Goal: Transaction & Acquisition: Book appointment/travel/reservation

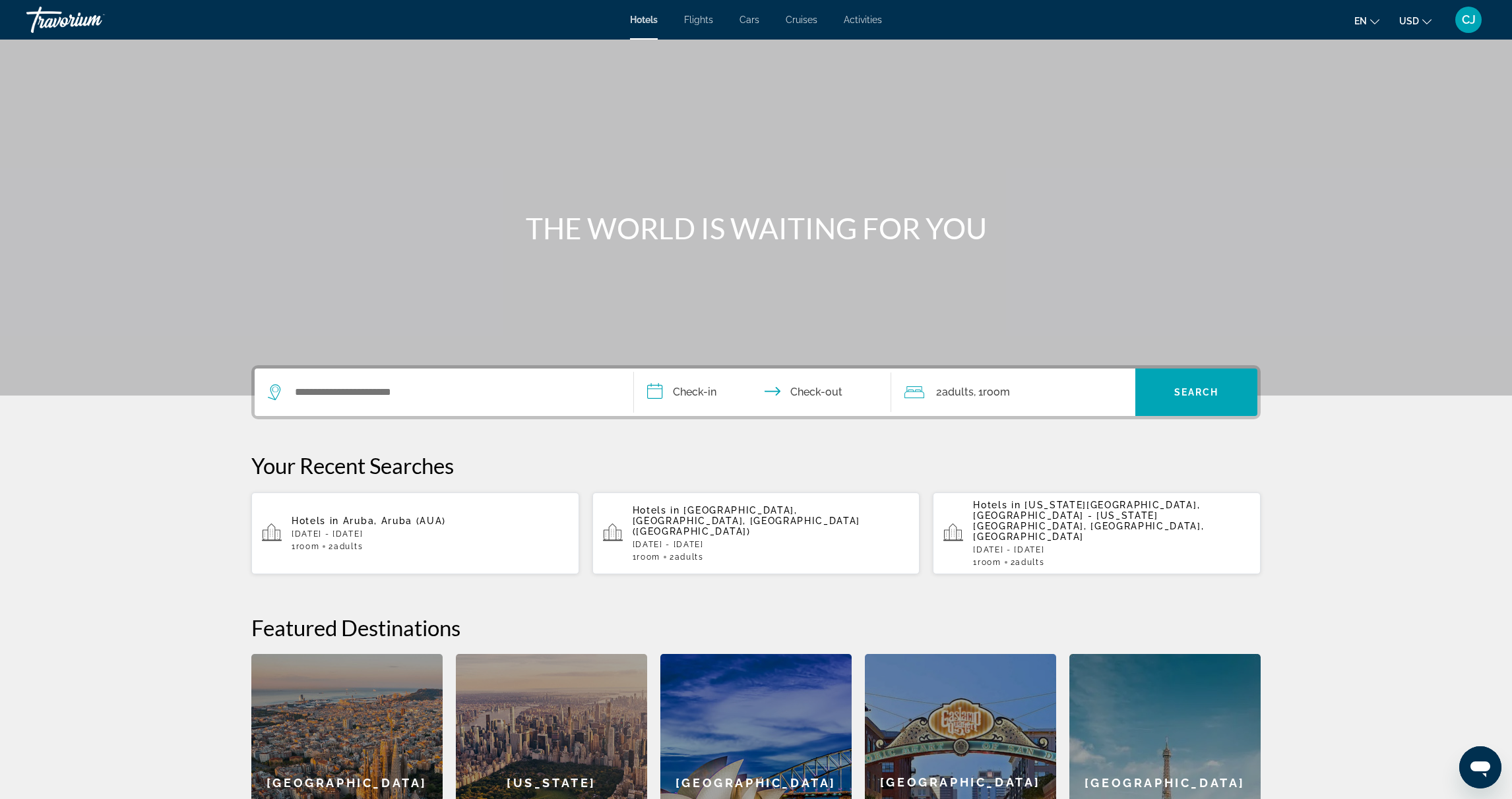
click at [867, 20] on span "Activities" at bounding box center [863, 20] width 38 height 11
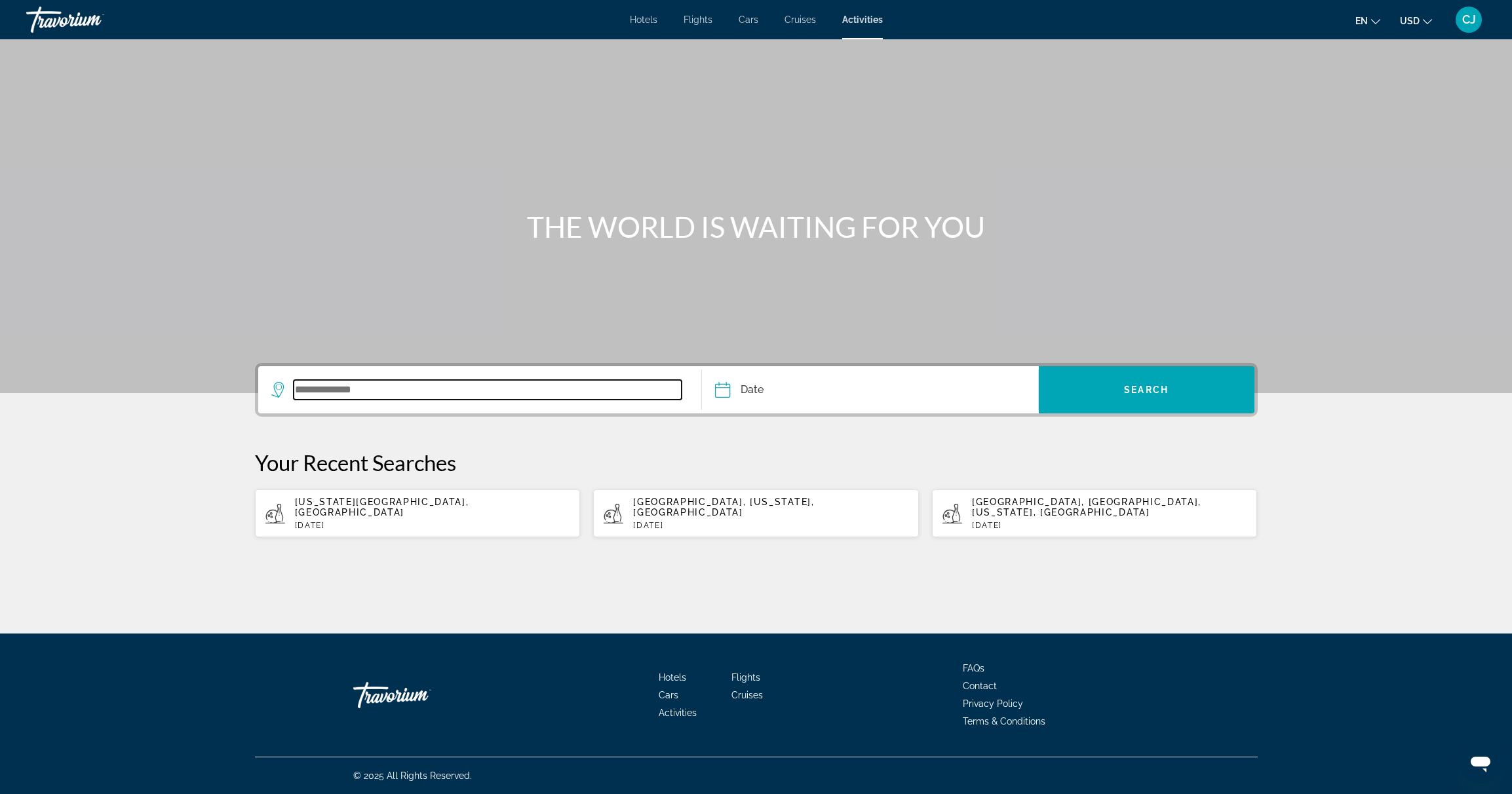
click at [386, 390] on input "Search widget" at bounding box center [487, 390] width 389 height 20
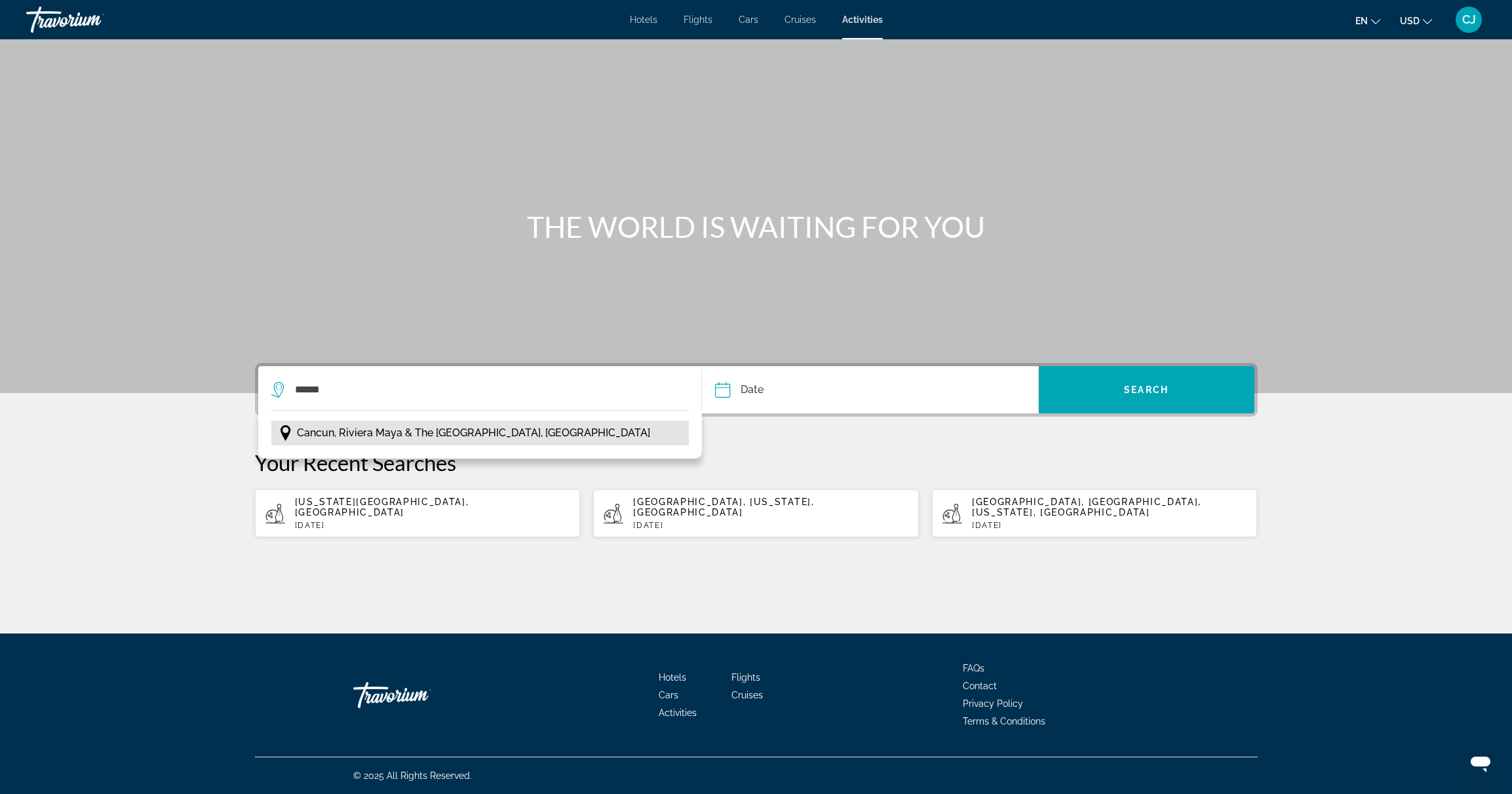
click at [375, 439] on span "Cancun, Riviera Maya & the [GEOGRAPHIC_DATA], [GEOGRAPHIC_DATA]" at bounding box center [474, 433] width 353 height 18
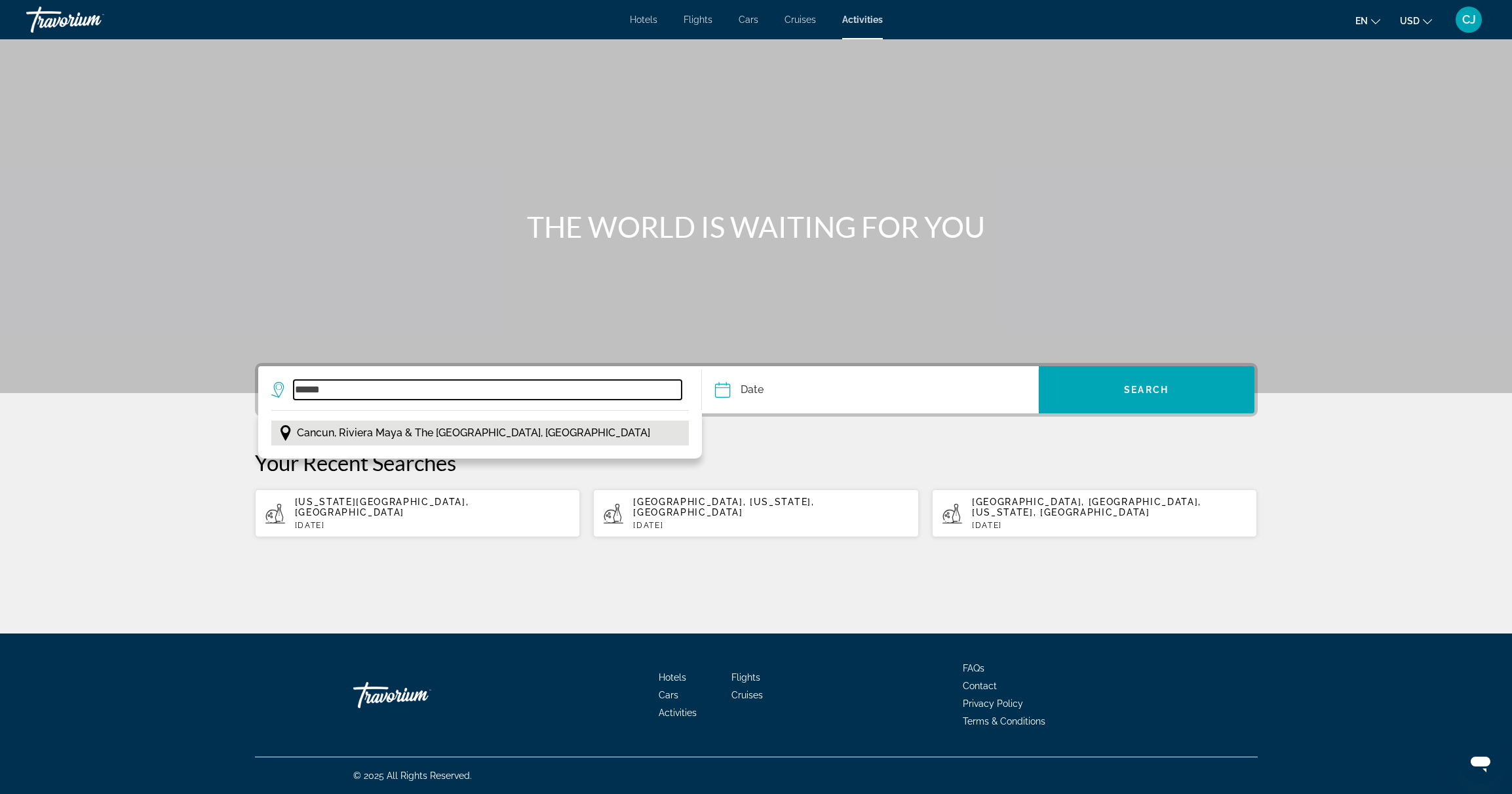
type input "**********"
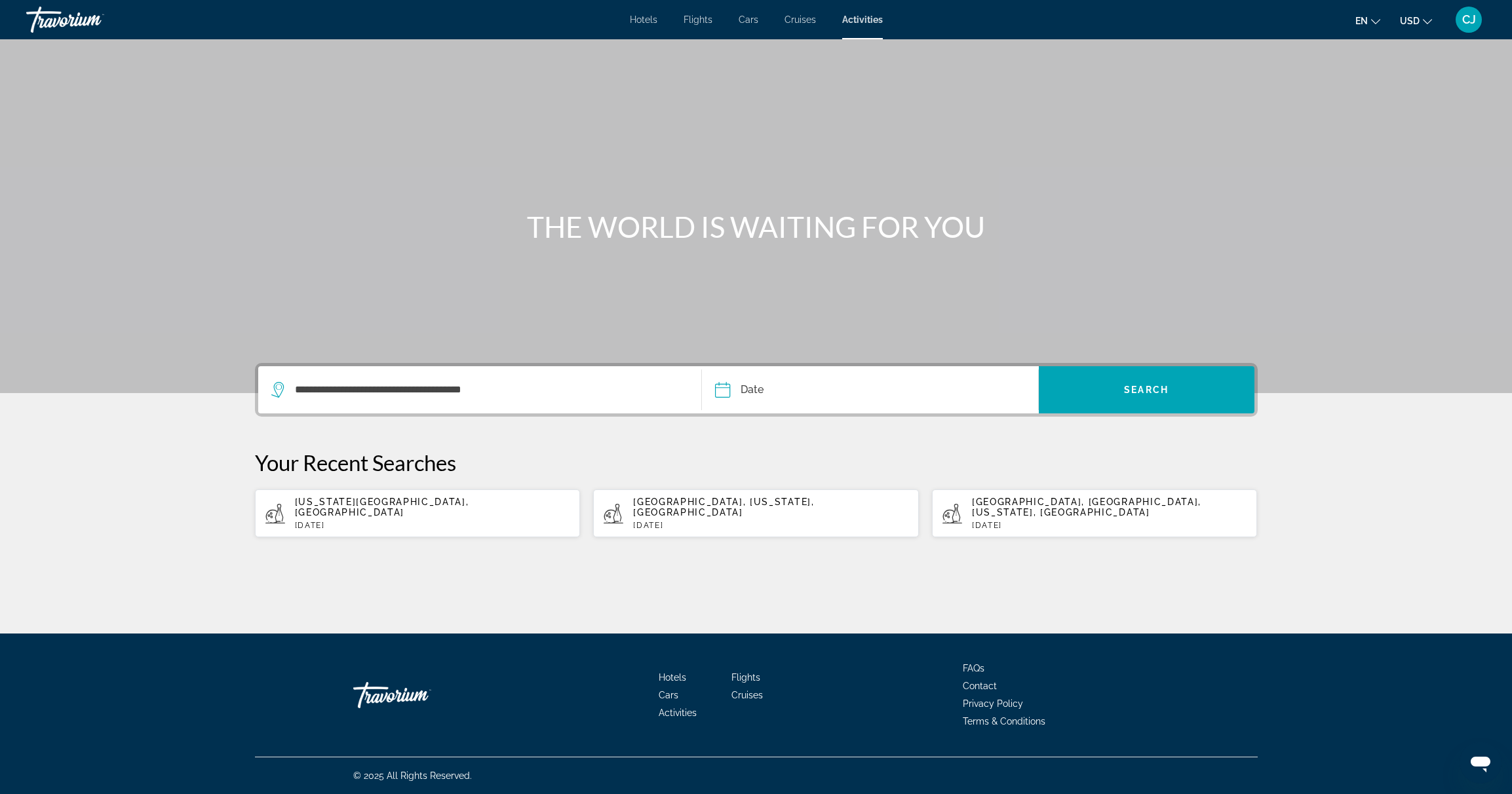
drag, startPoint x: 808, startPoint y: 386, endPoint x: 797, endPoint y: 390, distance: 11.7
click at [807, 386] on input "Date" at bounding box center [795, 391] width 167 height 51
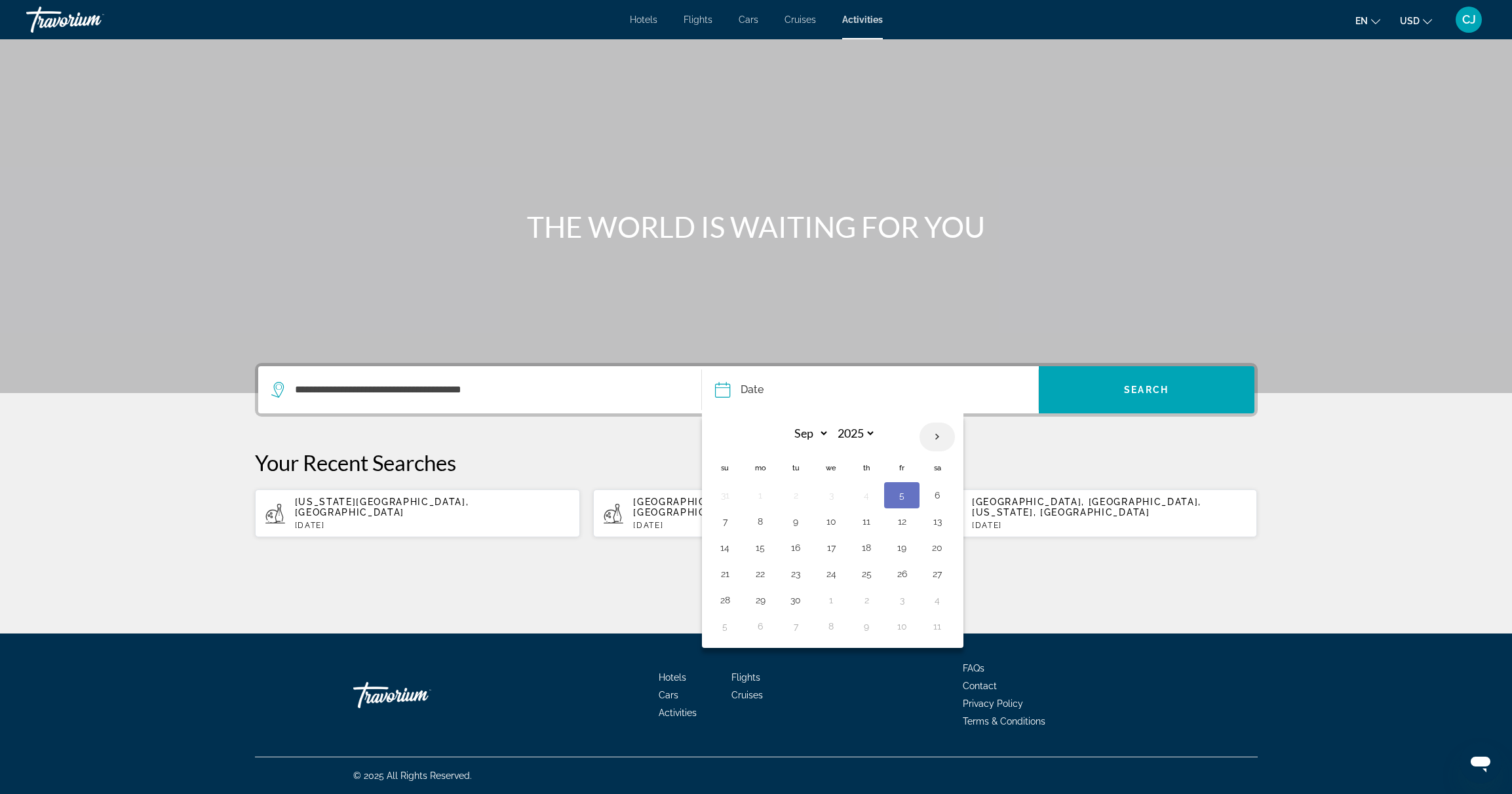
click at [938, 439] on th "Next month" at bounding box center [937, 437] width 36 height 29
click at [938, 439] on th "Next month" at bounding box center [937, 437] width 36 height 29
select select "**"
click at [828, 548] on button "17" at bounding box center [831, 548] width 21 height 18
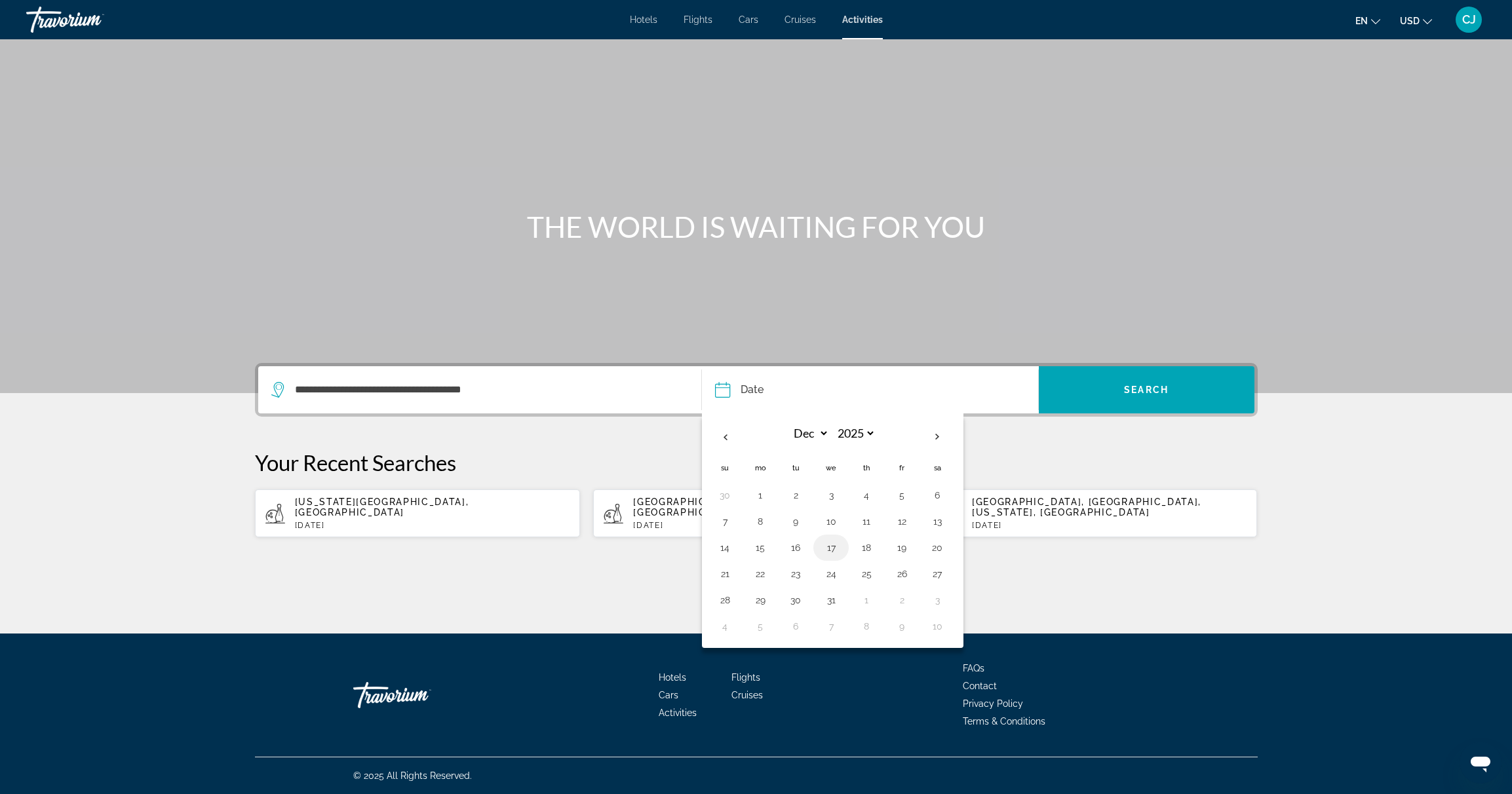
type input "**********"
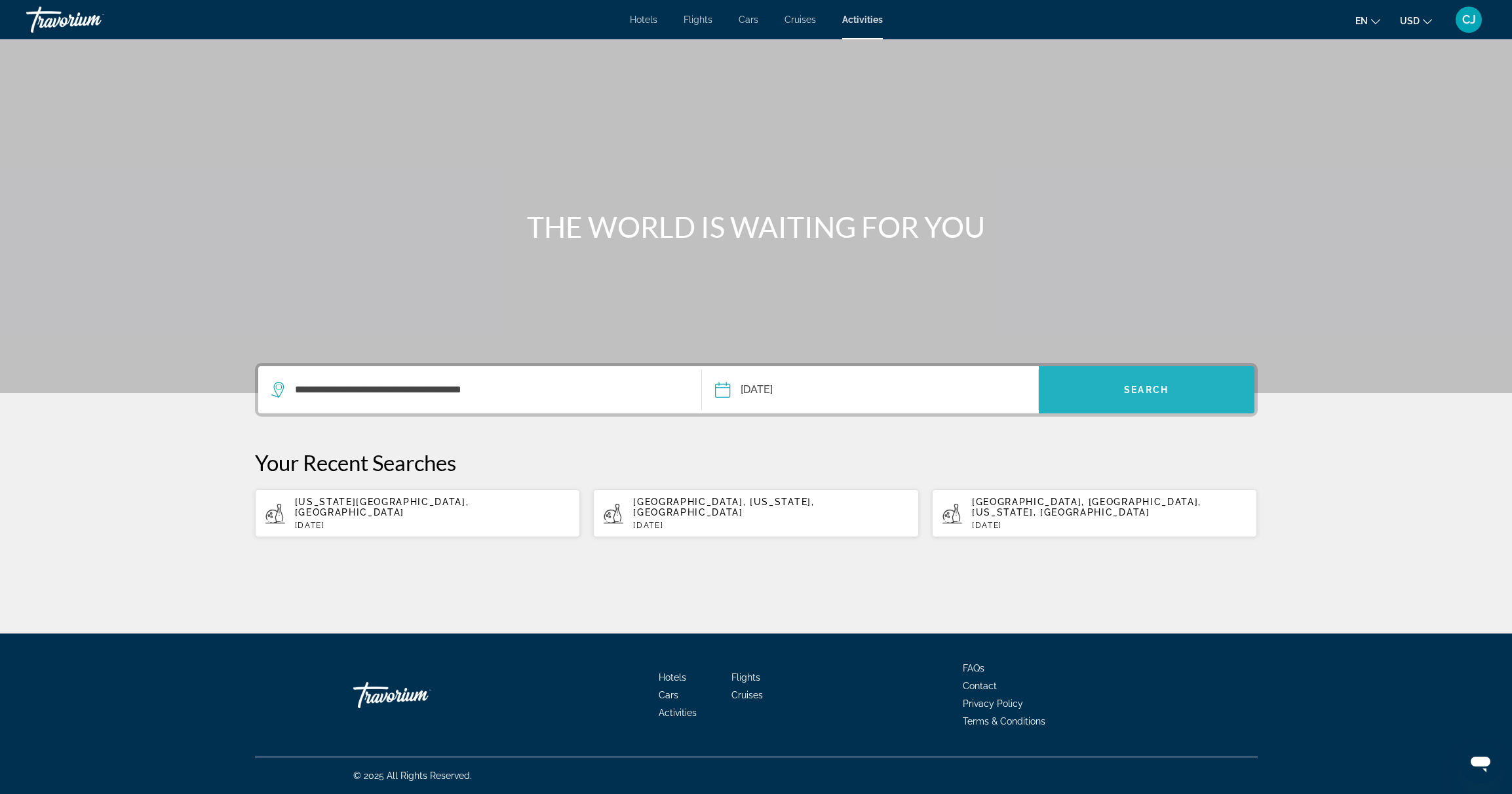
click at [1166, 388] on span "Search" at bounding box center [1146, 390] width 45 height 11
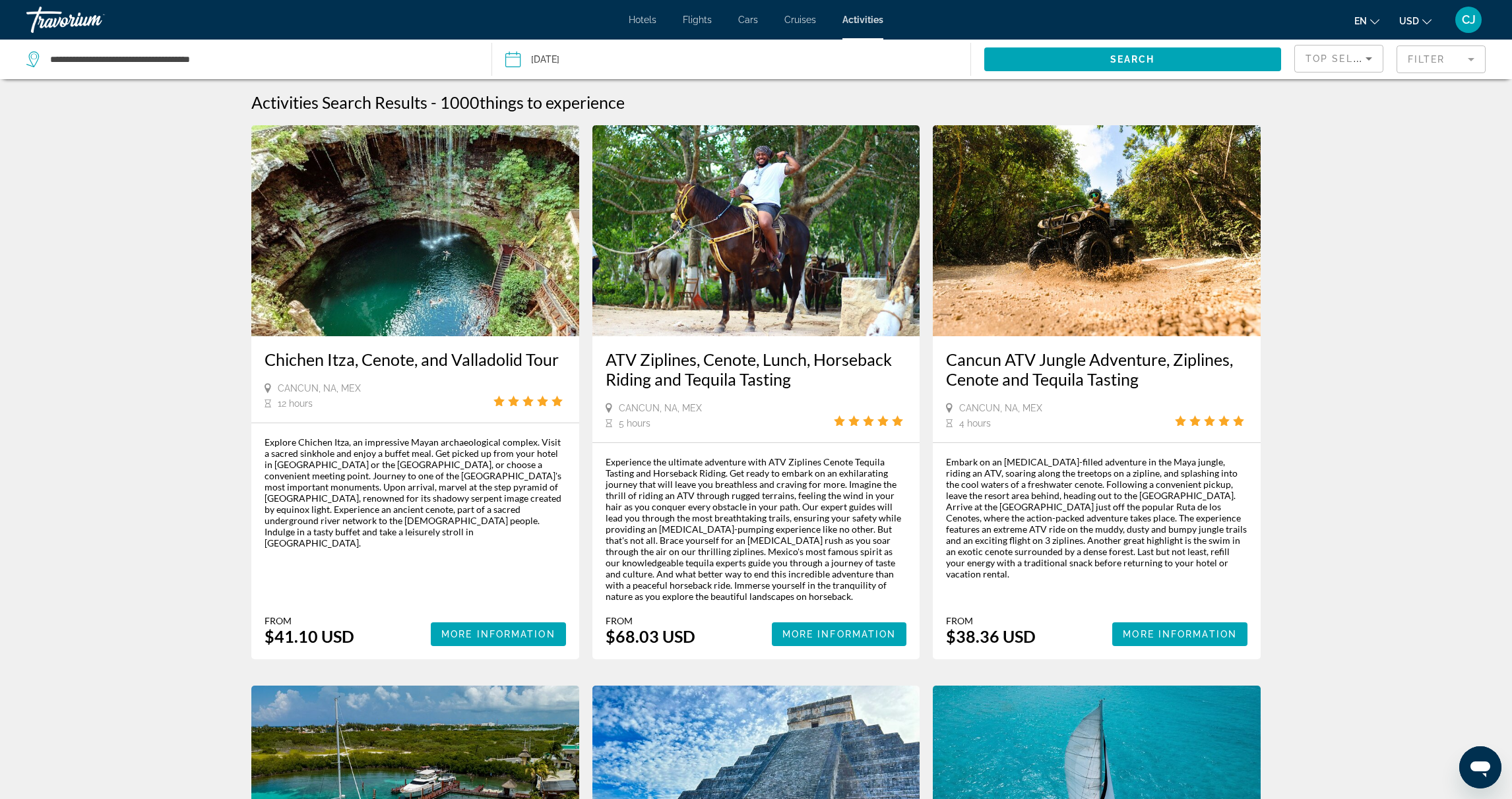
click at [1432, 57] on mat-form-field "Filter" at bounding box center [1441, 59] width 89 height 27
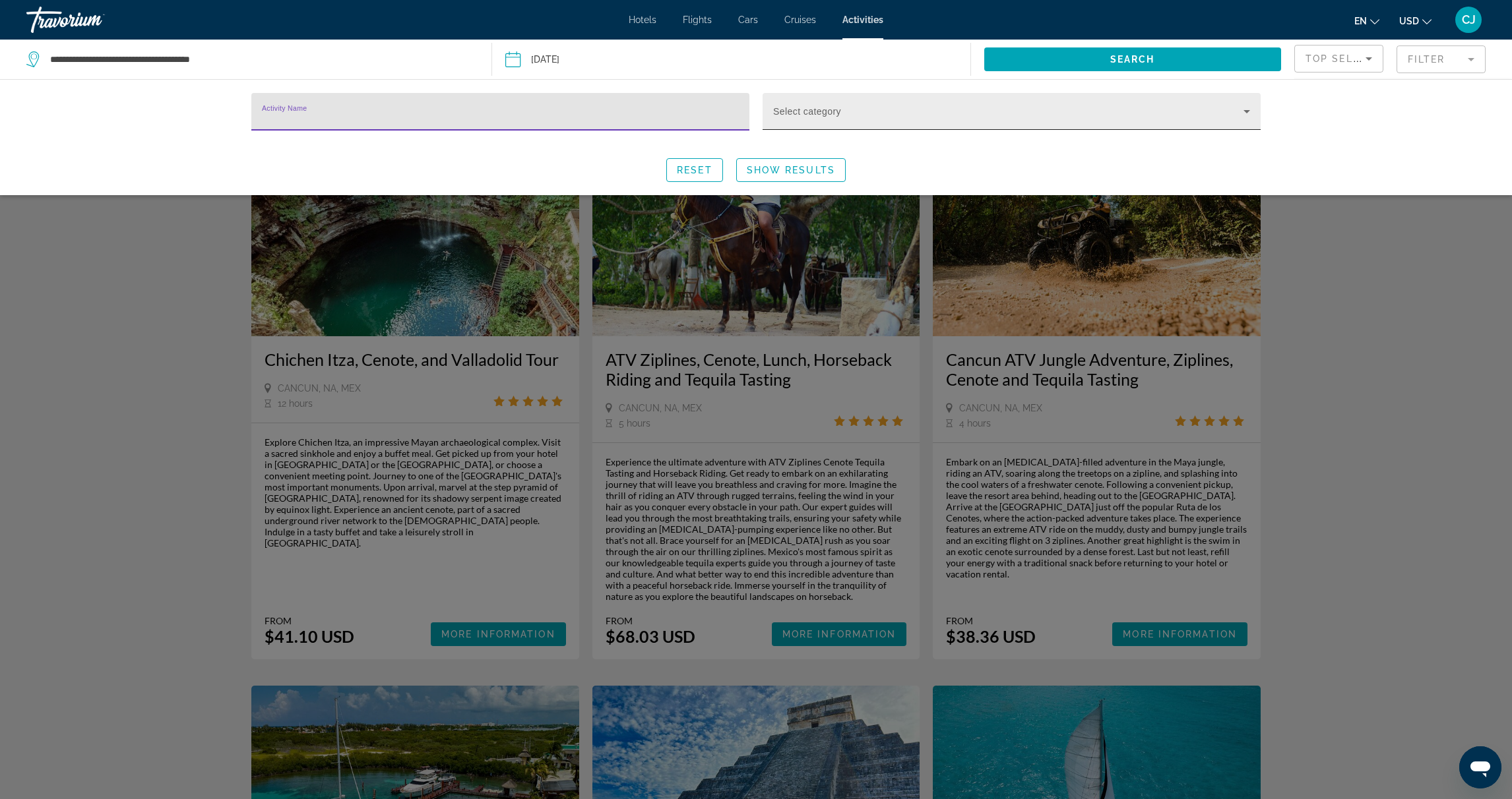
click at [927, 120] on span "Search widget" at bounding box center [1008, 117] width 471 height 16
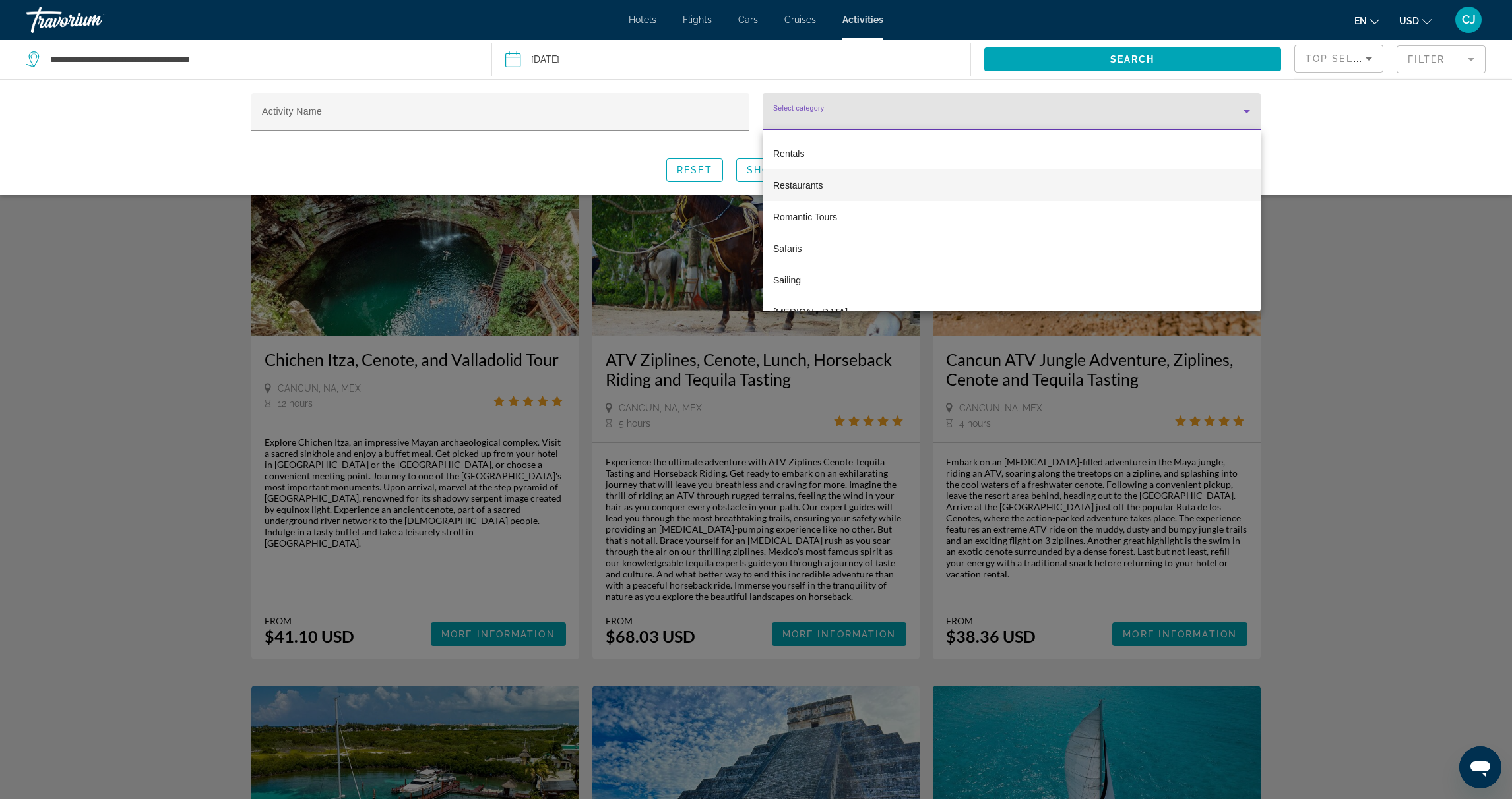
scroll to position [2835, 0]
click at [813, 193] on span "Photo Shoots" at bounding box center [800, 195] width 56 height 16
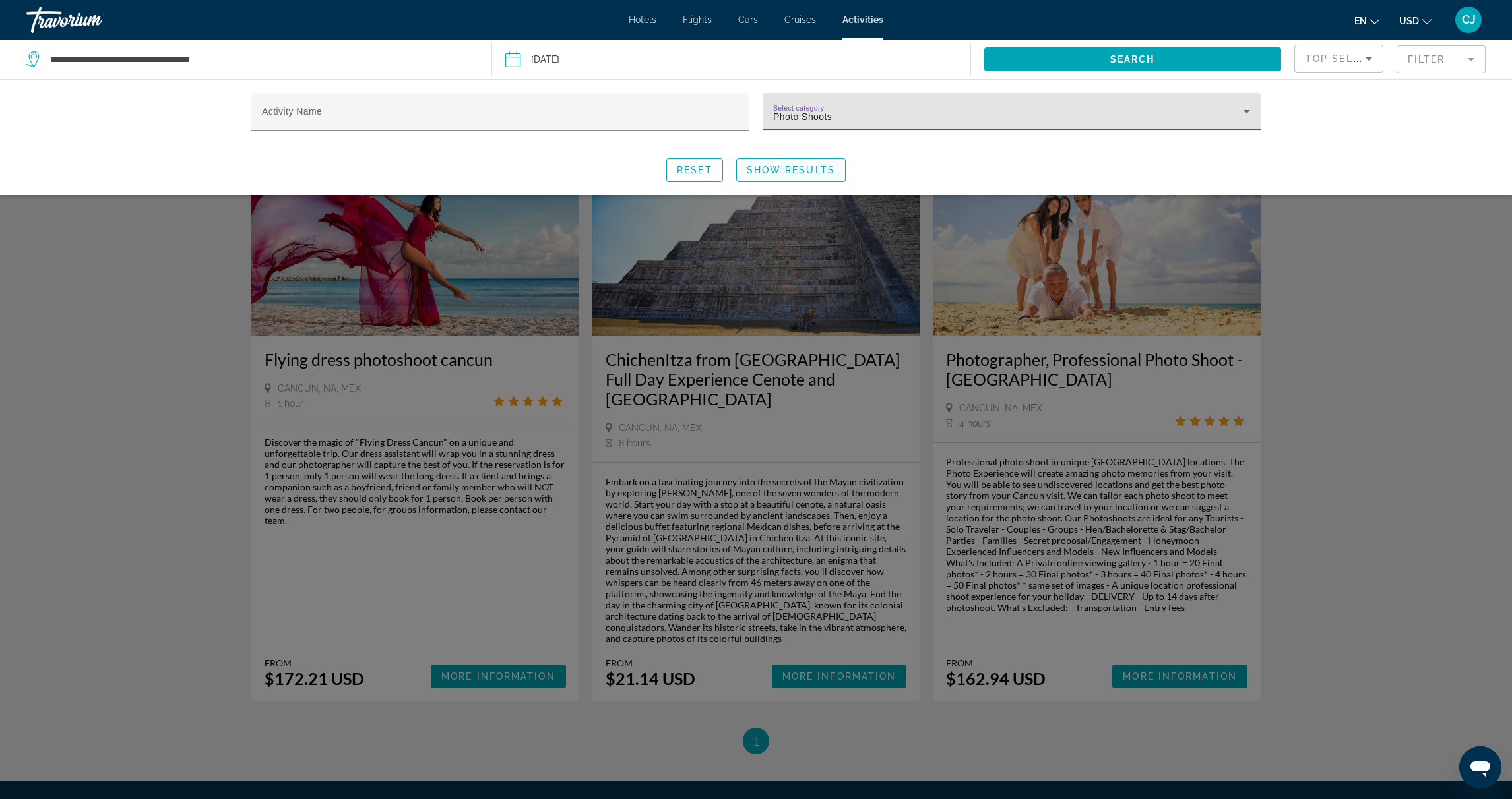
click at [817, 173] on span "Show Results" at bounding box center [791, 170] width 88 height 11
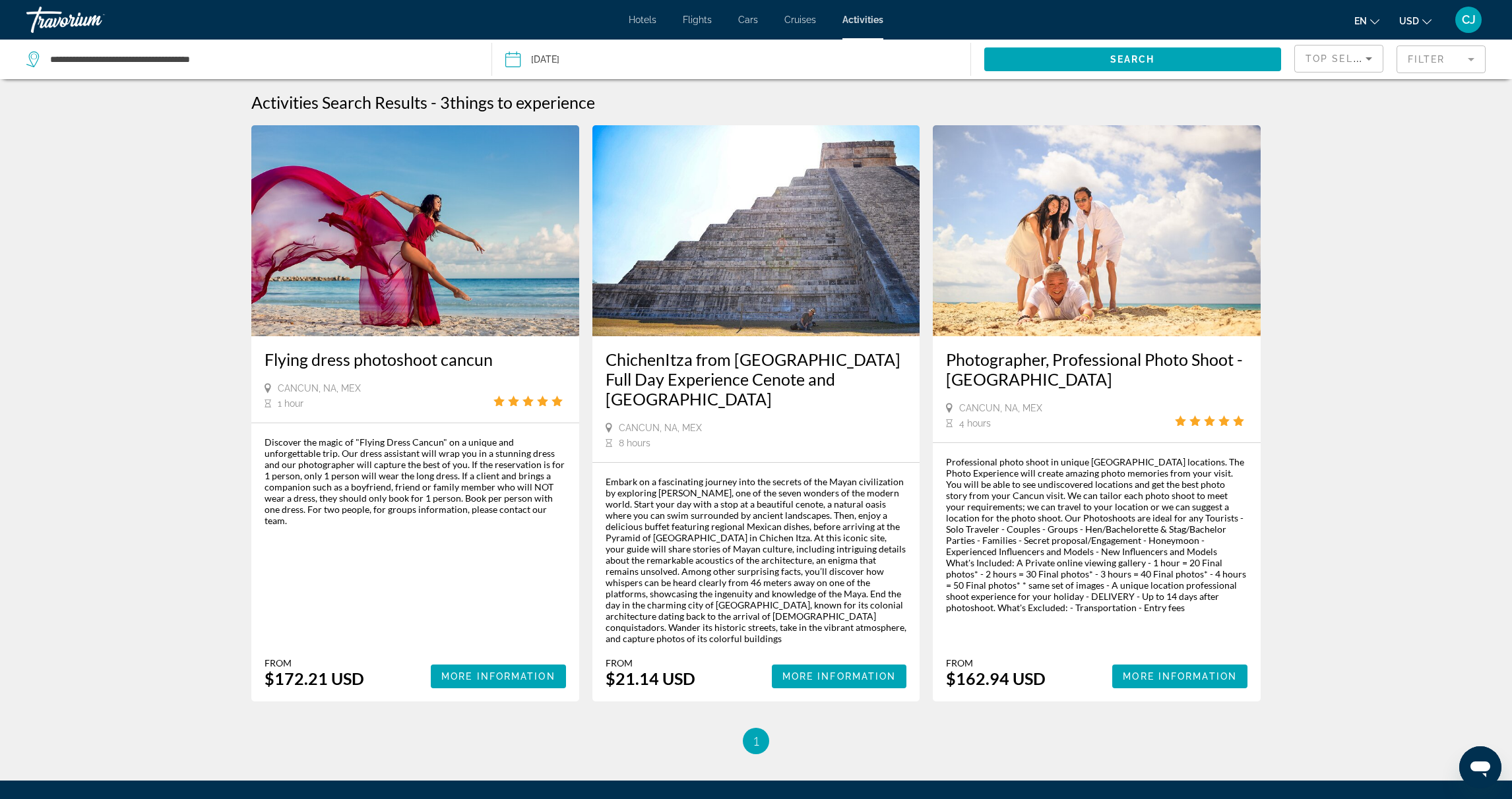
click at [397, 361] on h3 "Flying dress photoshoot cancun" at bounding box center [415, 359] width 301 height 20
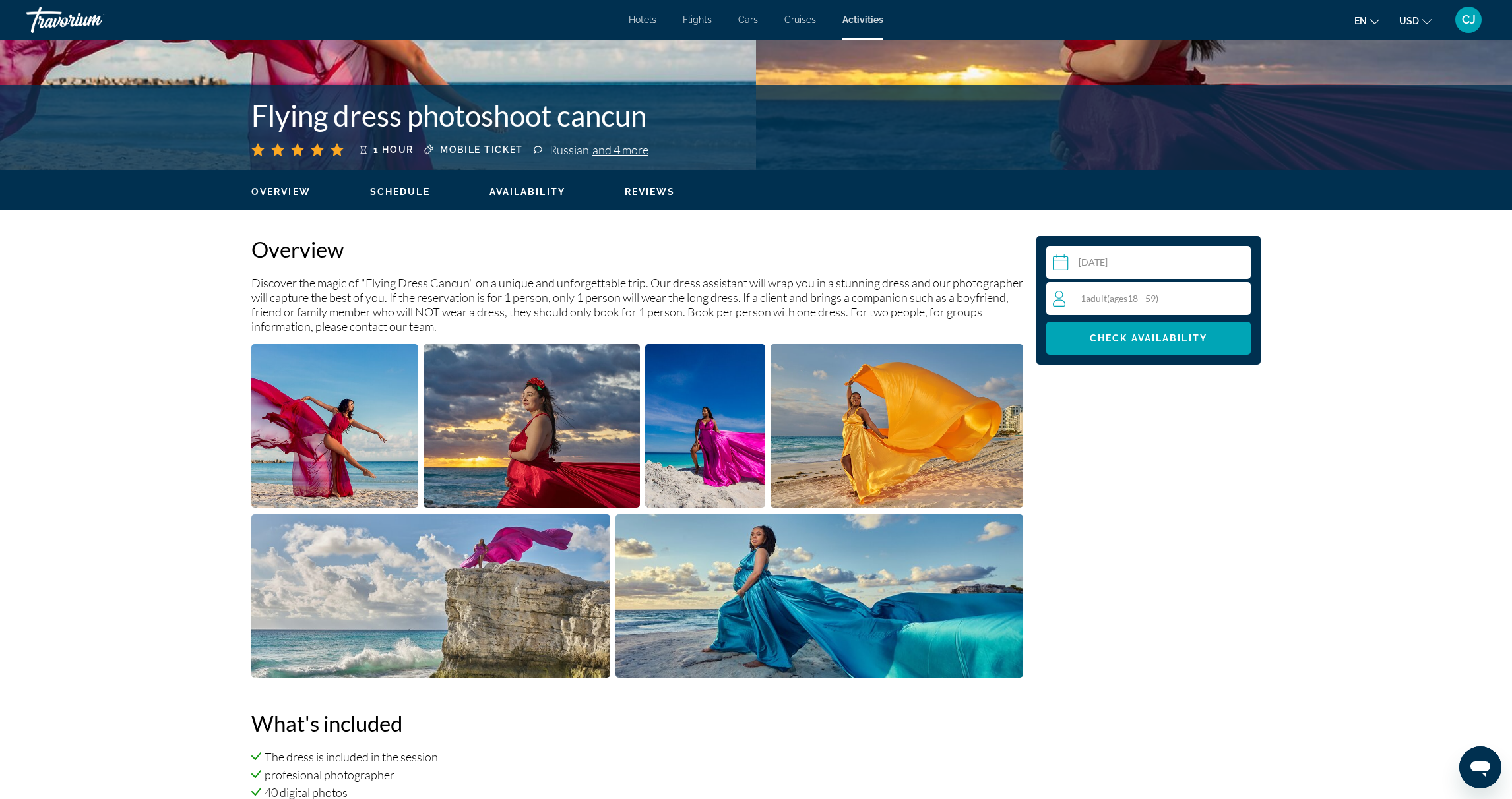
scroll to position [263, 0]
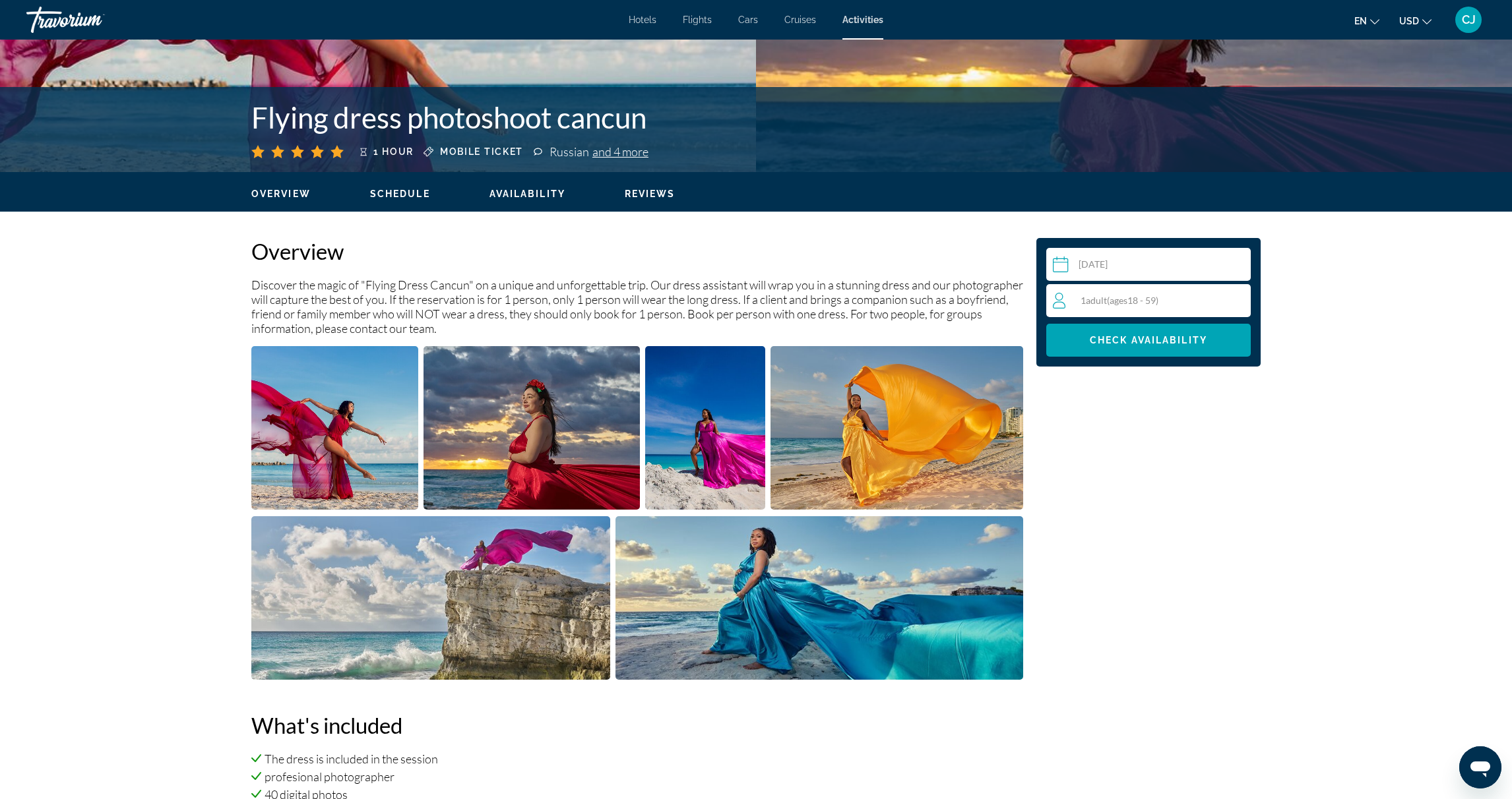
click at [713, 451] on img "Open full-screen image slider" at bounding box center [706, 428] width 121 height 163
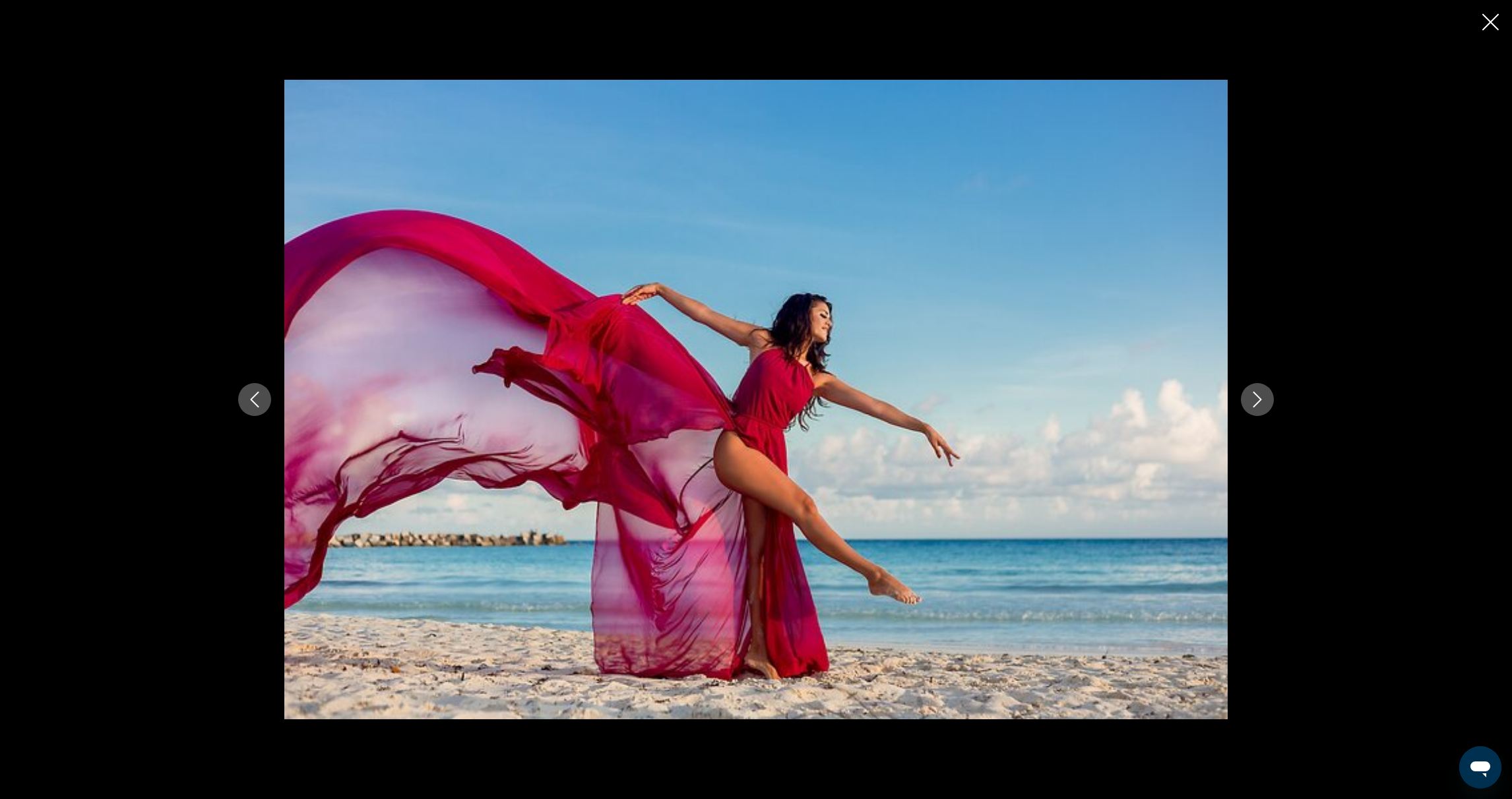
click at [1259, 397] on icon "Next image" at bounding box center [1257, 400] width 8 height 16
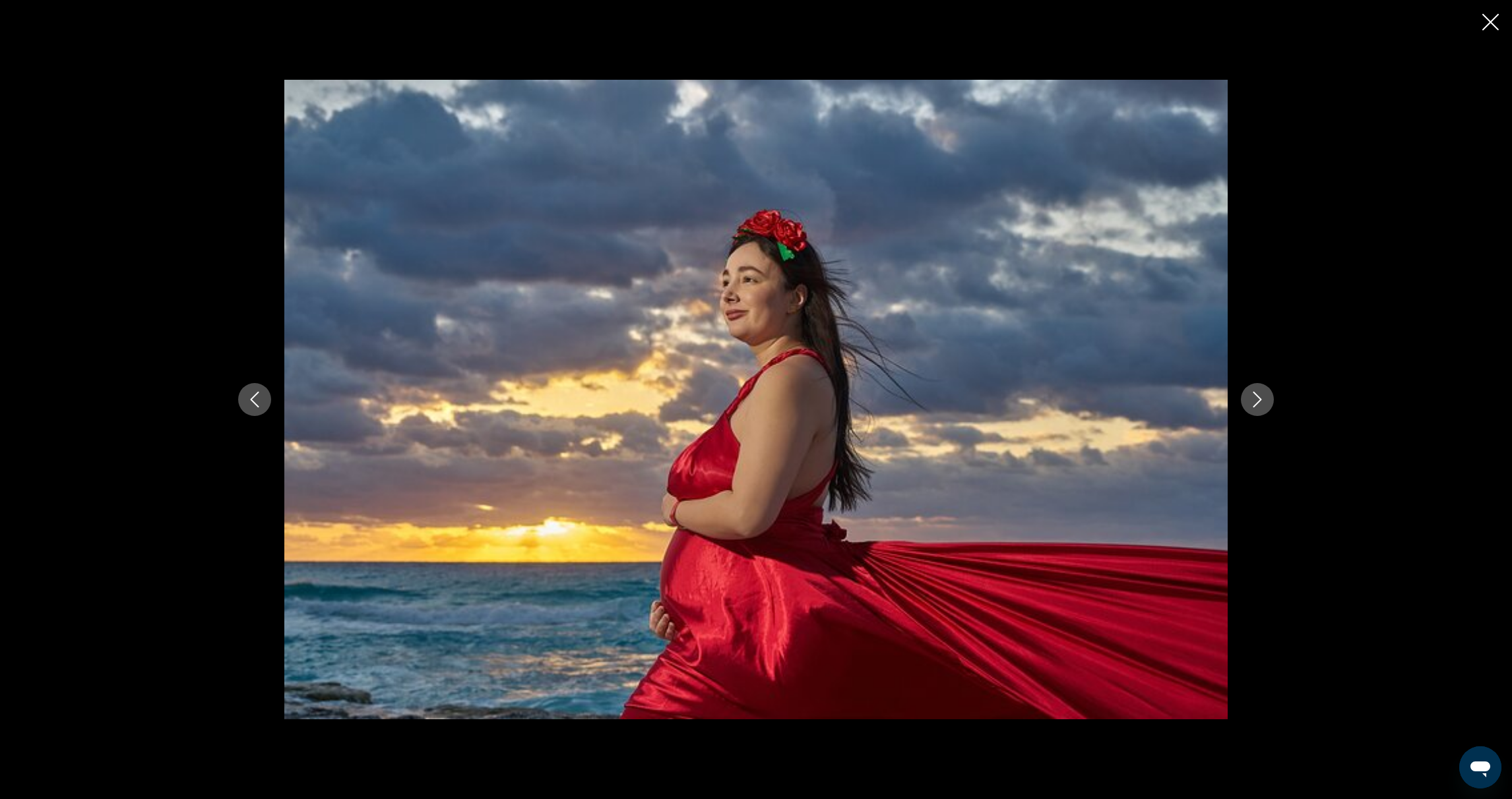
click at [1263, 397] on icon "Next image" at bounding box center [1257, 400] width 16 height 16
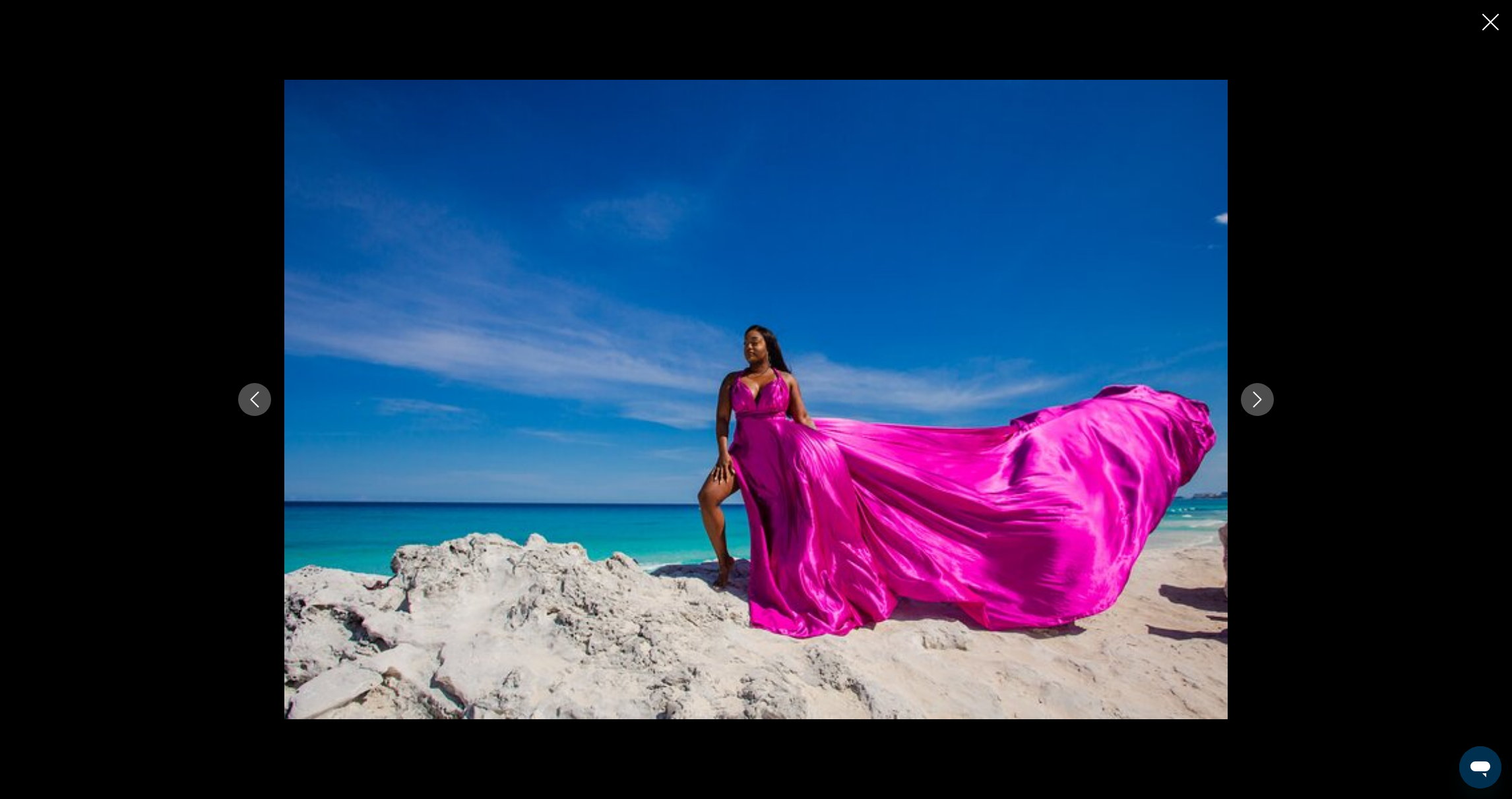
click at [1256, 397] on icon "Next image" at bounding box center [1257, 400] width 16 height 16
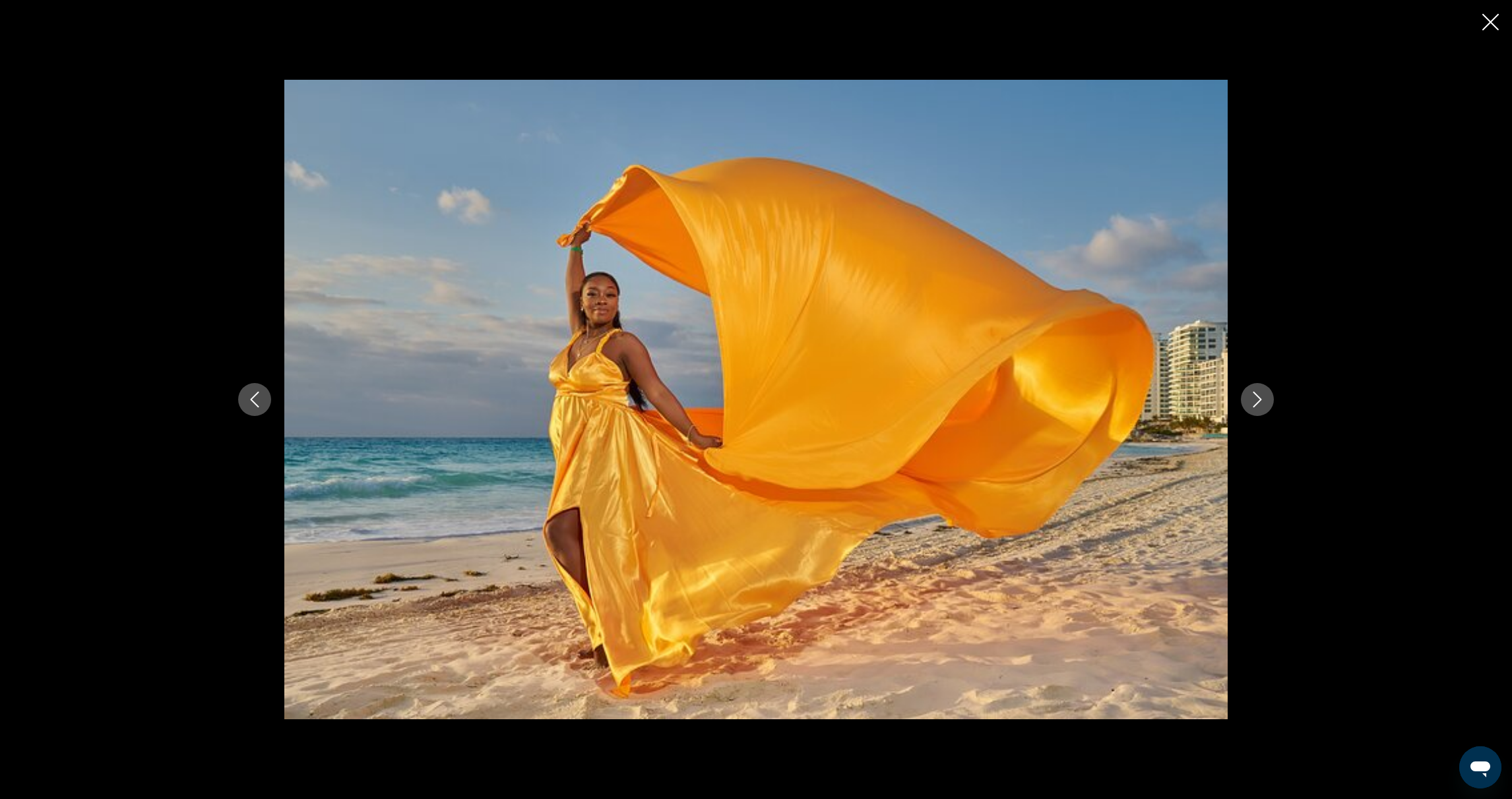
click at [1256, 397] on icon "Next image" at bounding box center [1257, 400] width 16 height 16
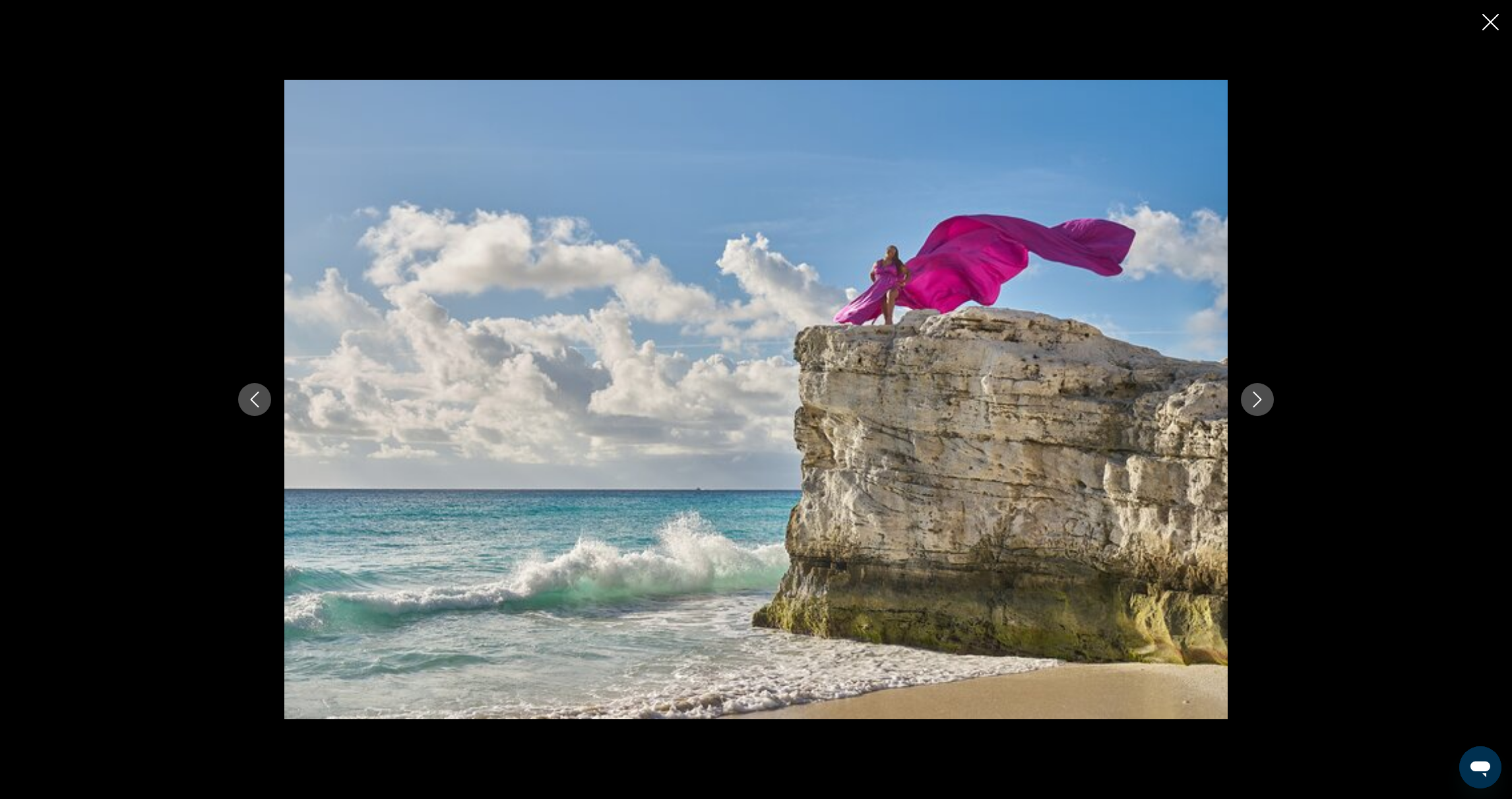
click at [1256, 397] on icon "Next image" at bounding box center [1257, 400] width 16 height 16
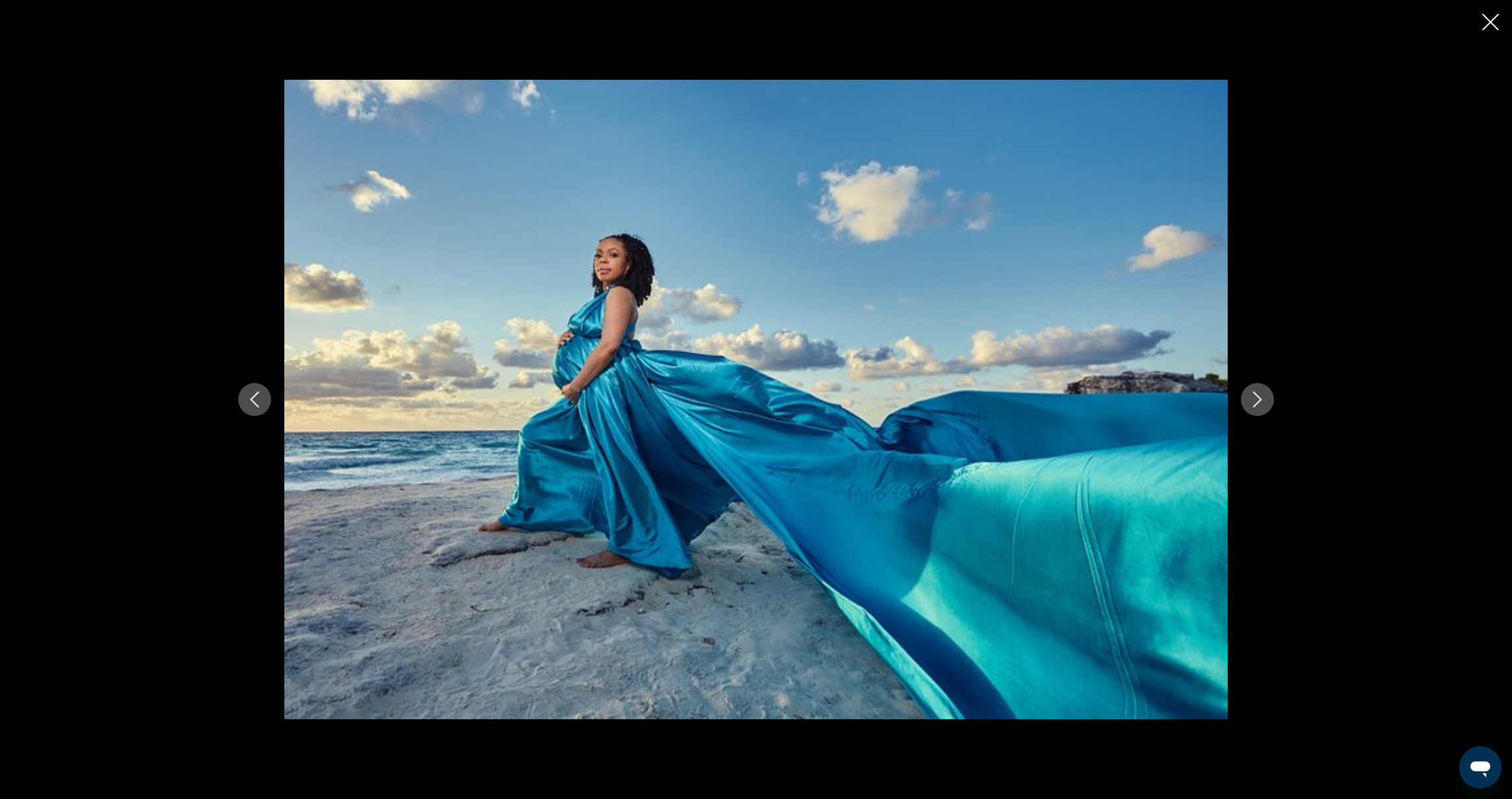
click at [1256, 397] on icon "Next image" at bounding box center [1257, 400] width 16 height 16
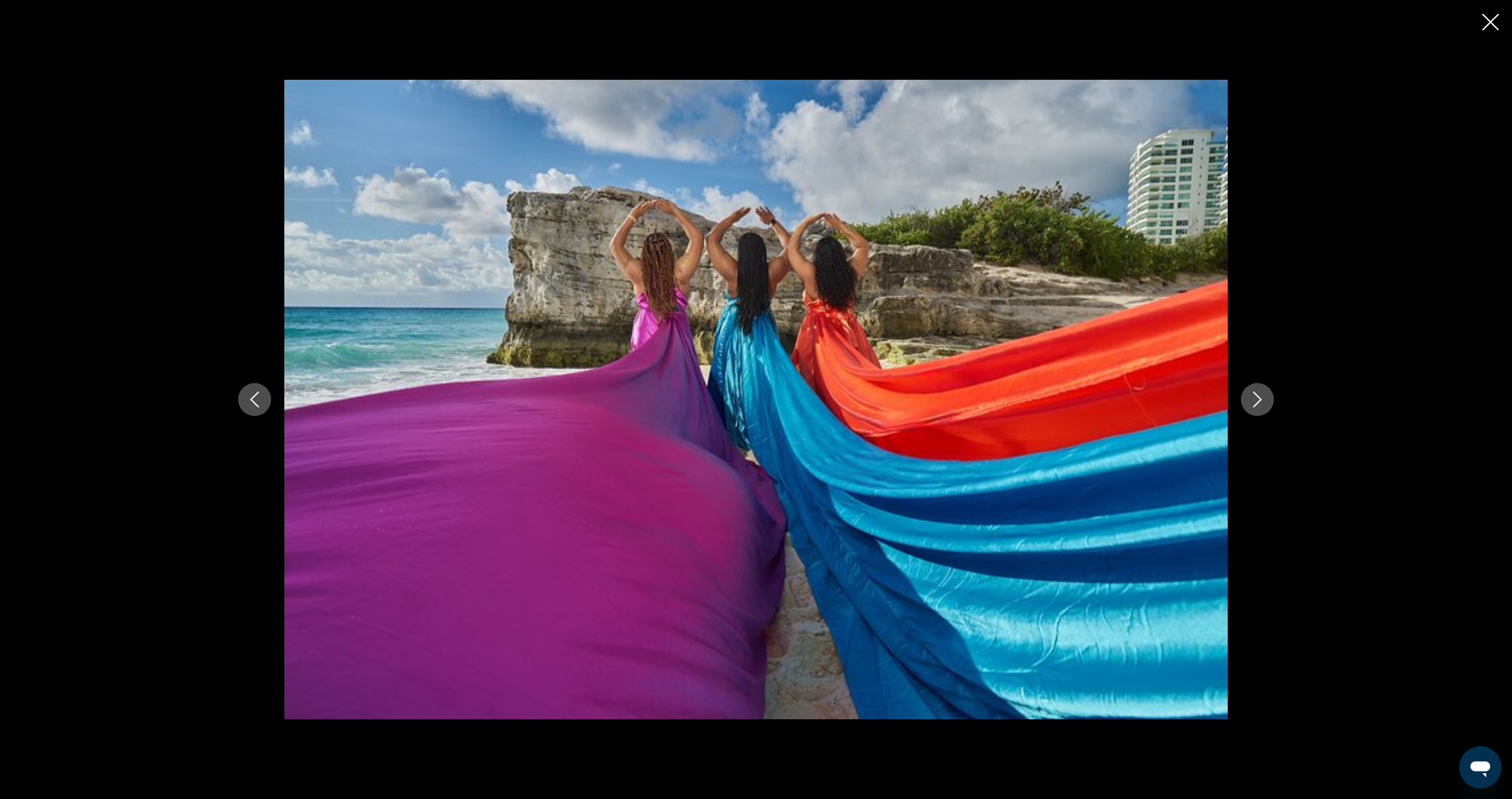
click at [1256, 397] on icon "Next image" at bounding box center [1257, 400] width 16 height 16
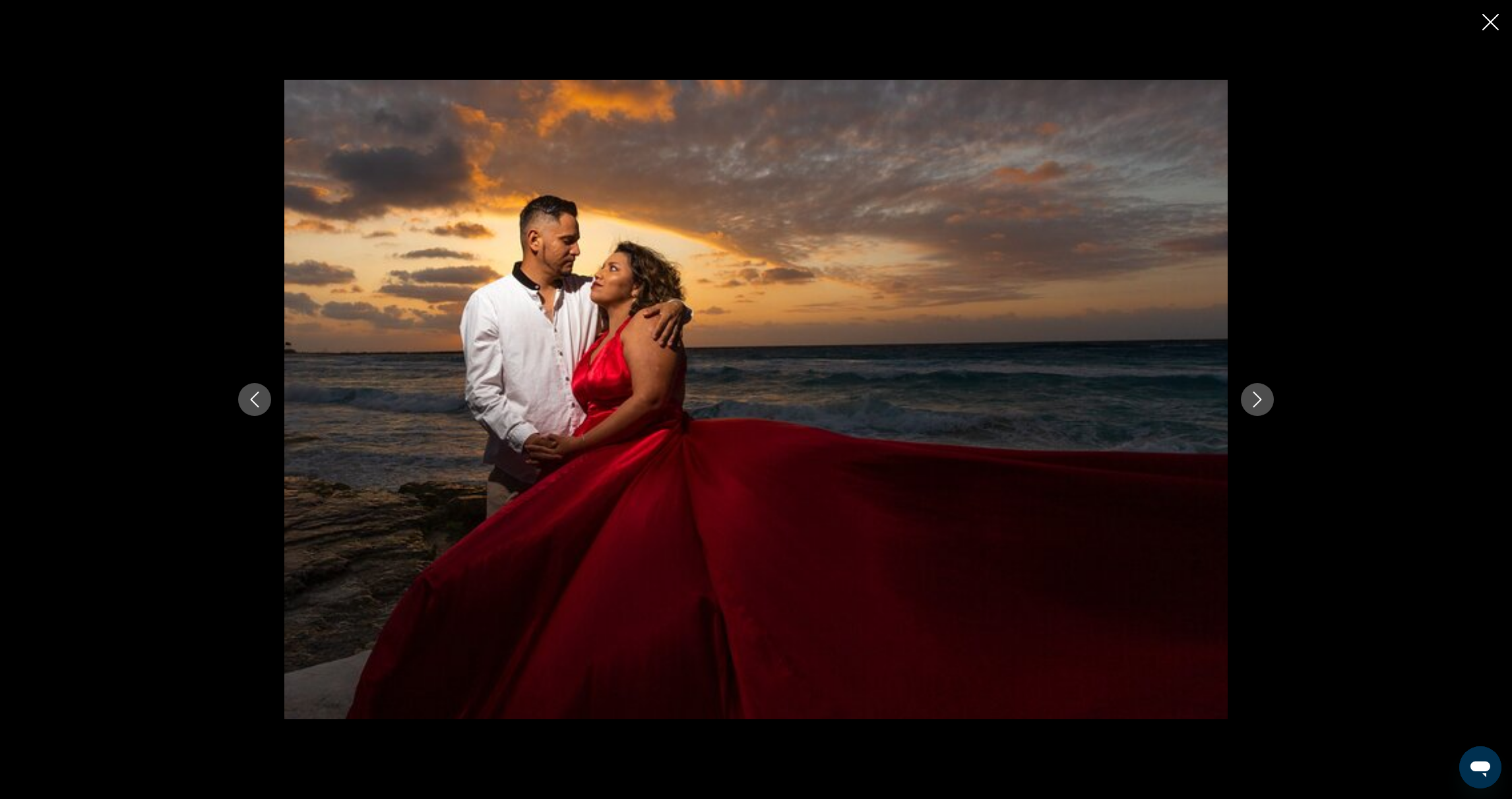
click at [1257, 397] on icon "Next image" at bounding box center [1257, 400] width 8 height 16
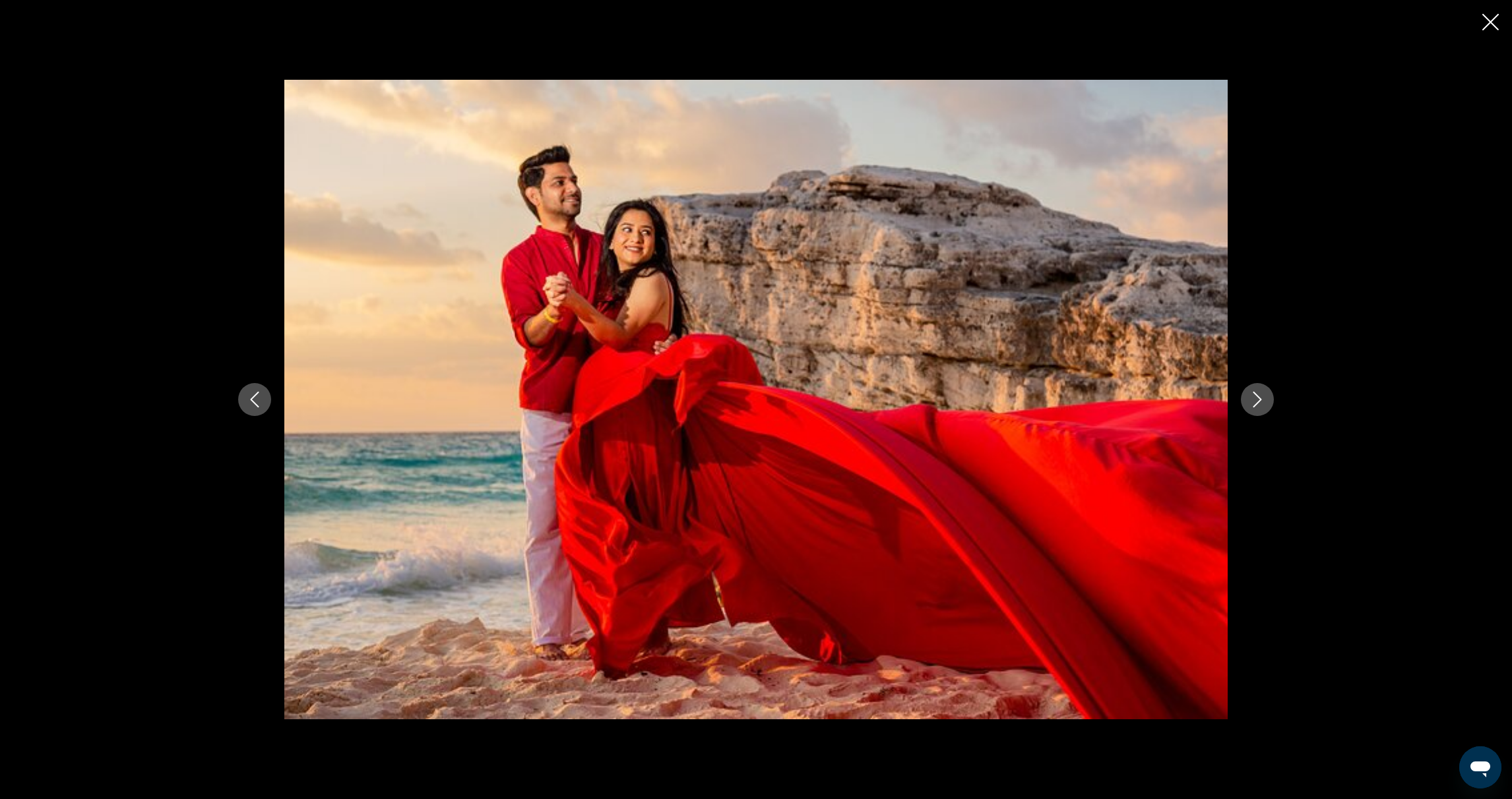
click at [1258, 396] on icon "Next image" at bounding box center [1257, 400] width 8 height 16
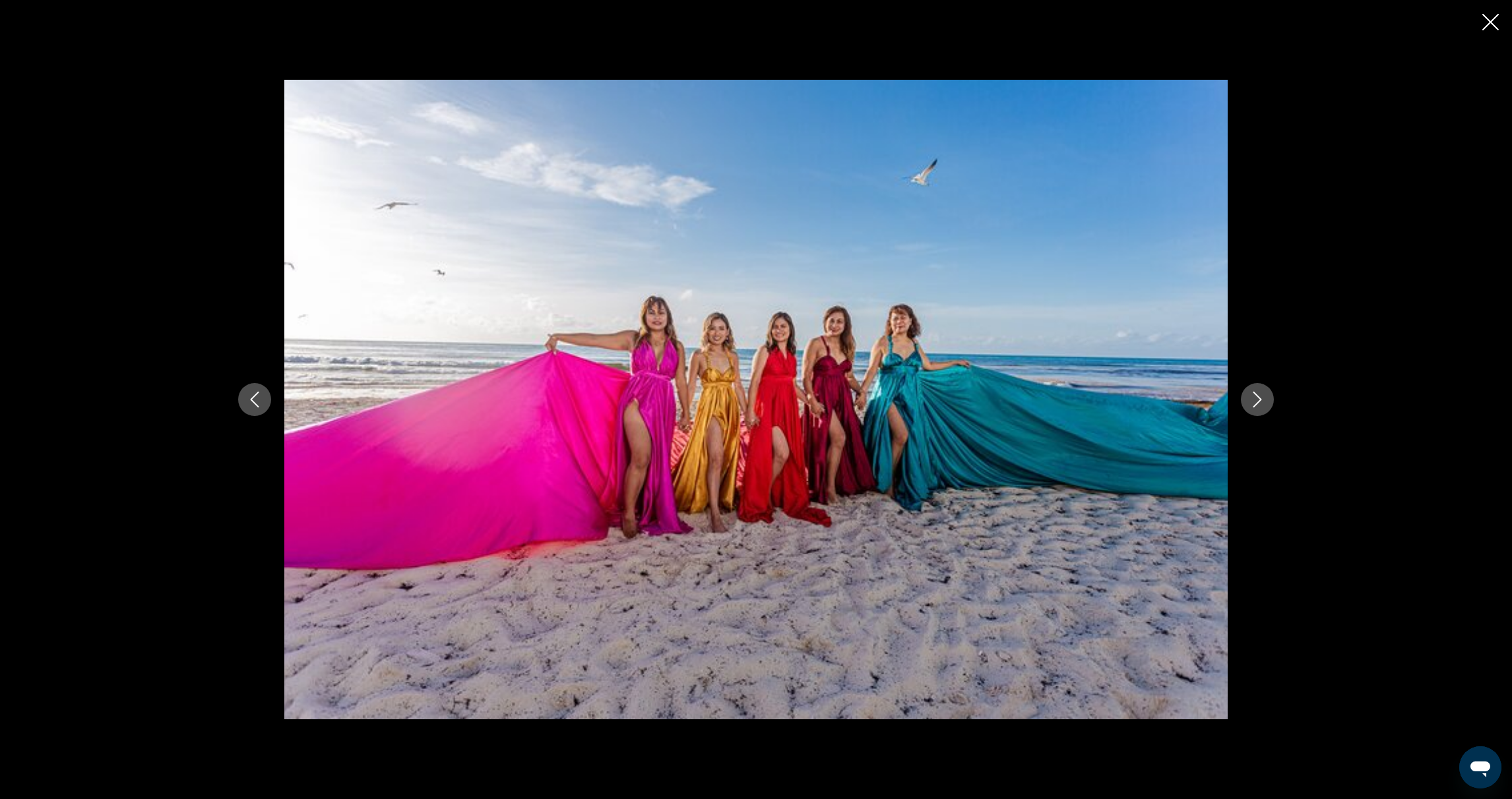
click at [1257, 397] on icon "Next image" at bounding box center [1257, 400] width 16 height 16
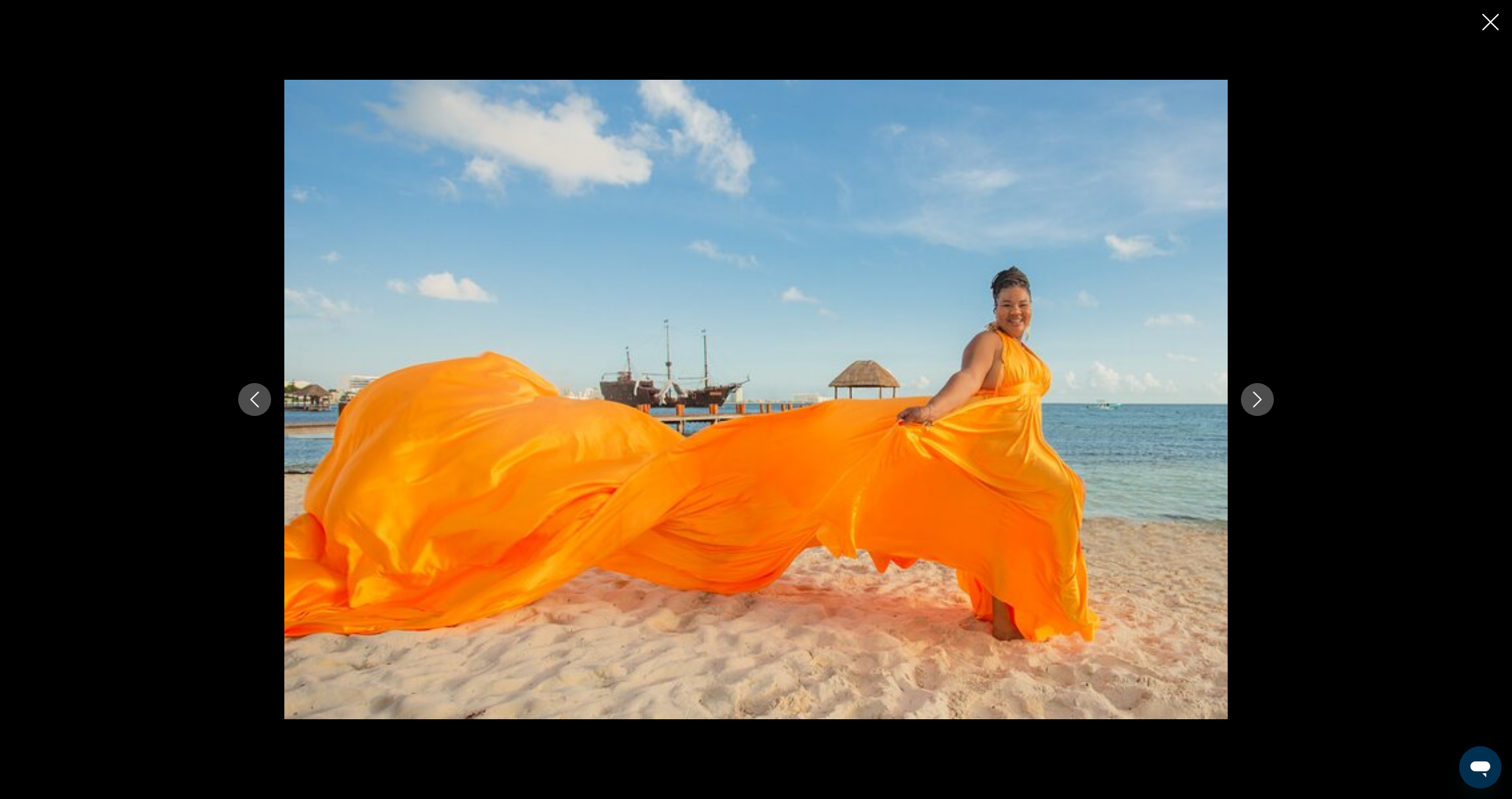
click at [1257, 397] on icon "Next image" at bounding box center [1257, 400] width 16 height 16
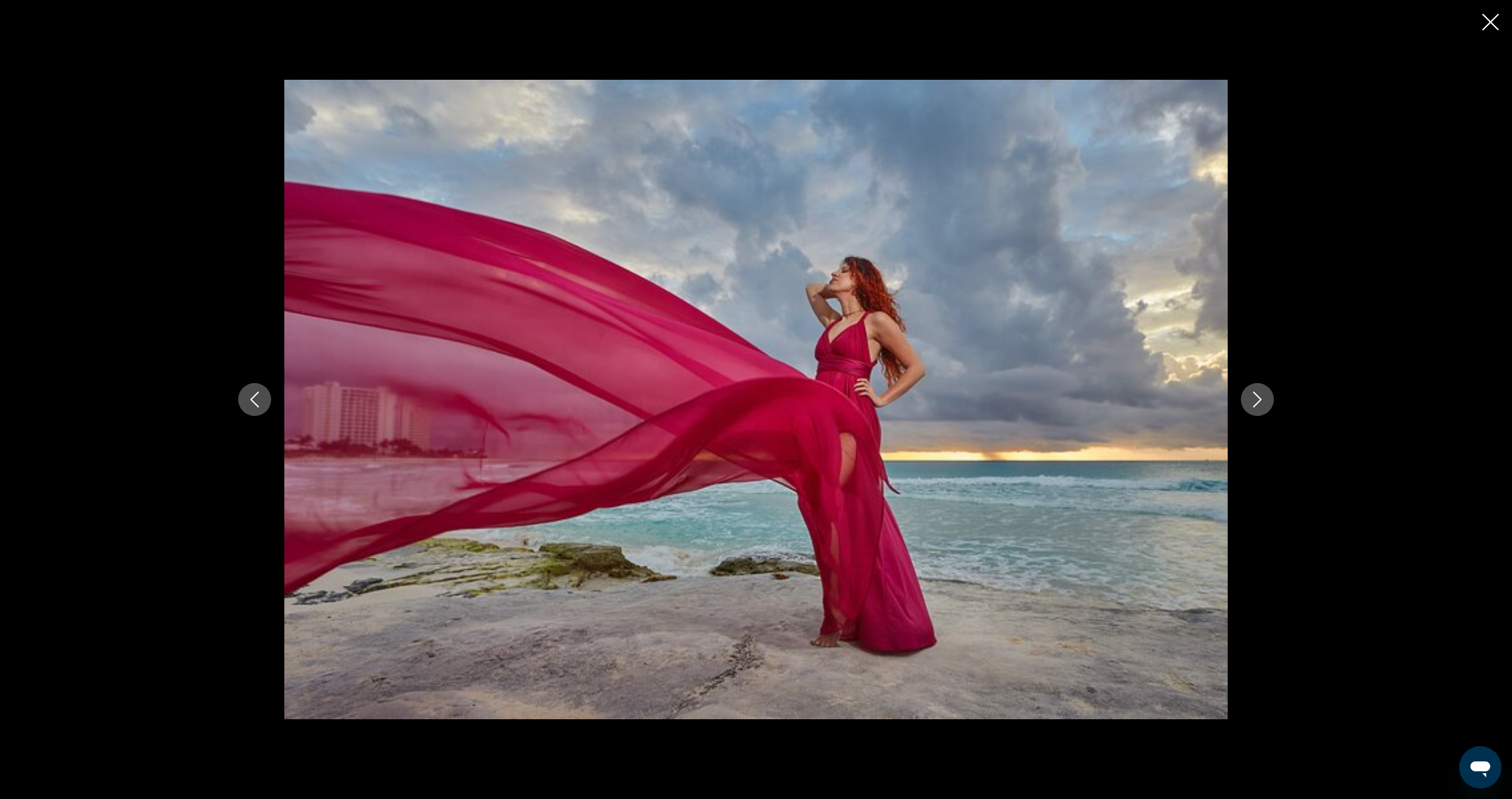
click at [1257, 397] on icon "Next image" at bounding box center [1257, 400] width 16 height 16
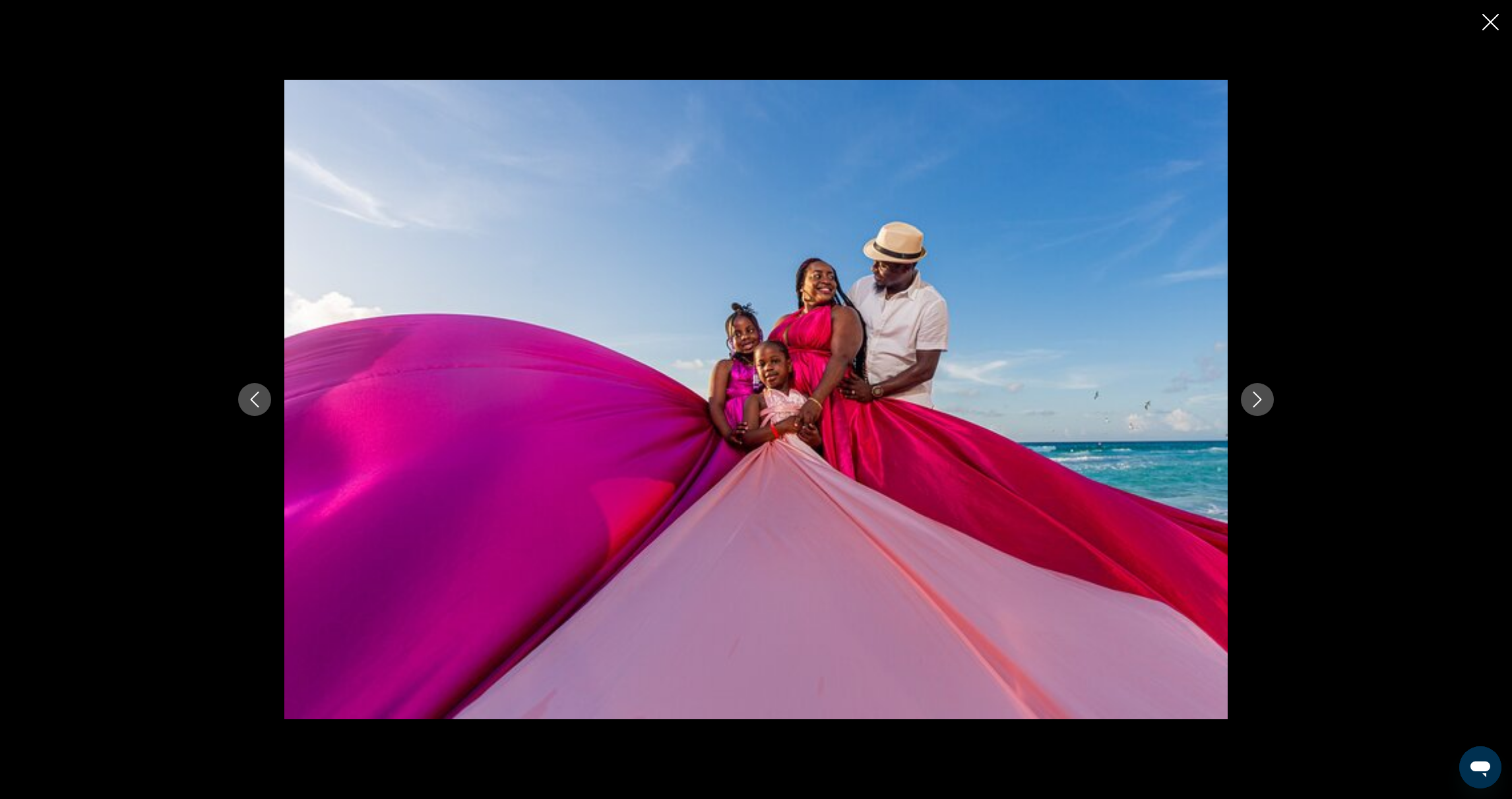
click at [1258, 397] on icon "Next image" at bounding box center [1257, 400] width 8 height 16
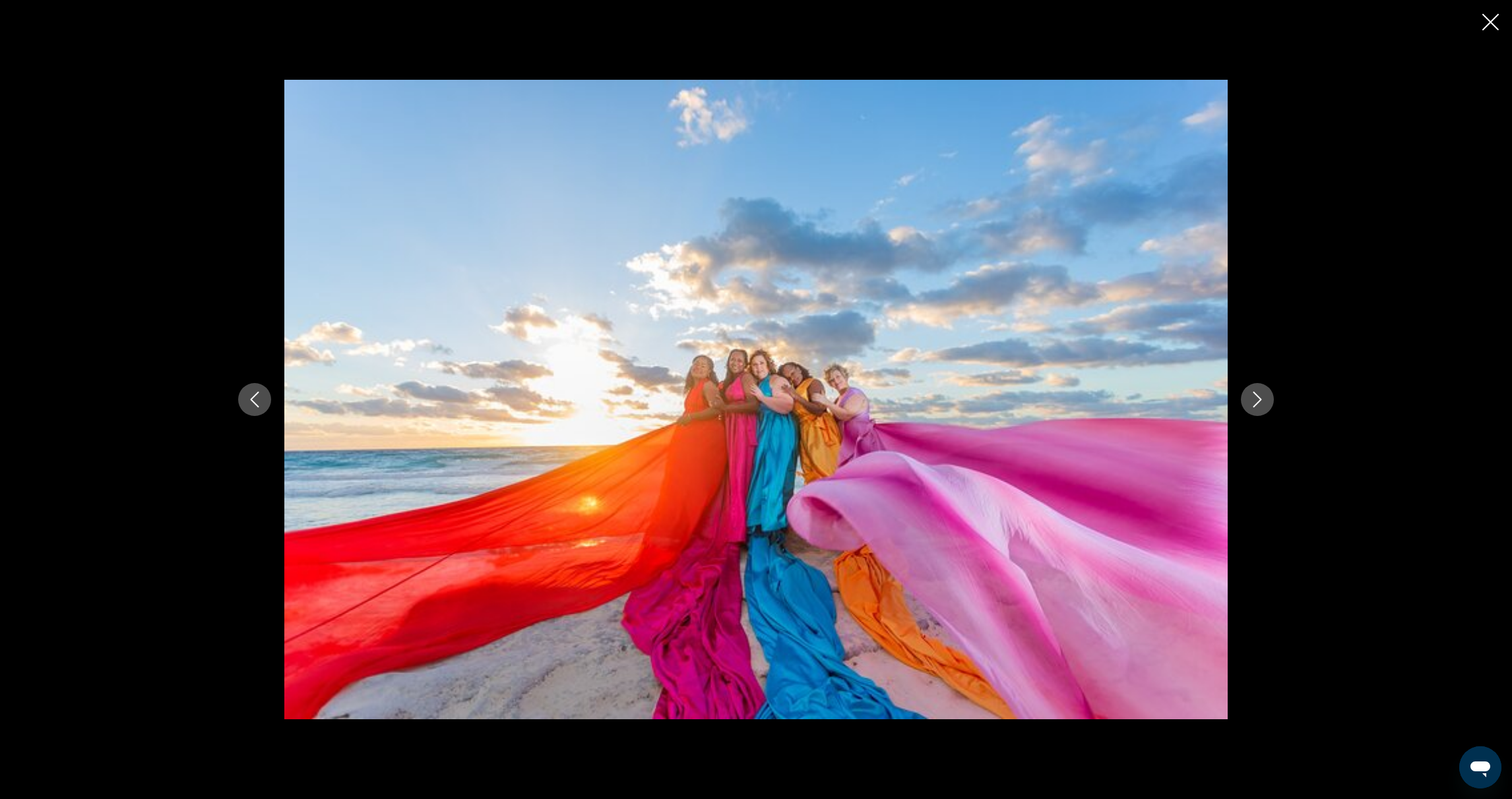
click at [1258, 397] on icon "Next image" at bounding box center [1257, 400] width 8 height 16
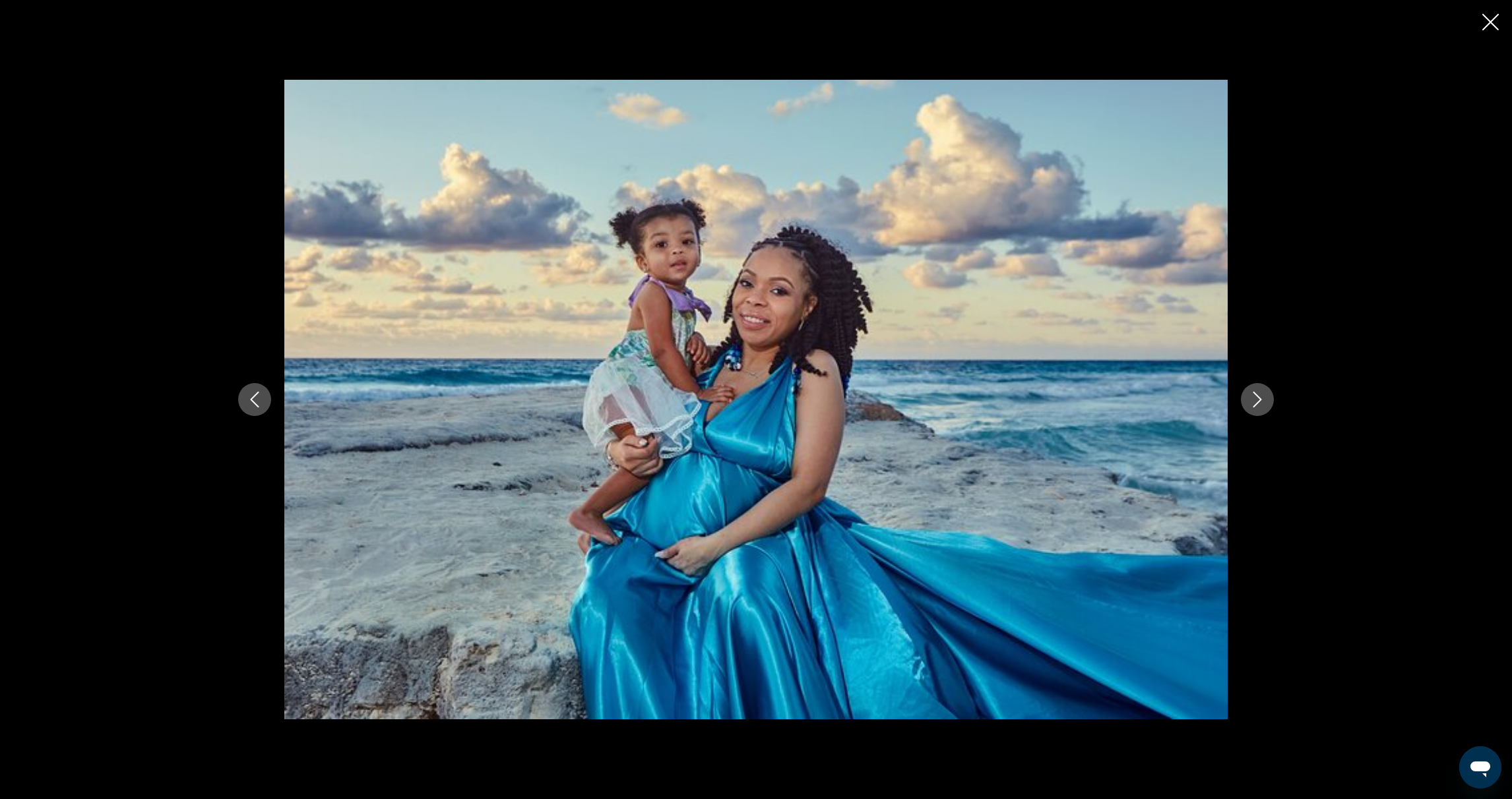
click at [1258, 397] on icon "Next image" at bounding box center [1257, 400] width 8 height 16
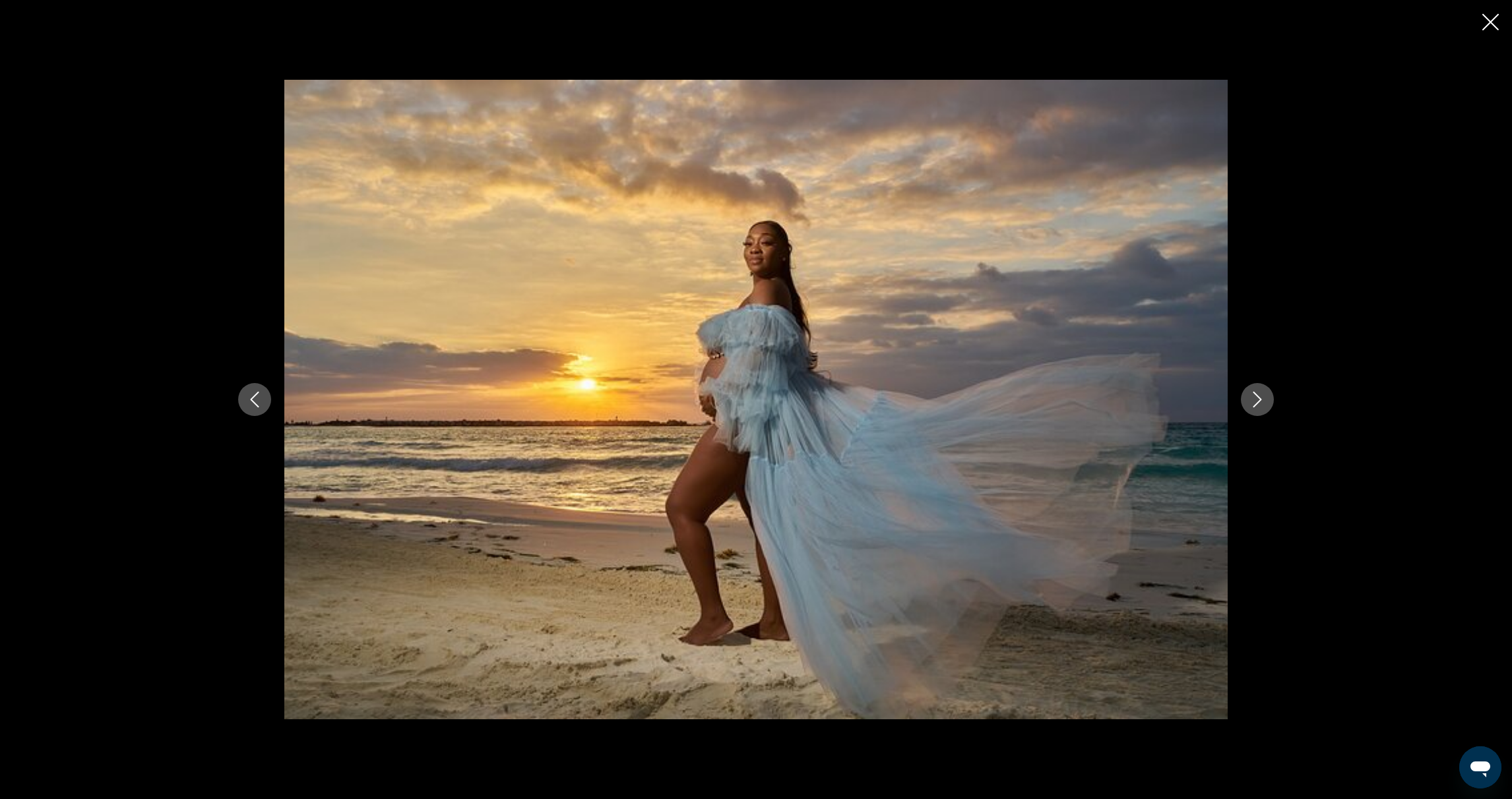
click at [1258, 397] on icon "Next image" at bounding box center [1257, 400] width 8 height 16
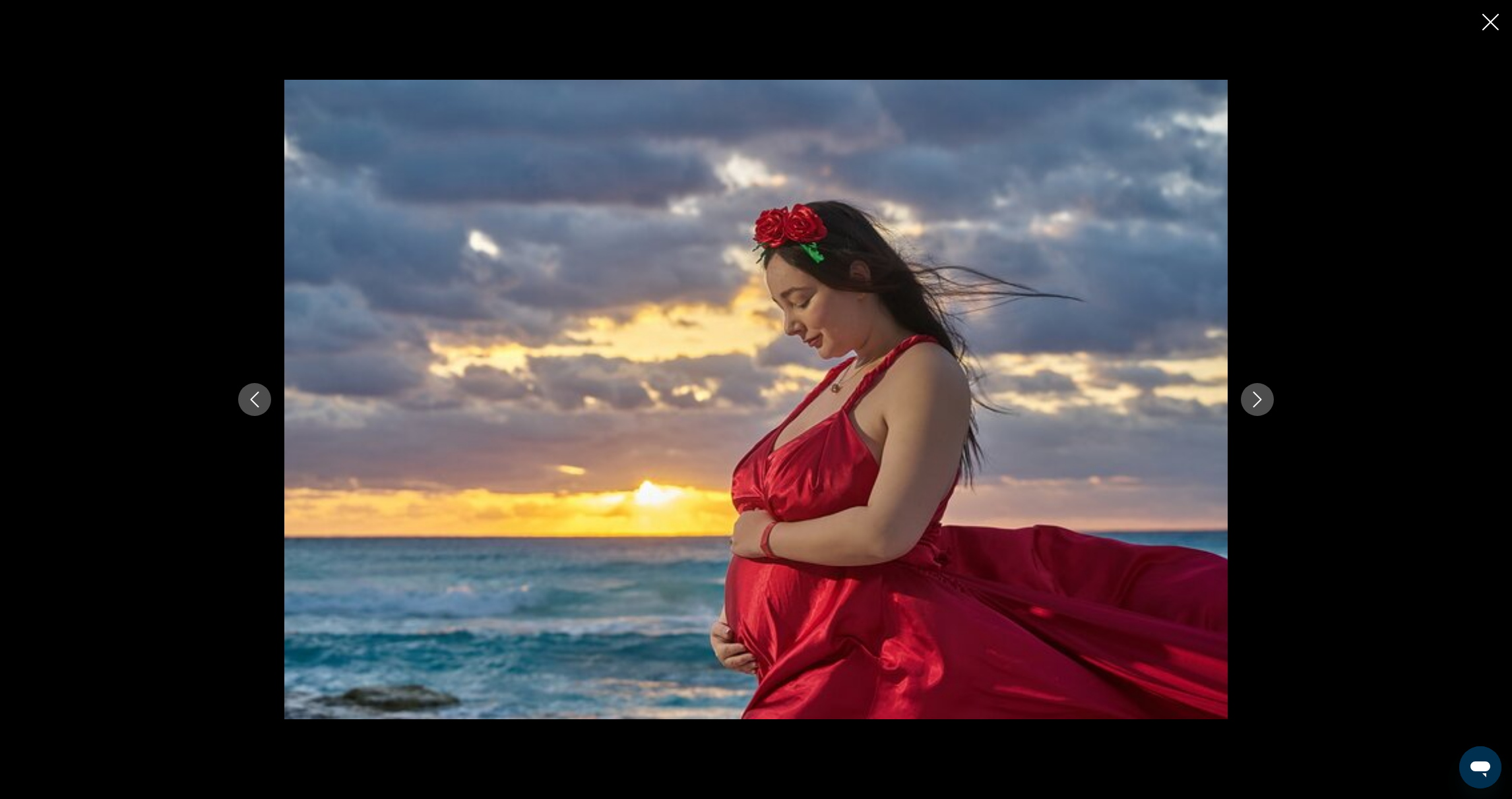
click at [1258, 397] on icon "Next image" at bounding box center [1257, 400] width 8 height 16
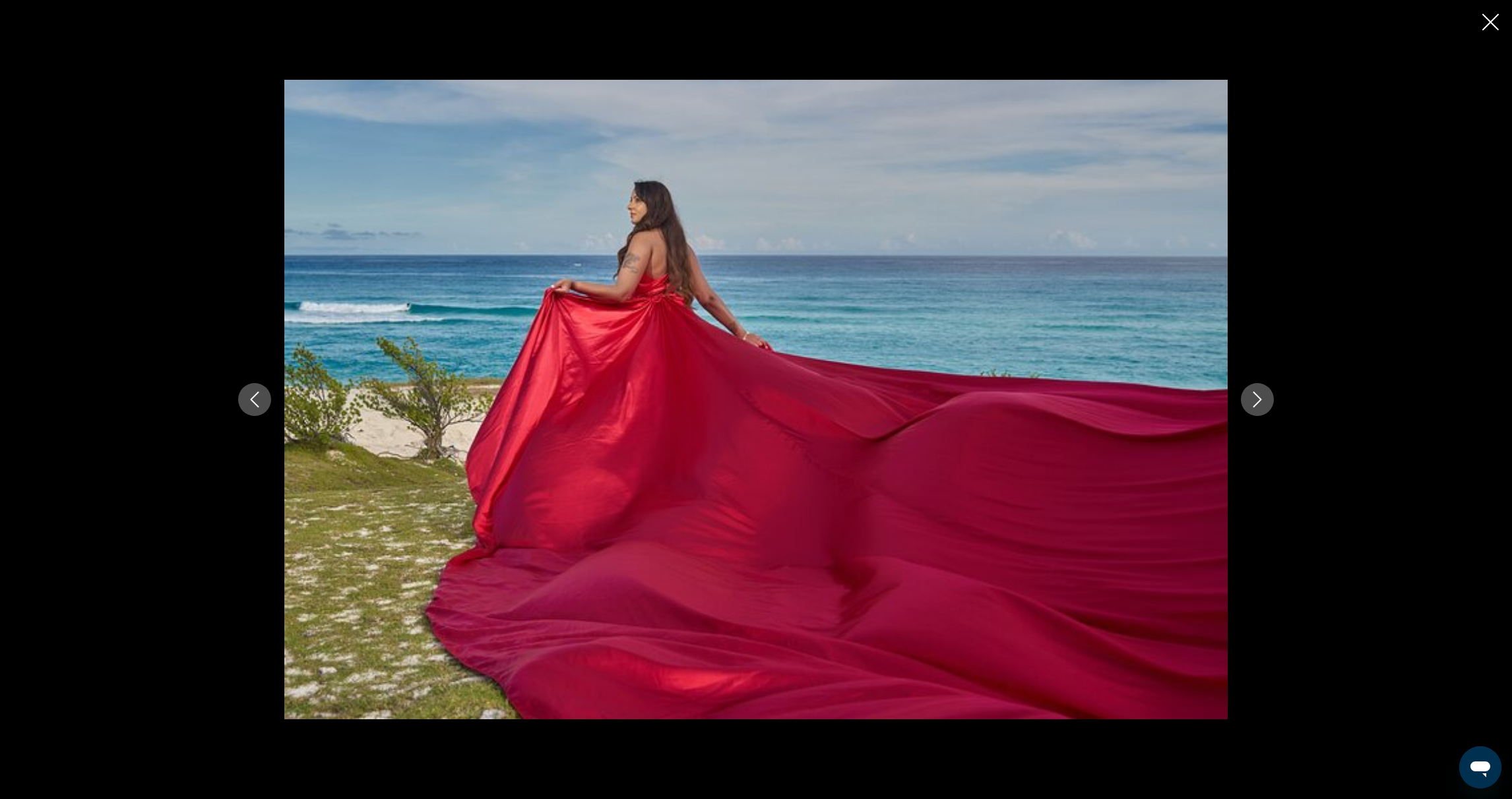
click at [1258, 397] on icon "Next image" at bounding box center [1257, 400] width 8 height 16
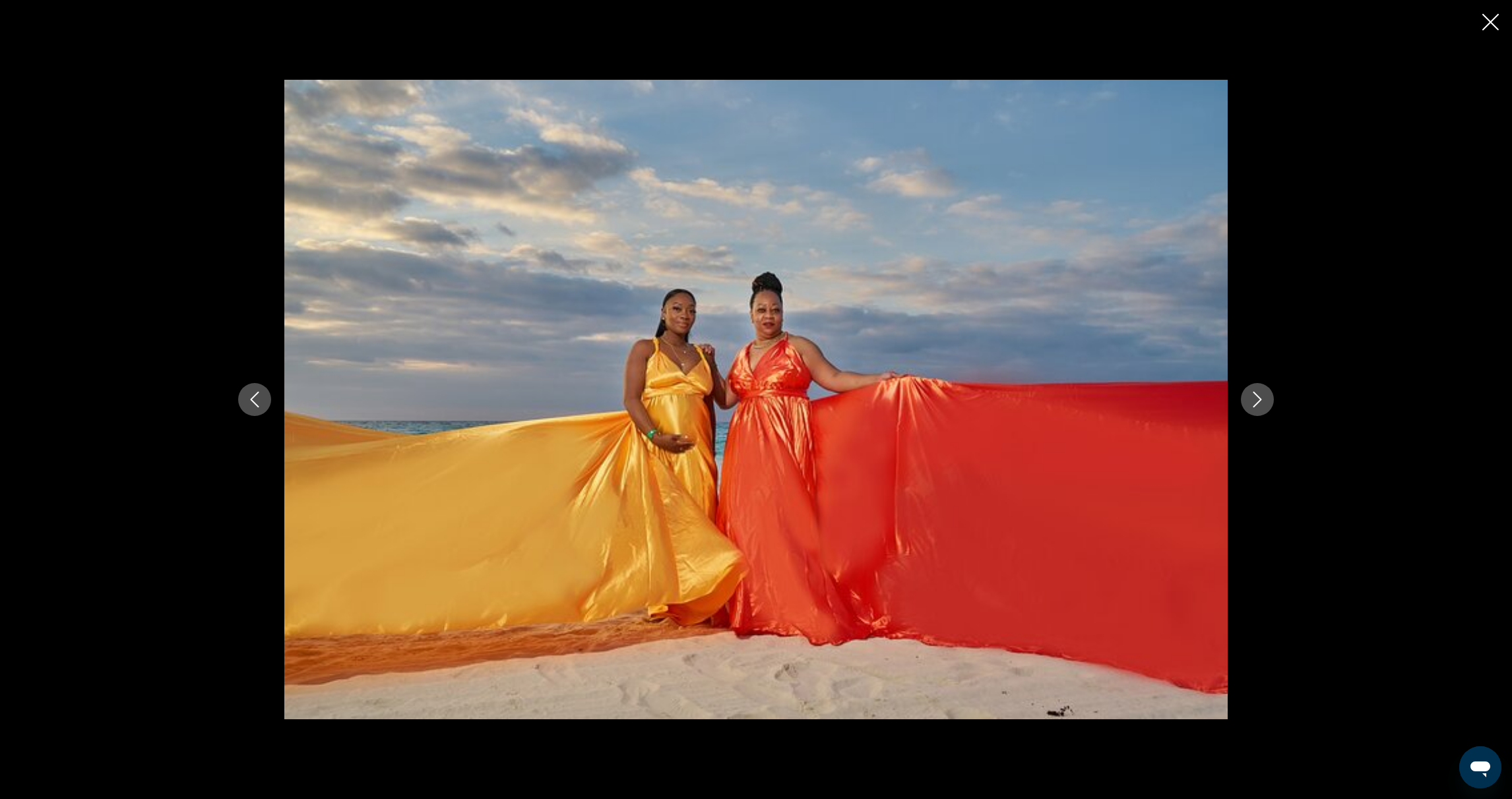
click at [1258, 396] on icon "Next image" at bounding box center [1257, 400] width 8 height 16
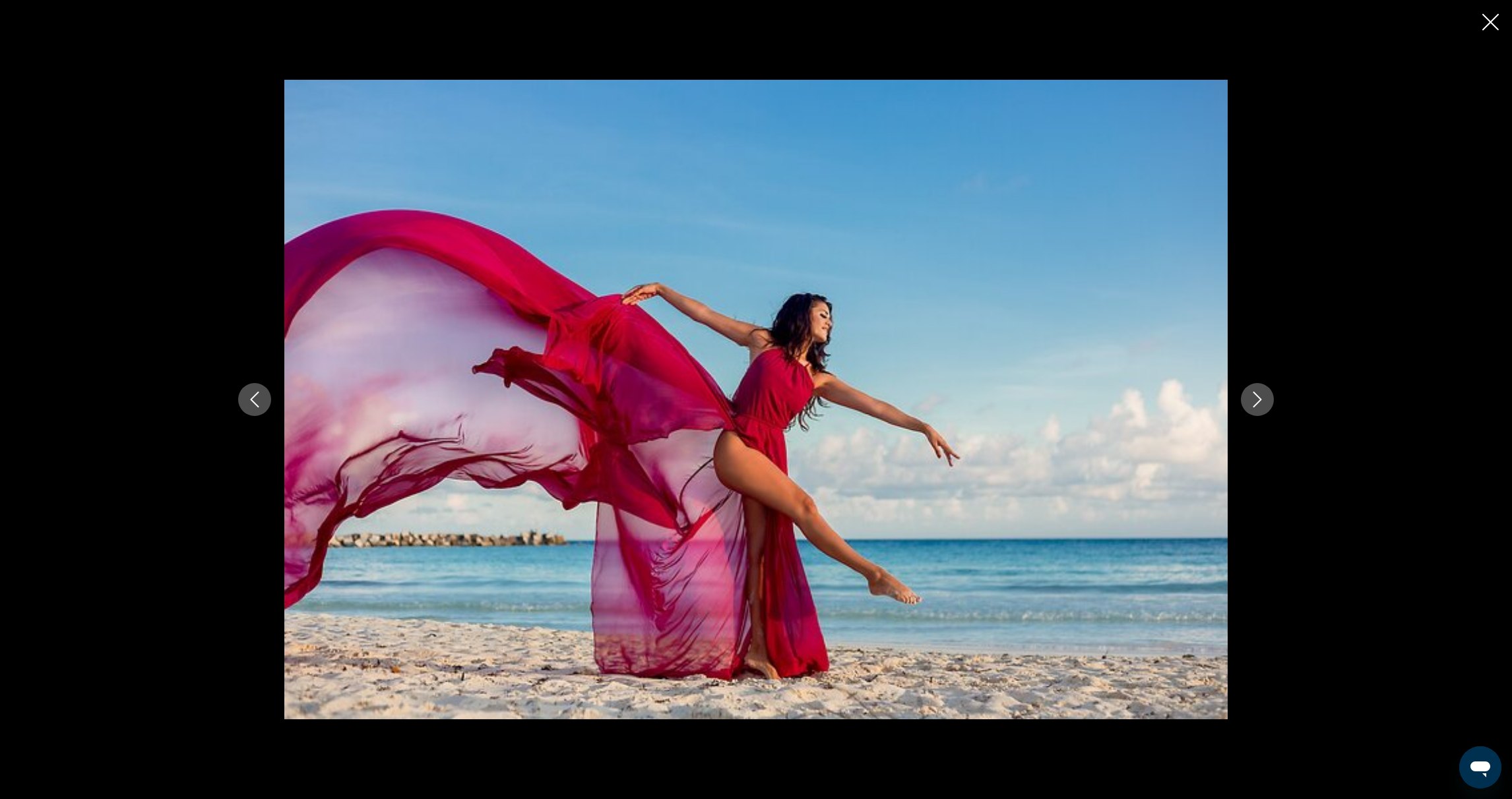
click at [1485, 22] on icon "Close slideshow" at bounding box center [1491, 22] width 17 height 17
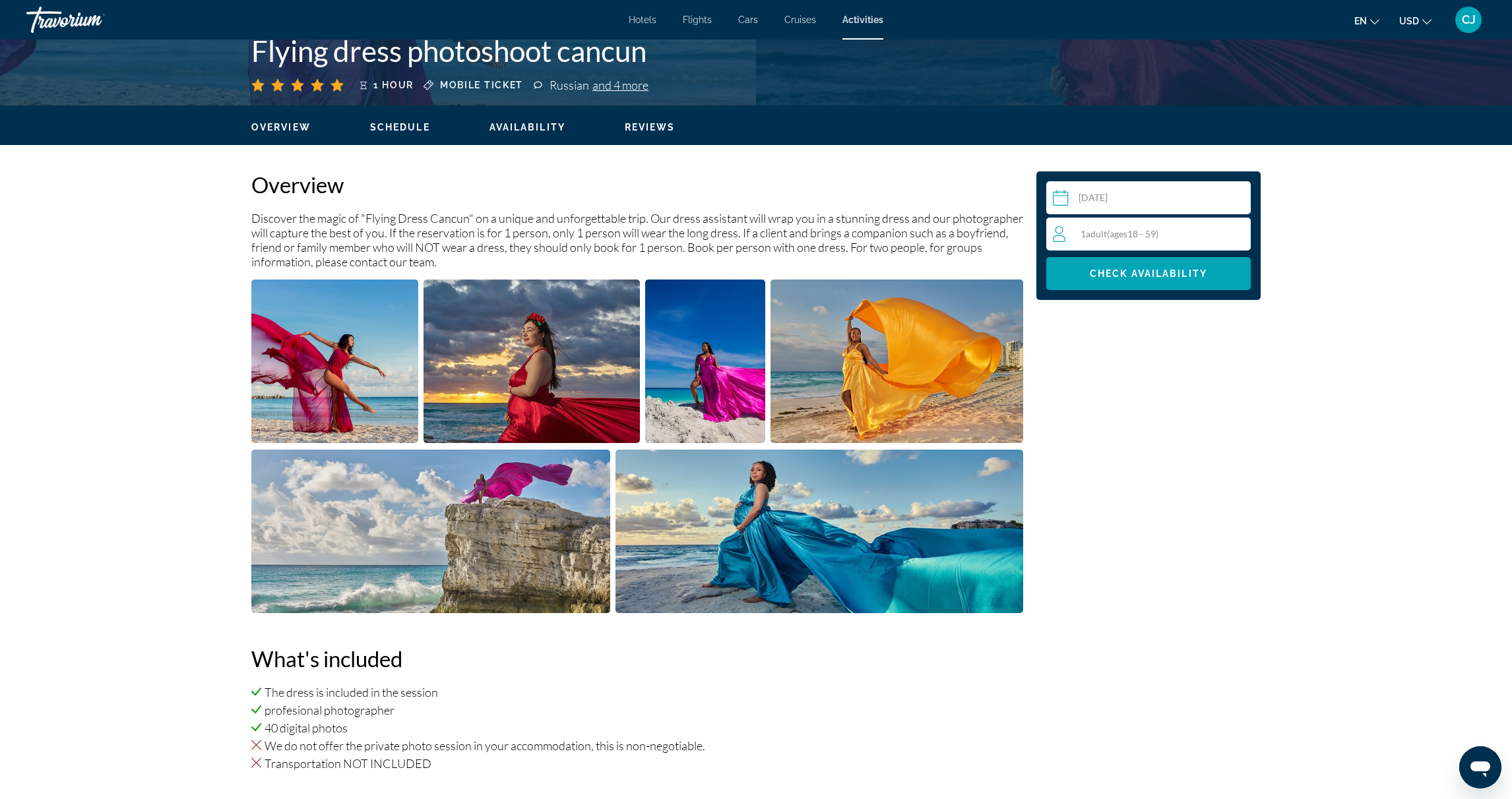
scroll to position [0, 0]
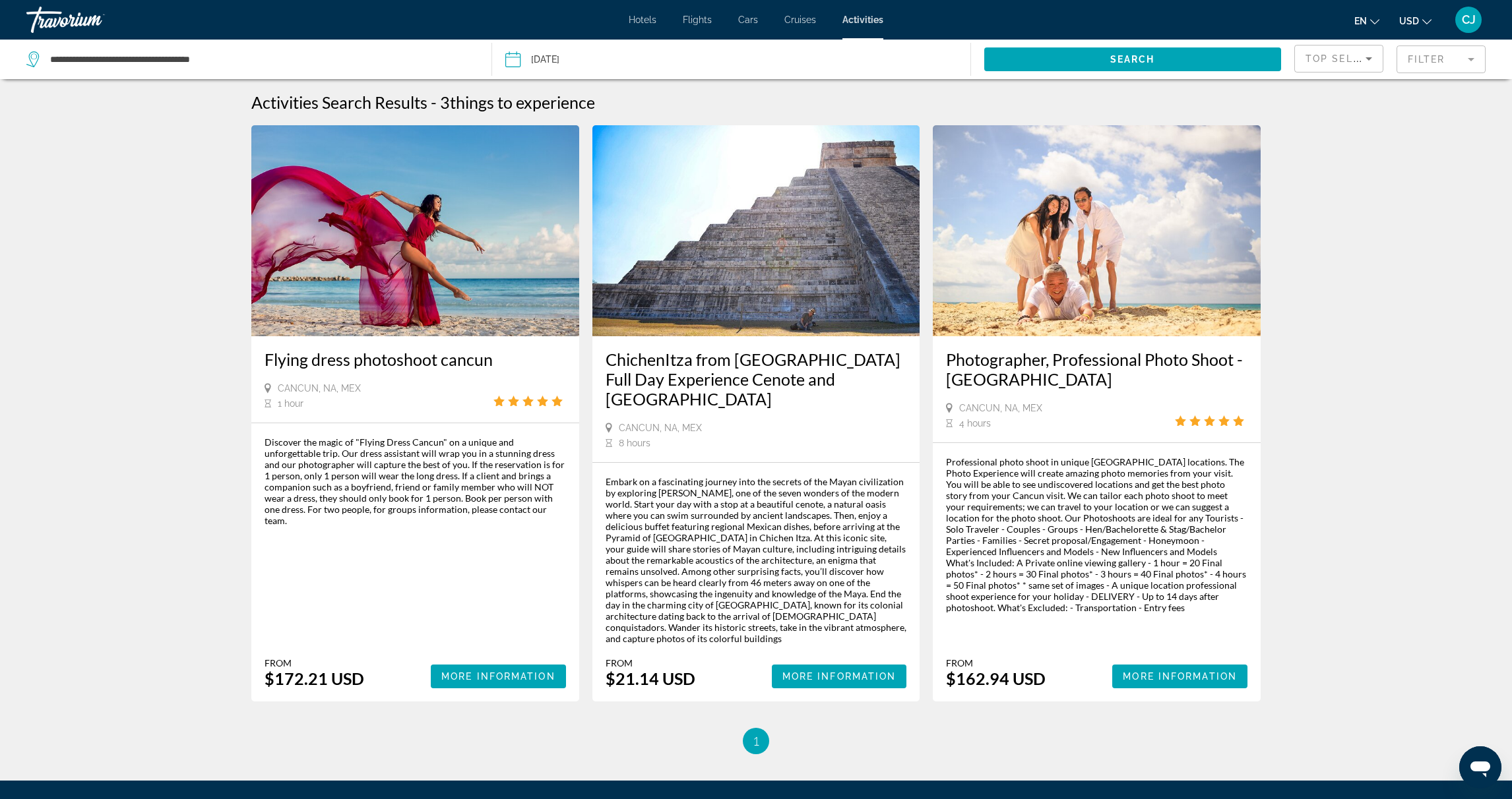
click at [1046, 353] on h3 "Photographer, Professional Photo Shoot - [GEOGRAPHIC_DATA]" at bounding box center [1096, 369] width 301 height 40
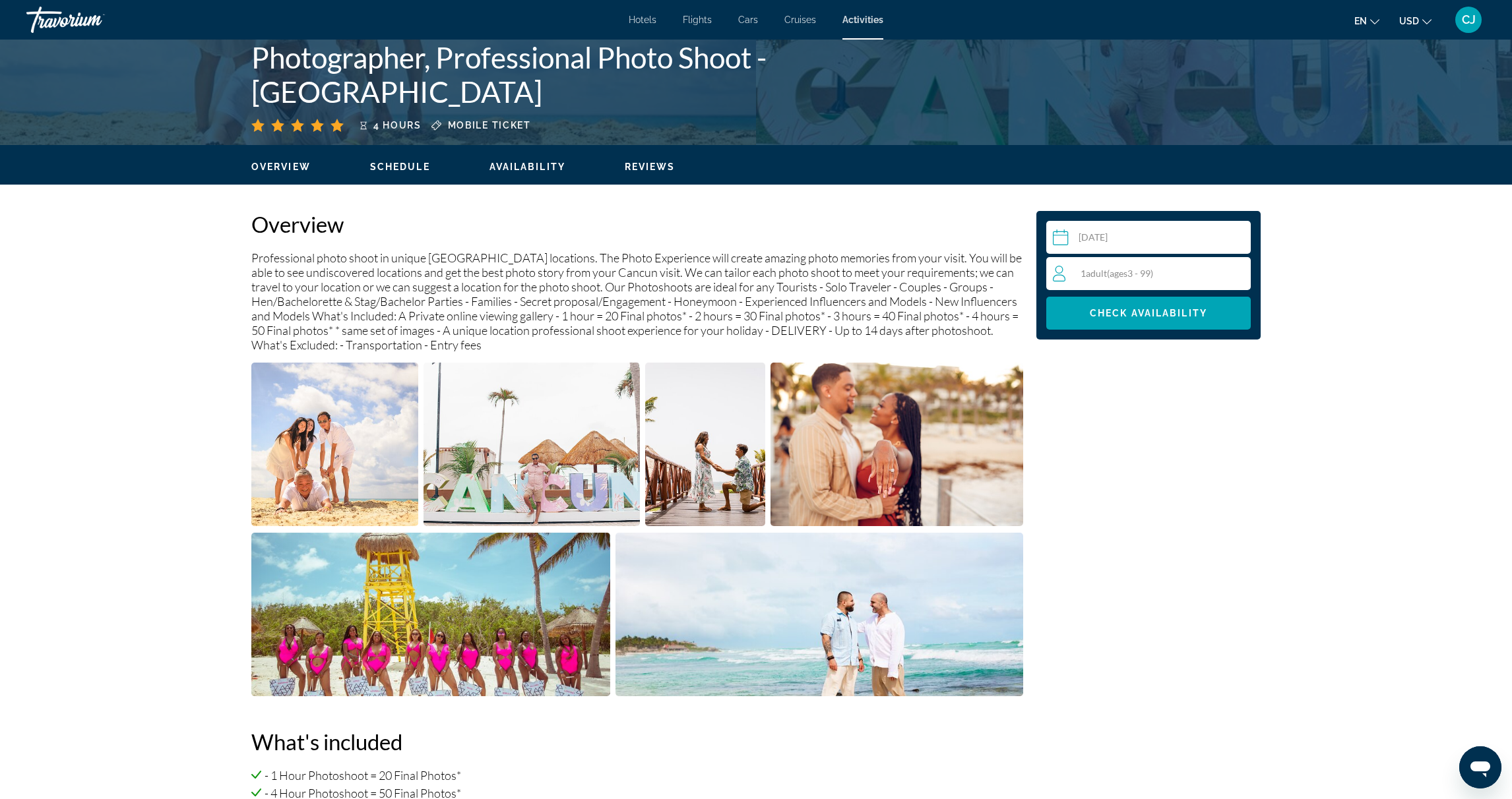
scroll to position [329, 0]
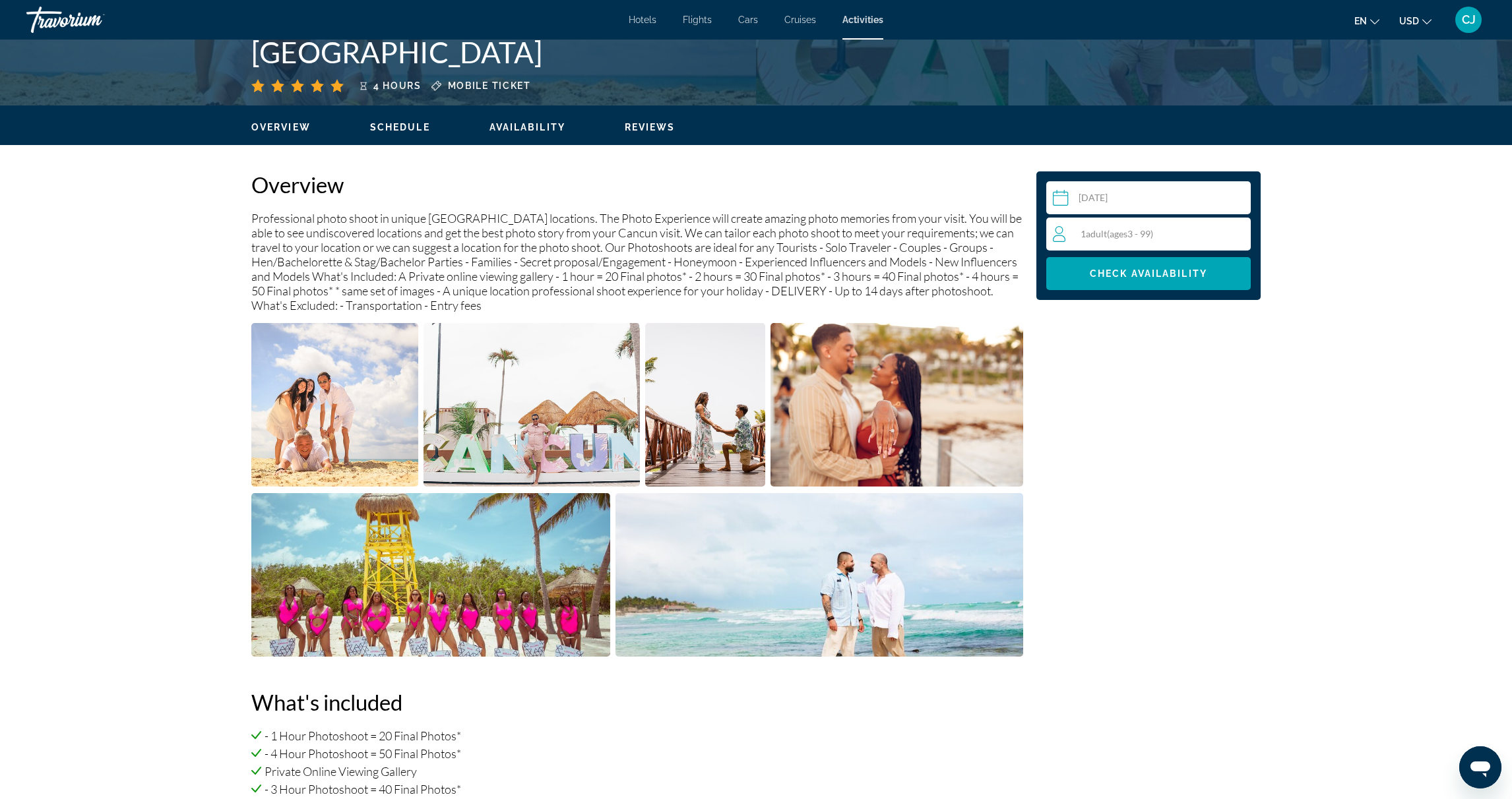
click at [355, 422] on img "Open full-screen image slider" at bounding box center [334, 405] width 167 height 163
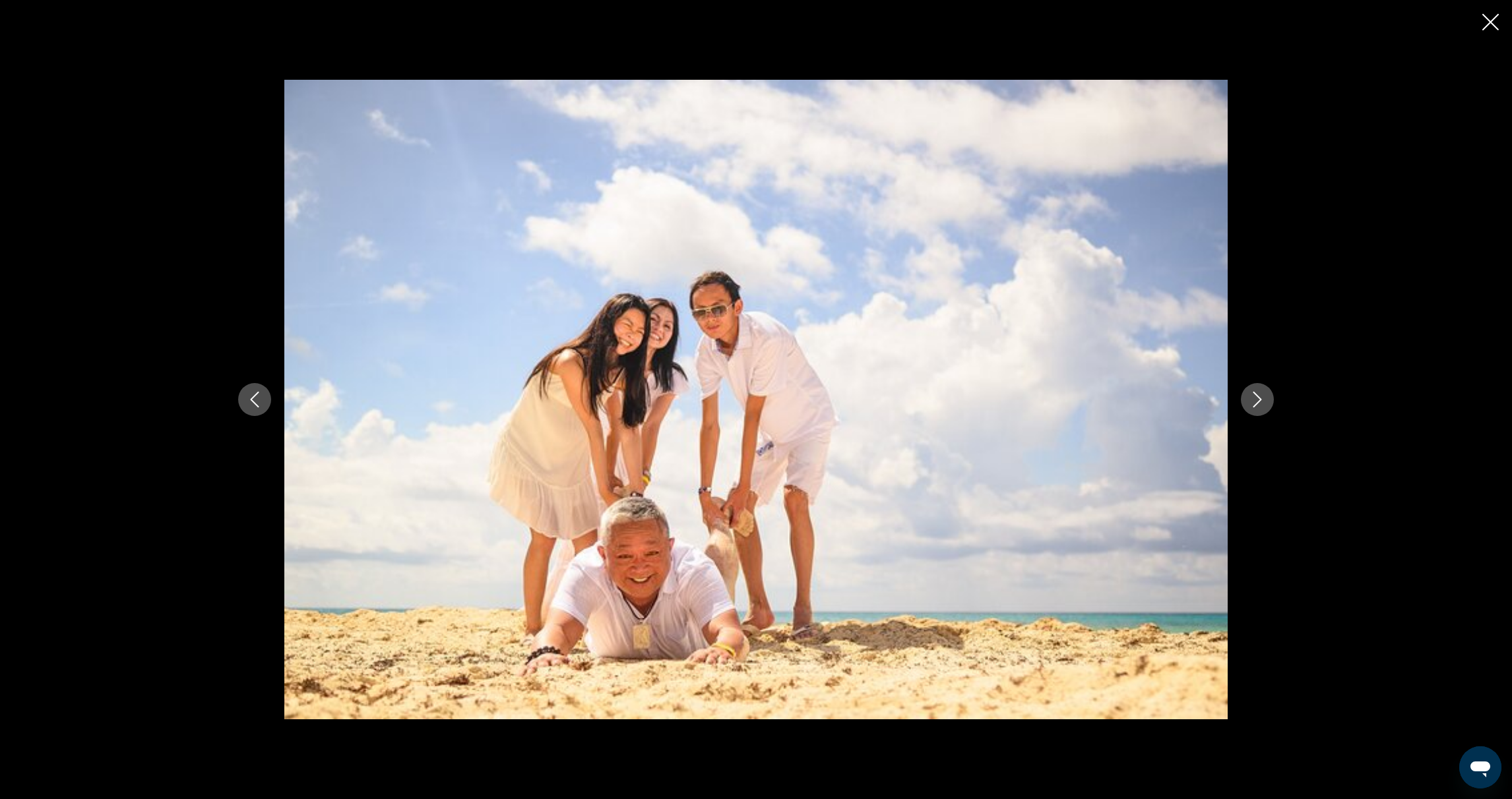
click at [1259, 396] on icon "Next image" at bounding box center [1257, 400] width 16 height 16
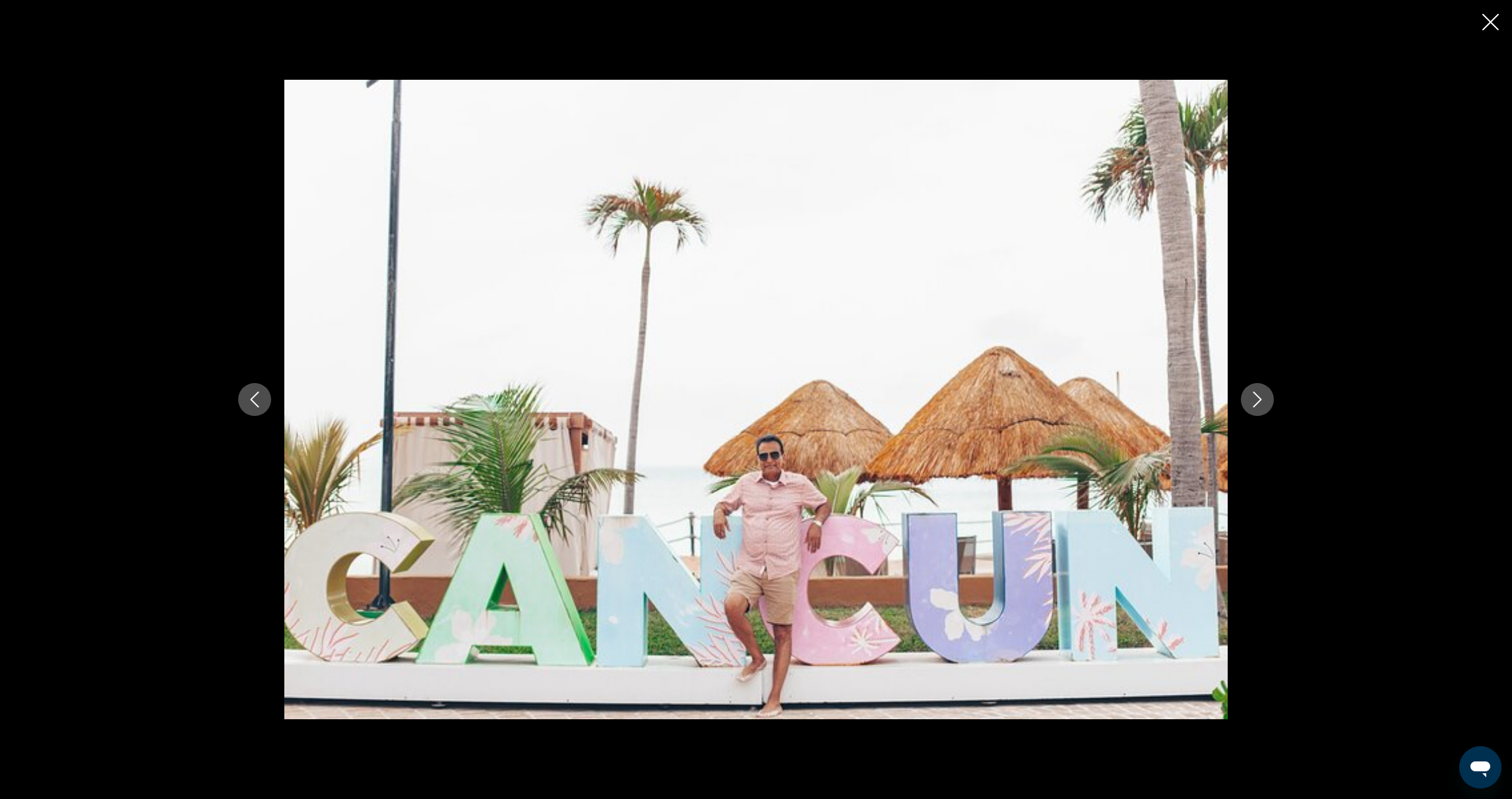
click at [1259, 396] on icon "Next image" at bounding box center [1257, 400] width 16 height 16
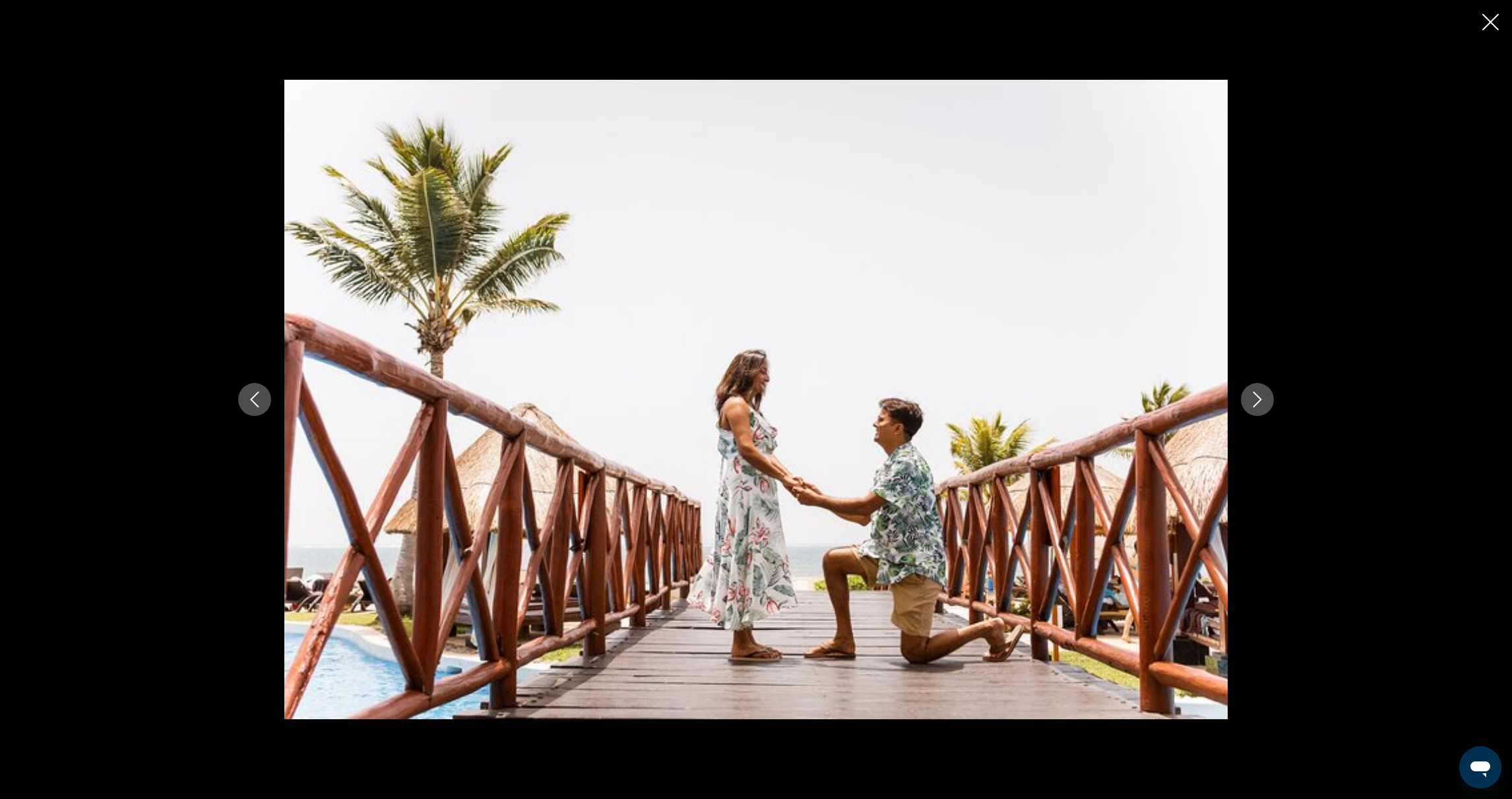
click at [1260, 396] on icon "Next image" at bounding box center [1257, 400] width 16 height 16
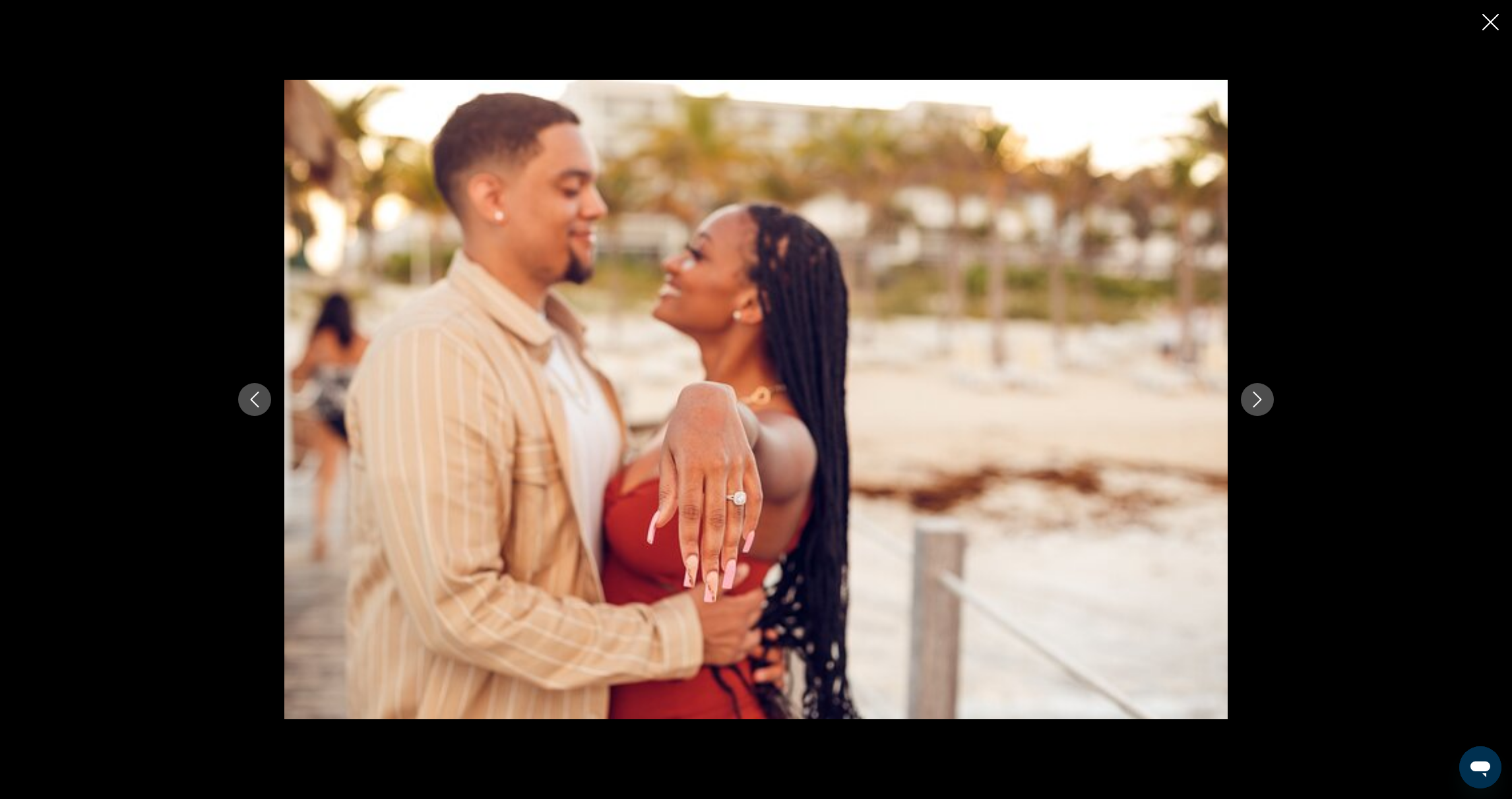
click at [1266, 396] on button "Next image" at bounding box center [1257, 399] width 33 height 33
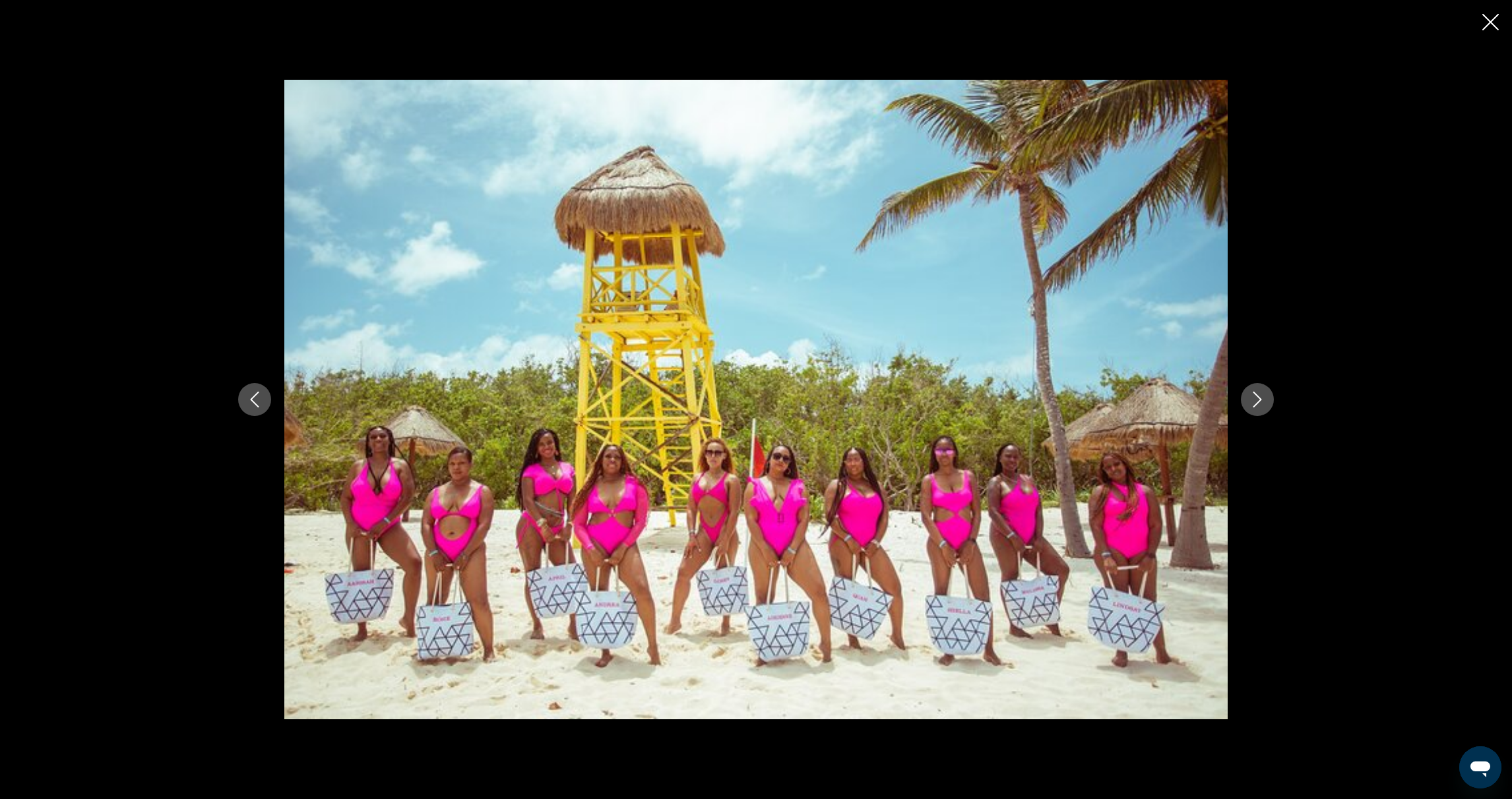
click at [1485, 21] on icon "Close slideshow" at bounding box center [1491, 22] width 17 height 17
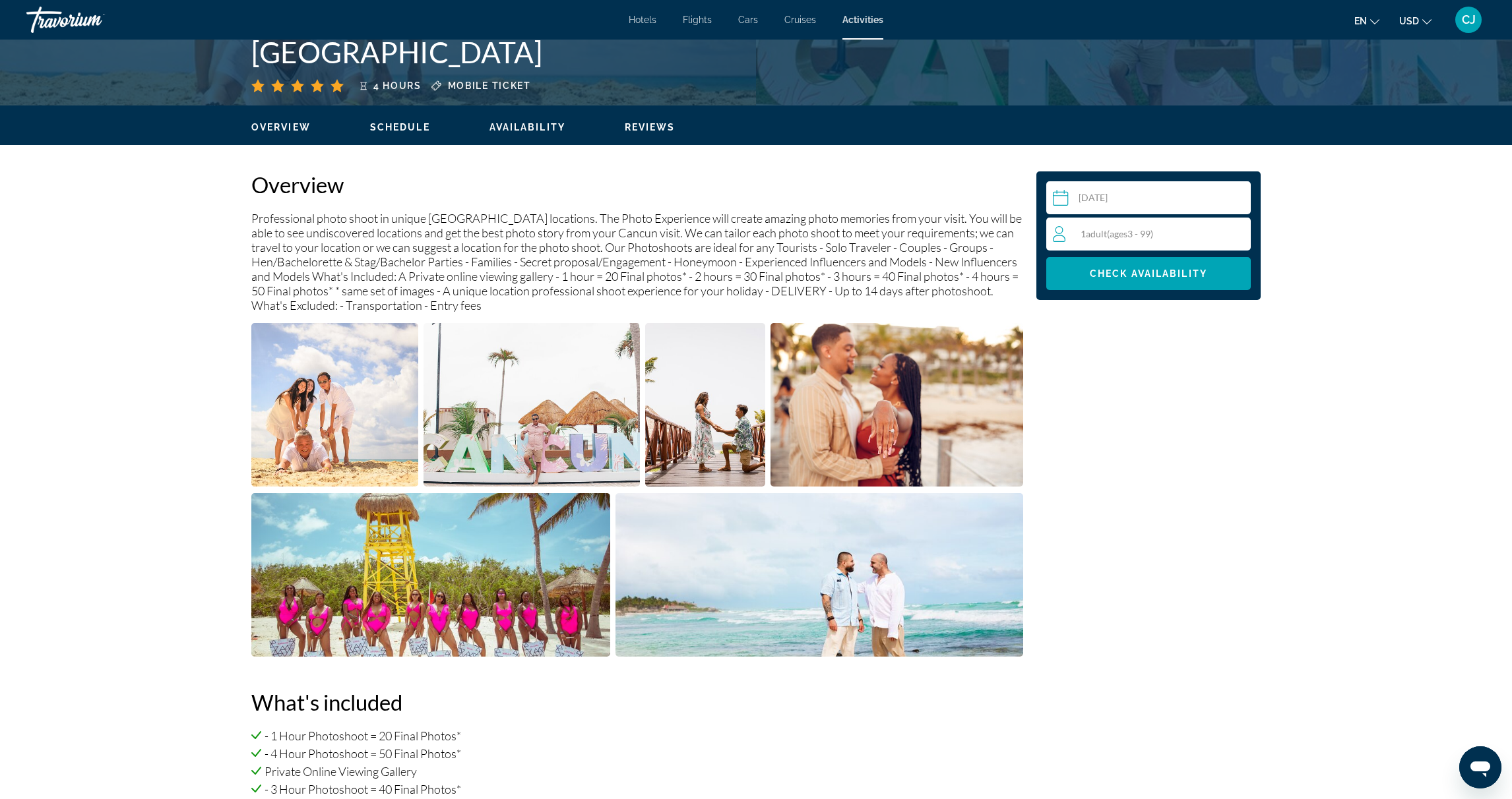
click at [951, 573] on img "Open full-screen image slider" at bounding box center [819, 575] width 408 height 163
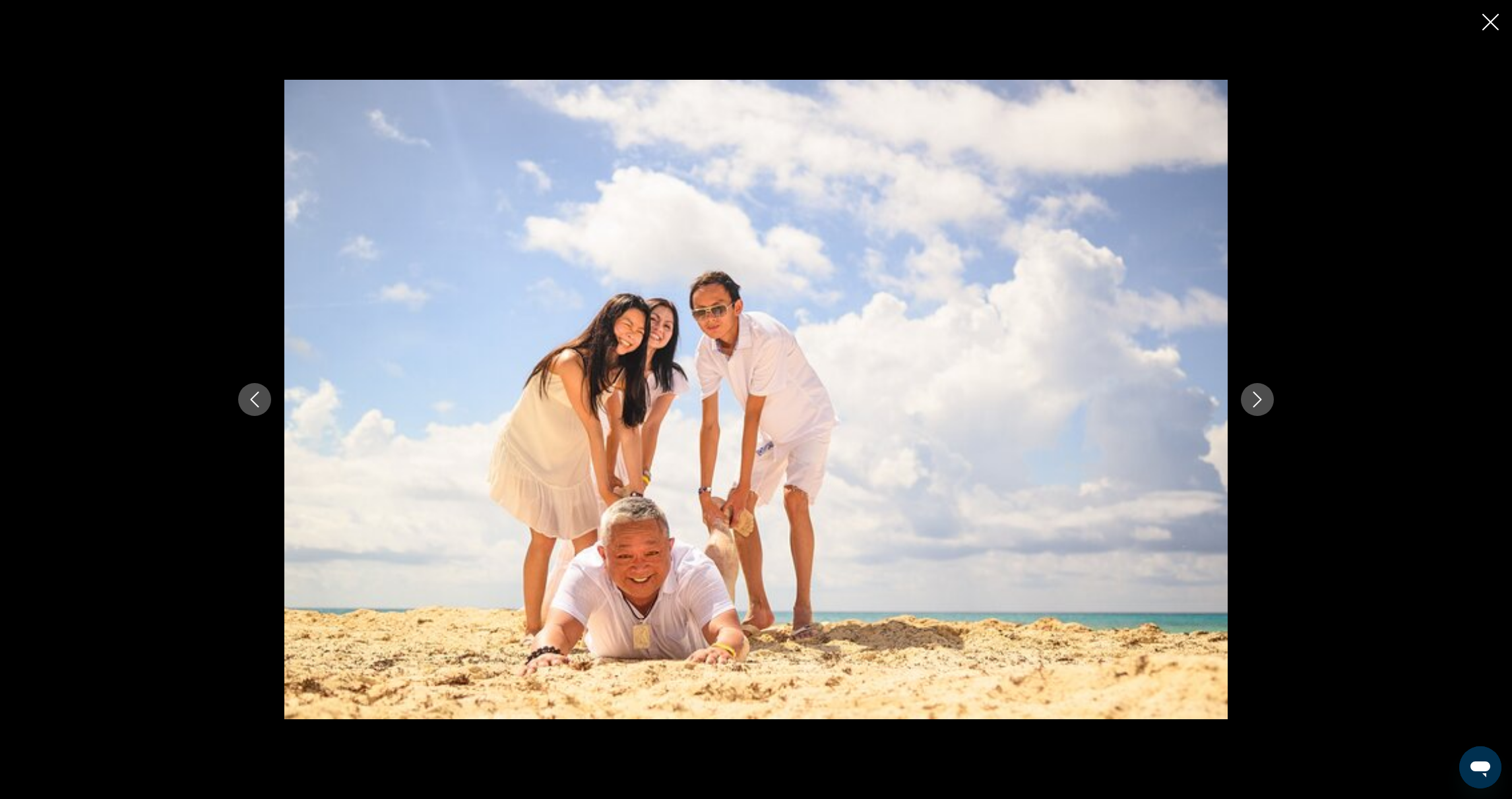
click at [249, 400] on icon "Previous image" at bounding box center [254, 400] width 16 height 16
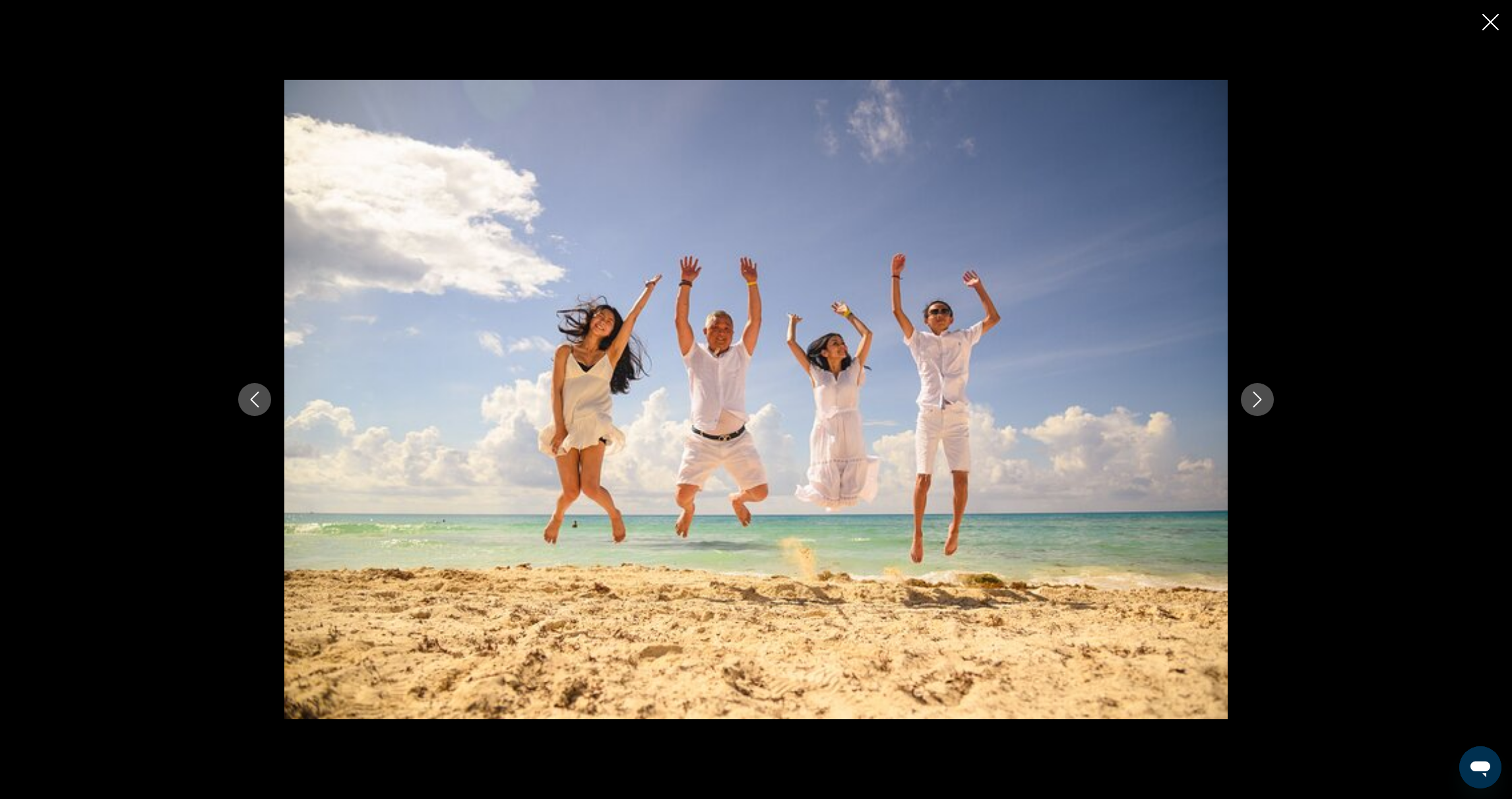
click at [253, 401] on icon "Previous image" at bounding box center [255, 400] width 8 height 16
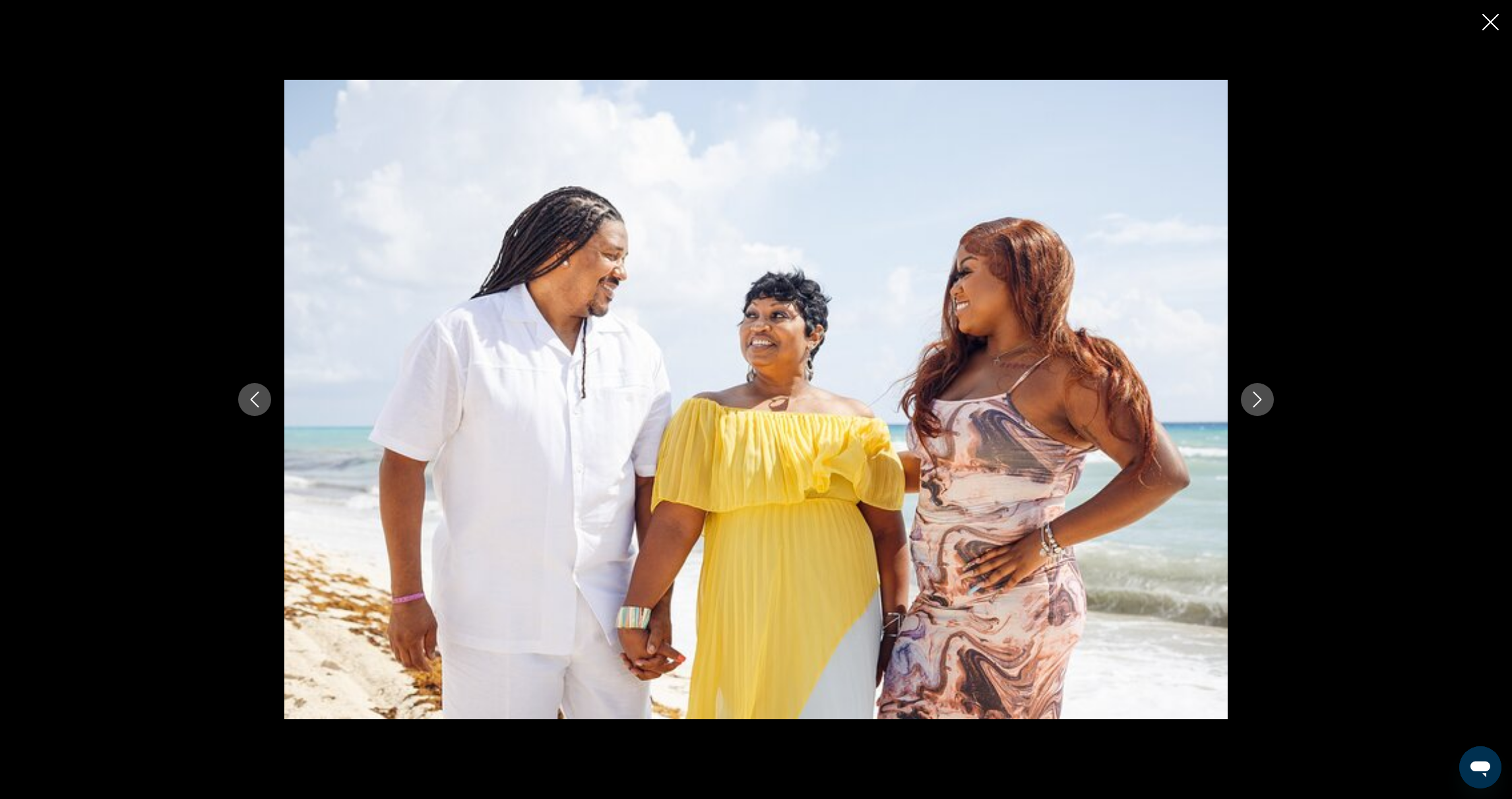
click at [248, 404] on icon "Previous image" at bounding box center [254, 400] width 16 height 16
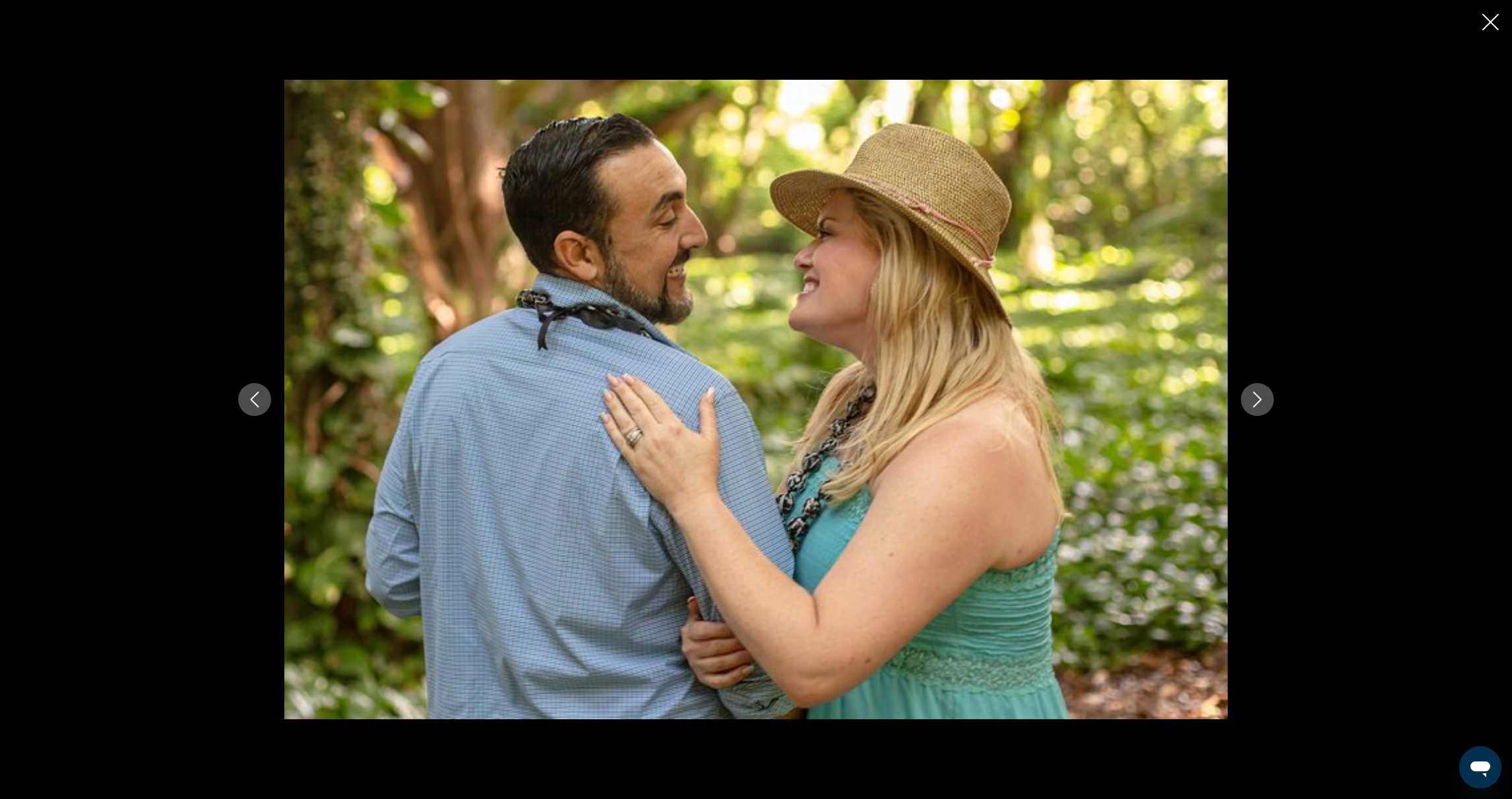
click at [260, 400] on icon "Previous image" at bounding box center [254, 400] width 16 height 16
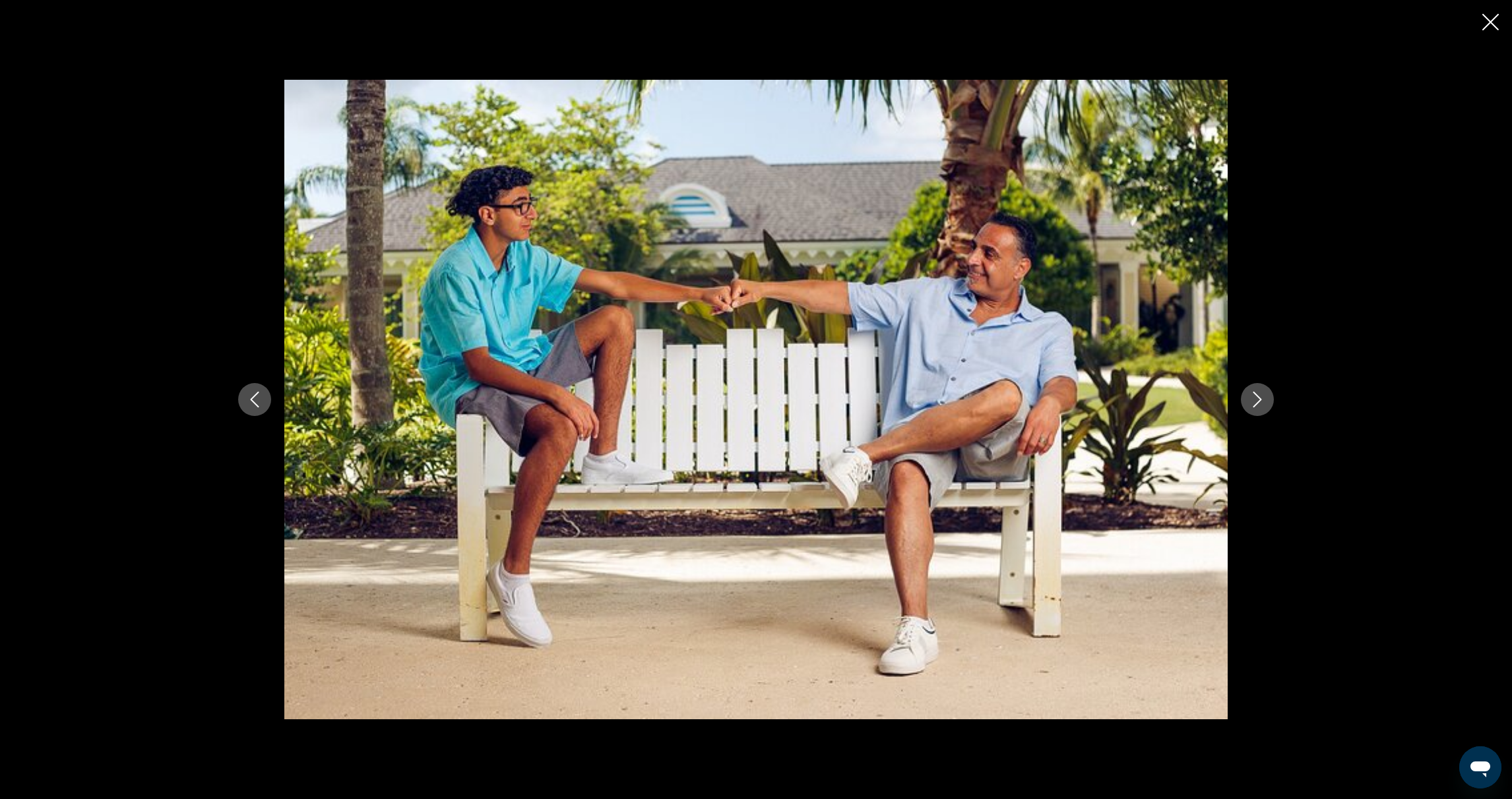
click at [252, 402] on icon "Previous image" at bounding box center [254, 400] width 16 height 16
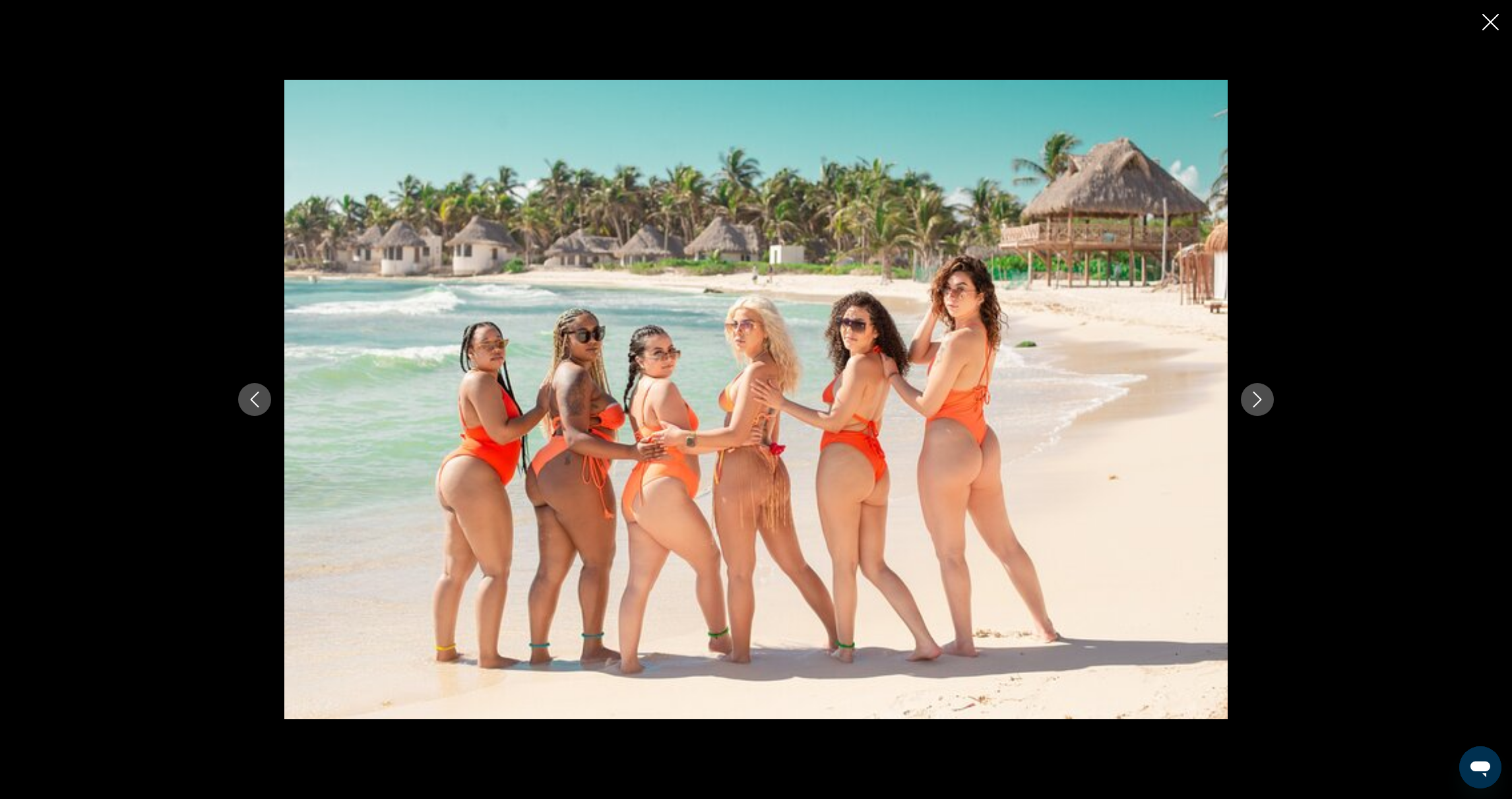
click at [260, 399] on icon "Previous image" at bounding box center [254, 400] width 16 height 16
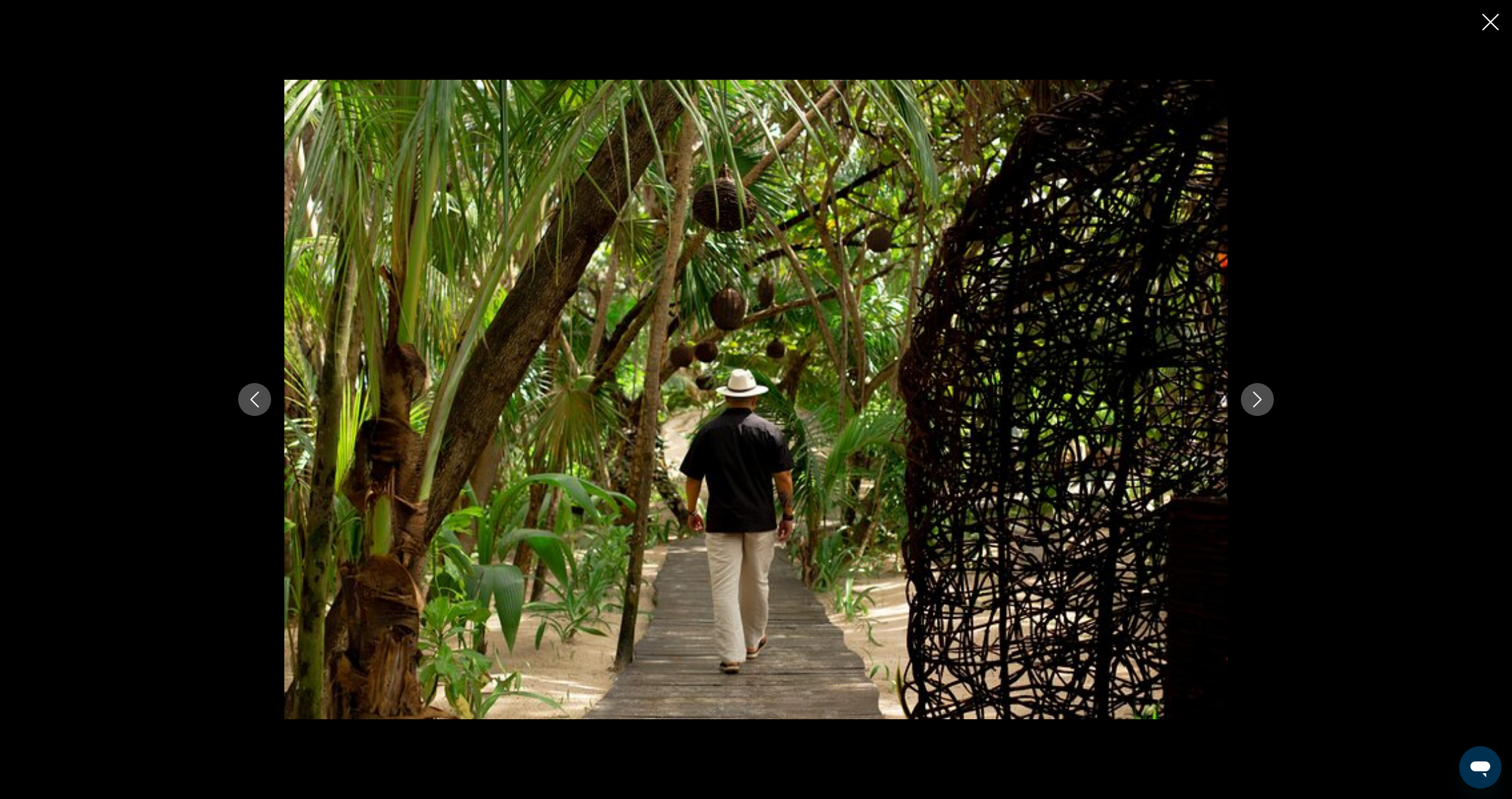
click at [260, 399] on icon "Previous image" at bounding box center [254, 400] width 16 height 16
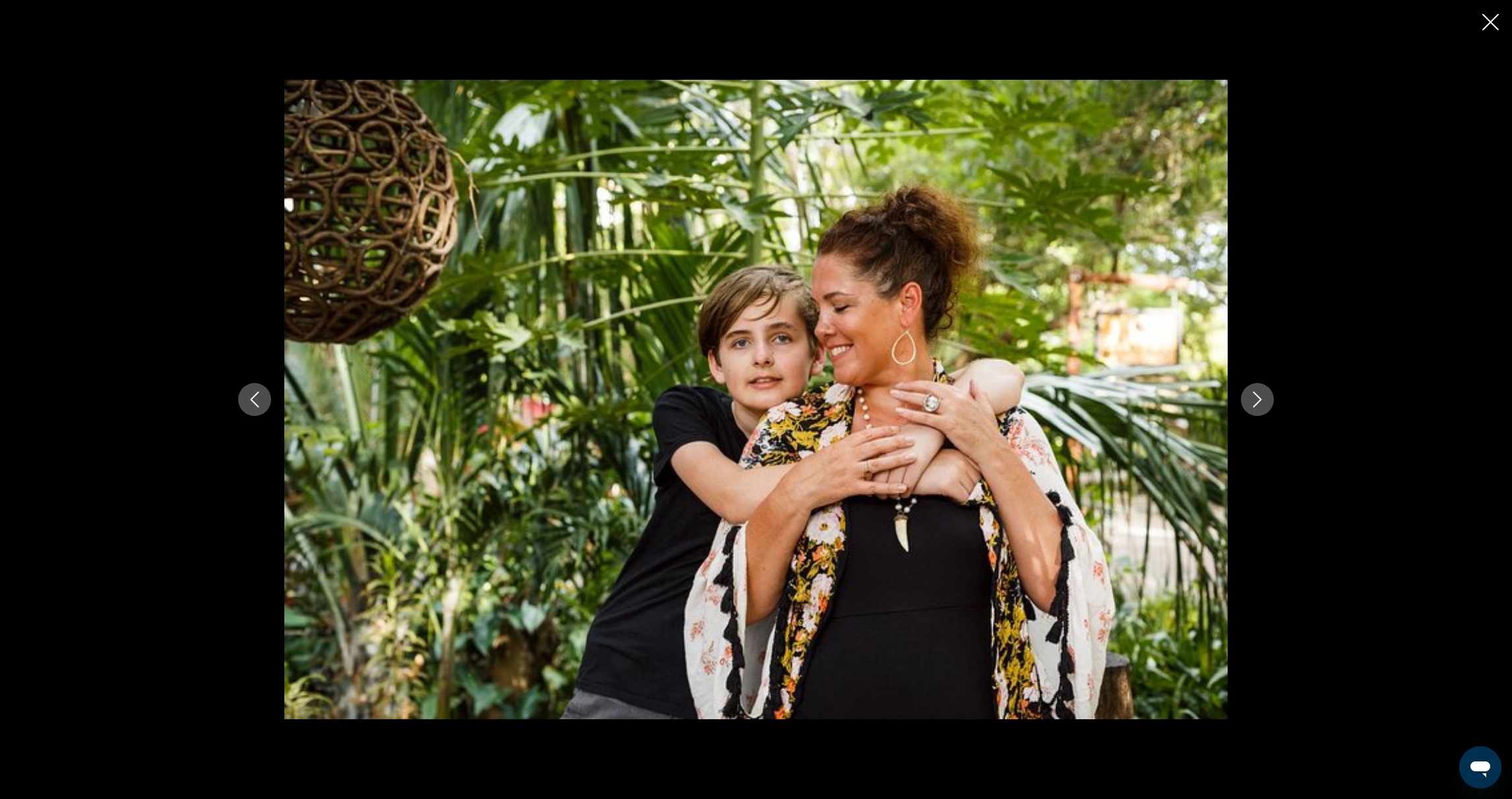
click at [260, 399] on icon "Previous image" at bounding box center [254, 400] width 16 height 16
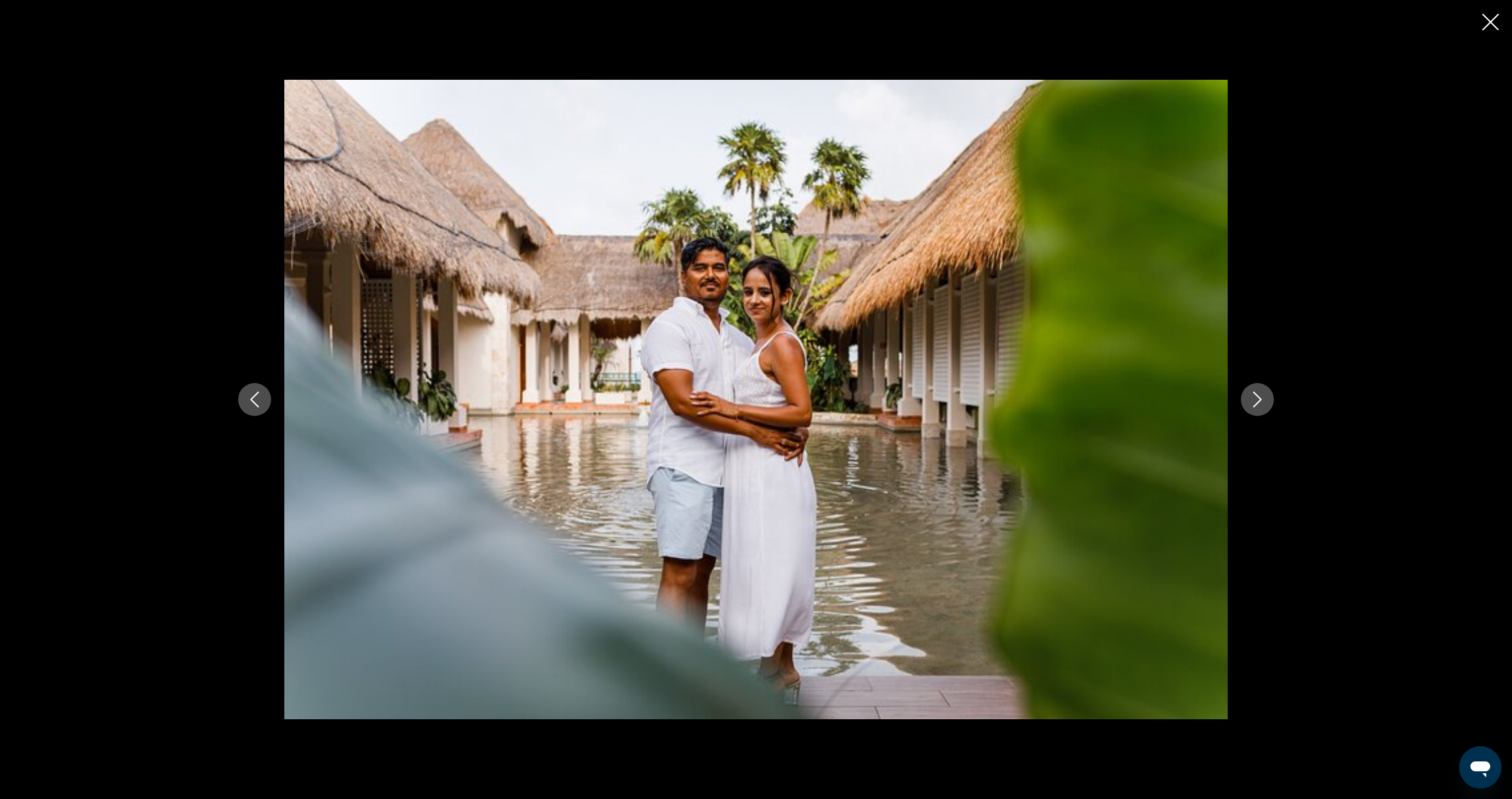
click at [260, 399] on icon "Previous image" at bounding box center [254, 400] width 16 height 16
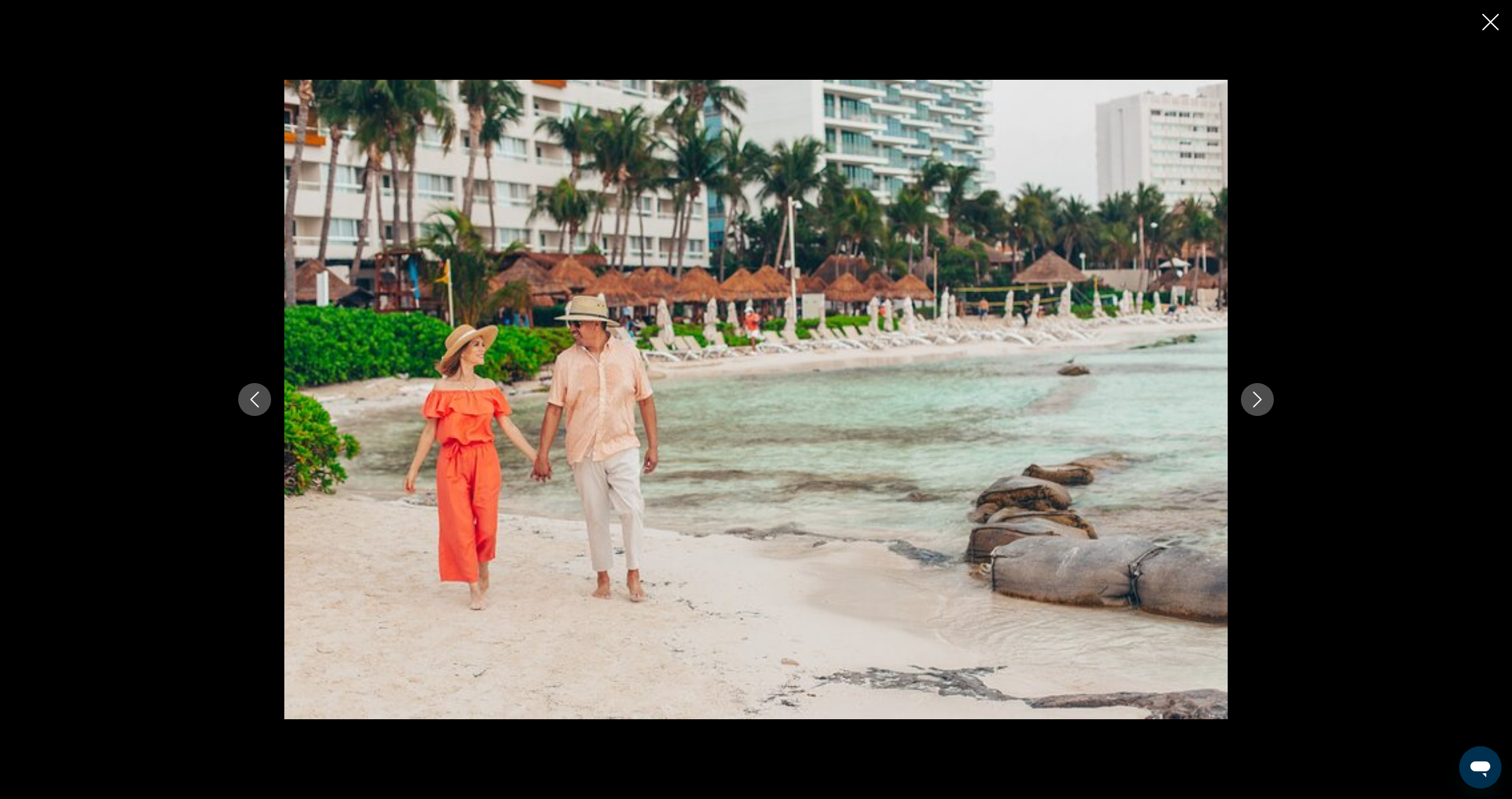
click at [255, 399] on icon "Previous image" at bounding box center [254, 400] width 16 height 16
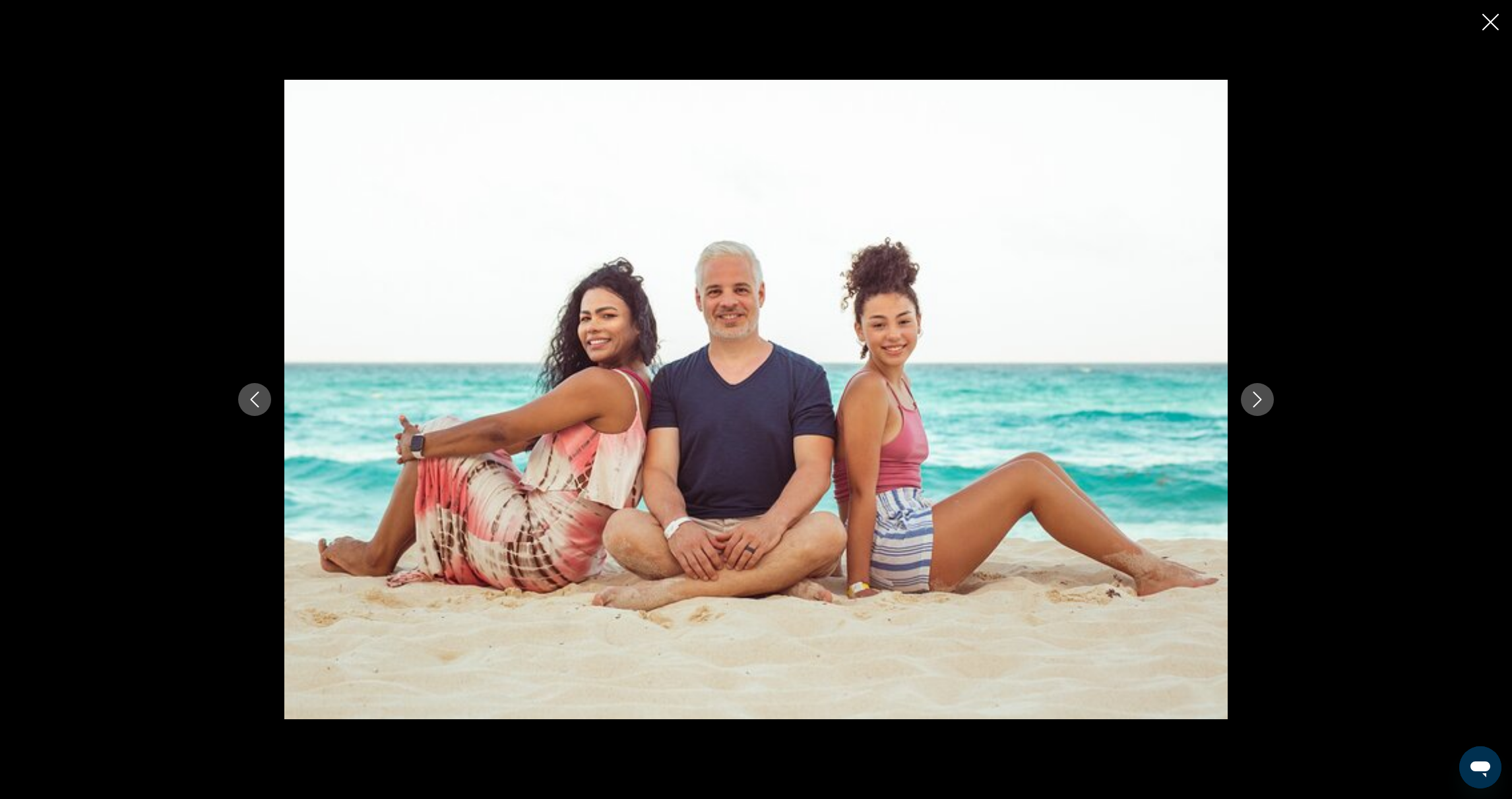
click at [255, 399] on icon "Previous image" at bounding box center [254, 400] width 16 height 16
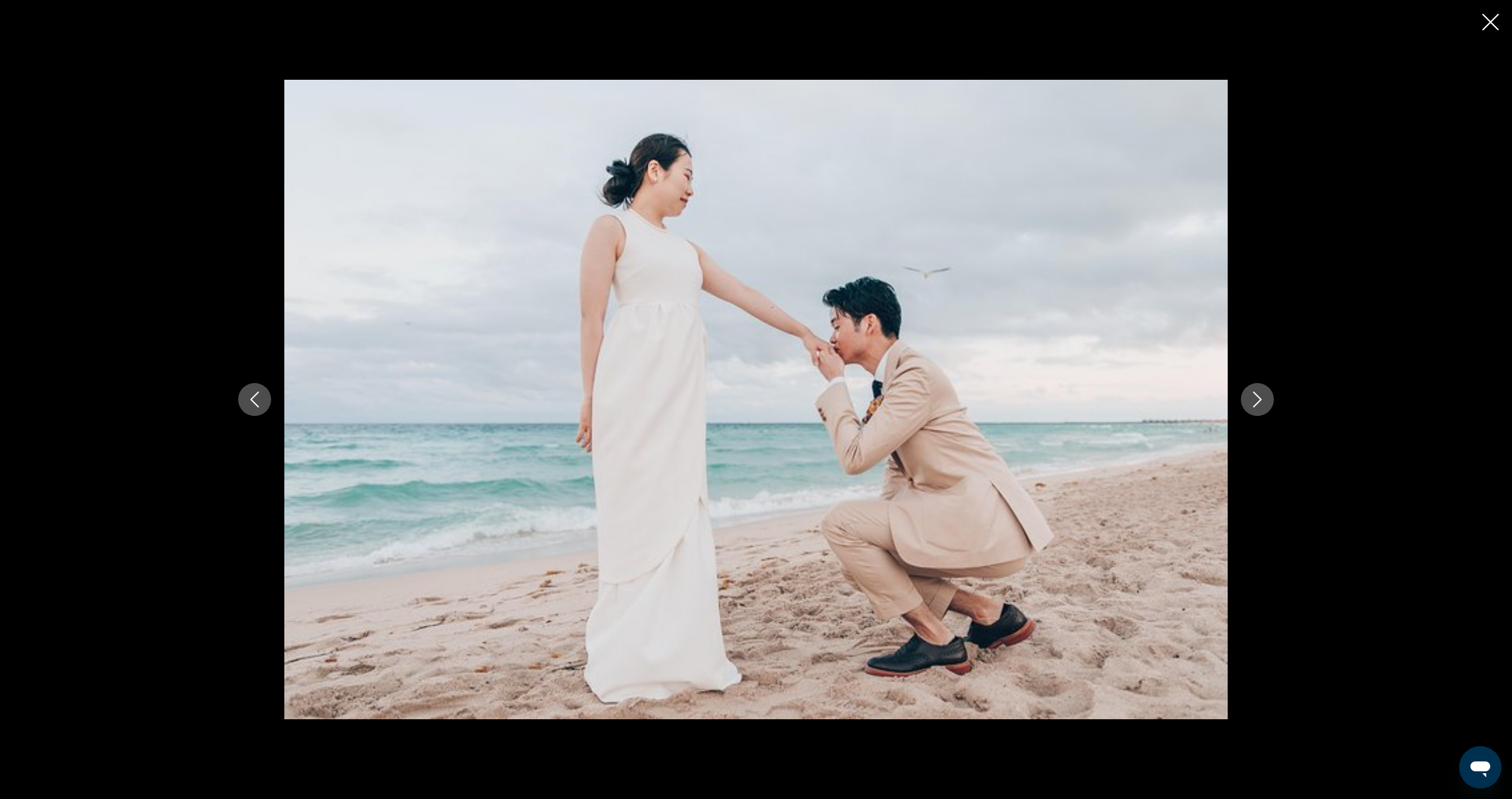
click at [253, 400] on icon "Previous image" at bounding box center [254, 400] width 16 height 16
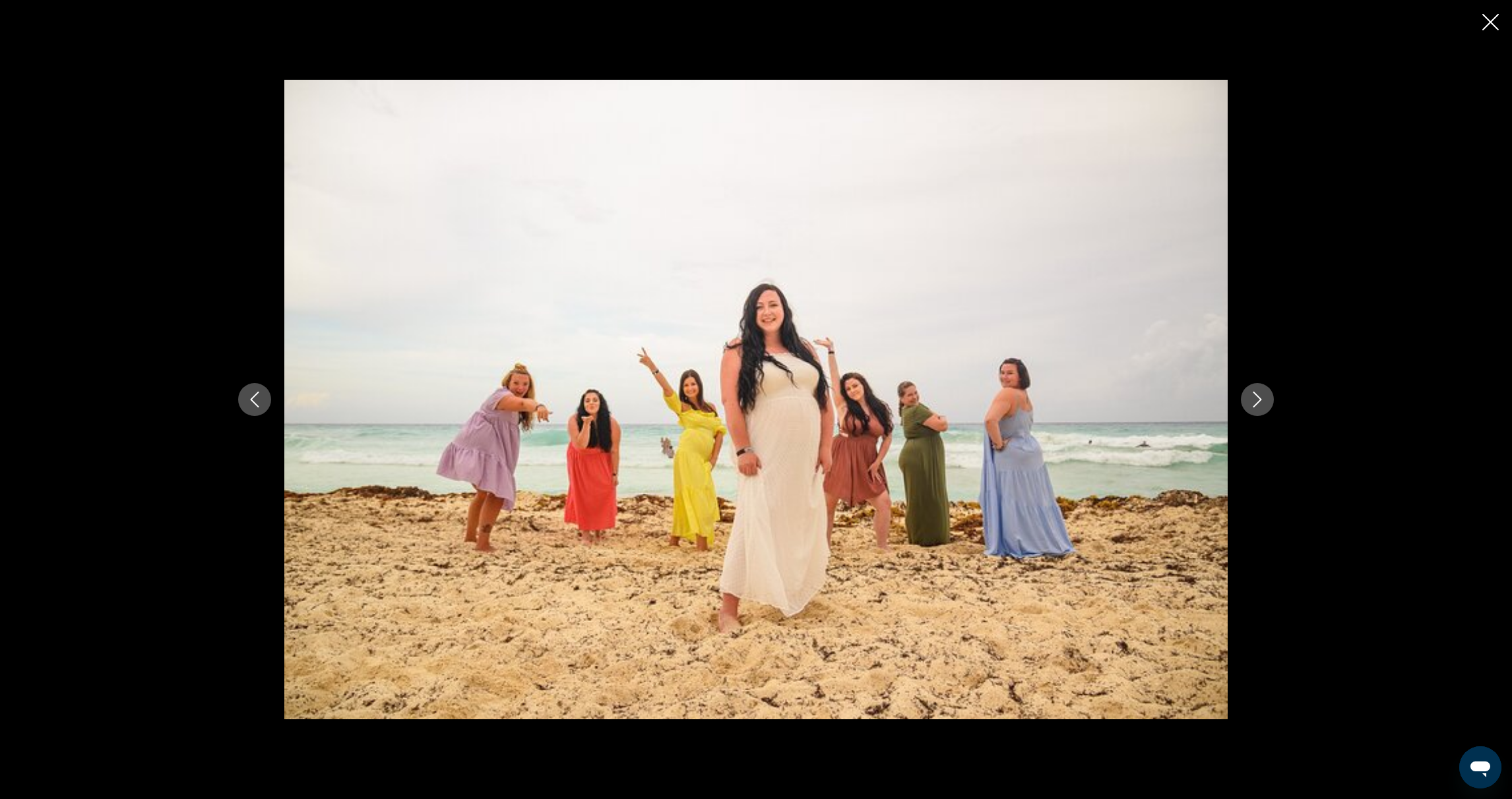
click at [251, 401] on icon "Previous image" at bounding box center [254, 400] width 16 height 16
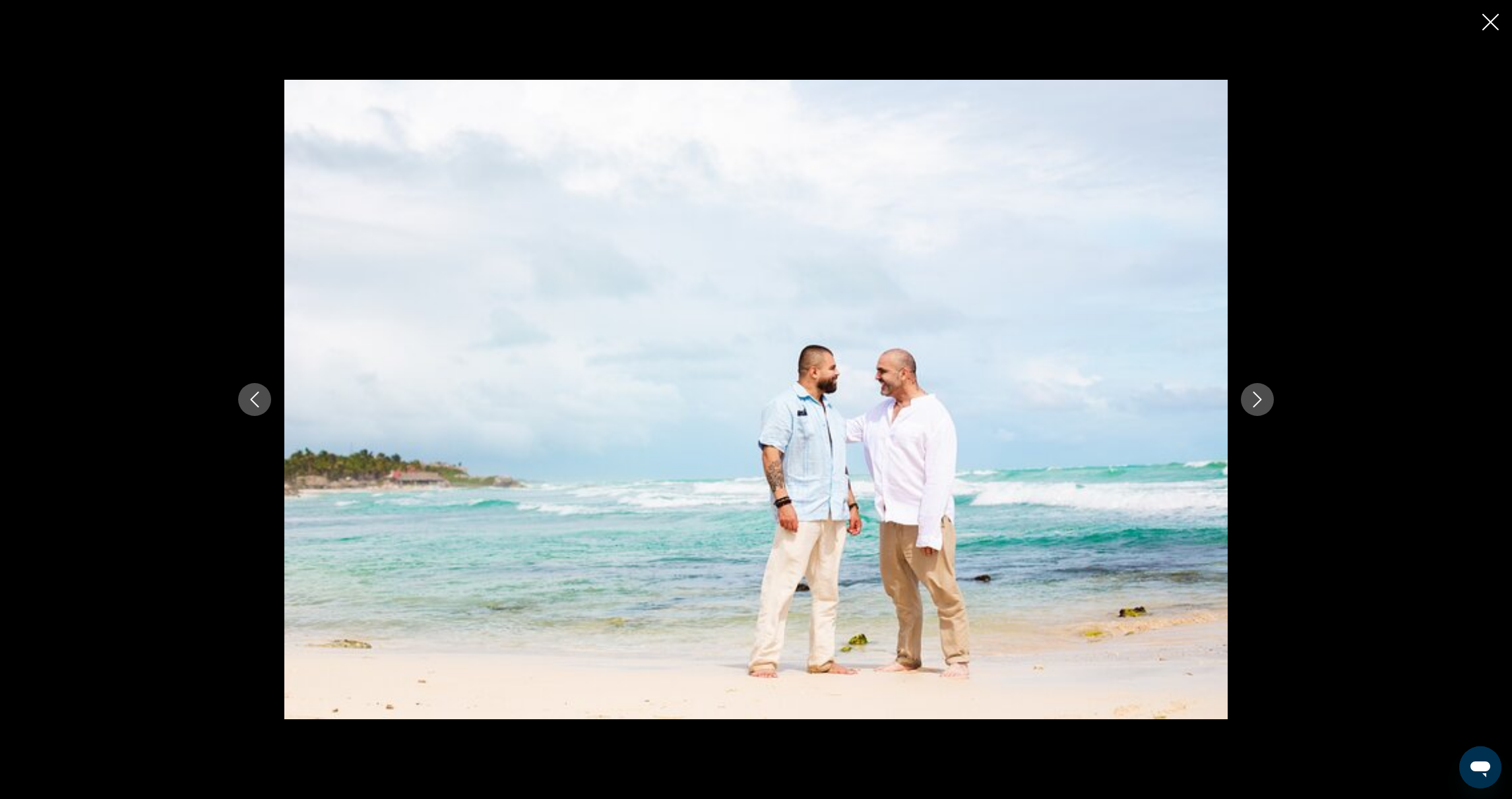
click at [251, 401] on icon "Previous image" at bounding box center [254, 400] width 16 height 16
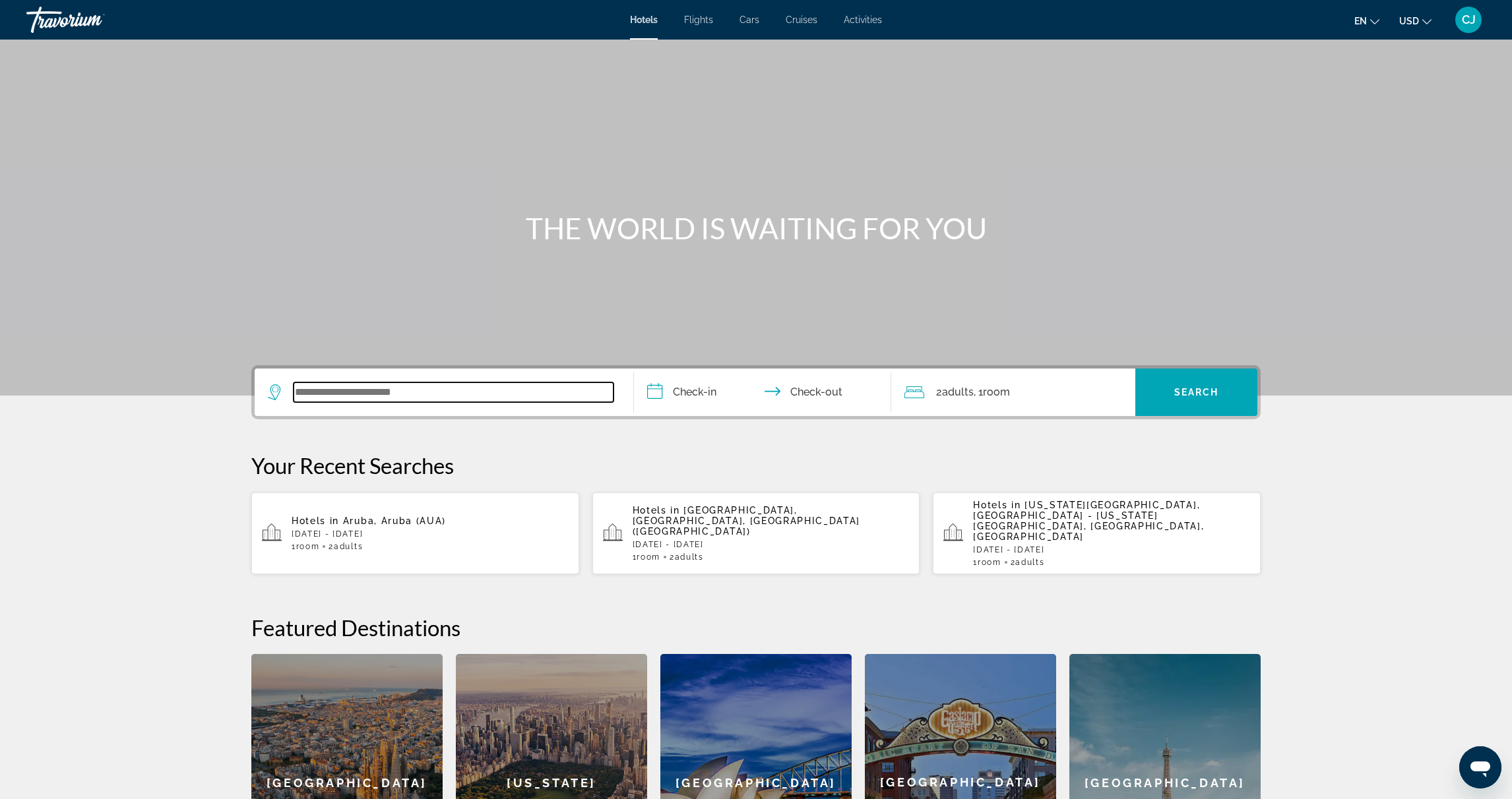
click at [408, 397] on input "Search widget" at bounding box center [453, 393] width 320 height 20
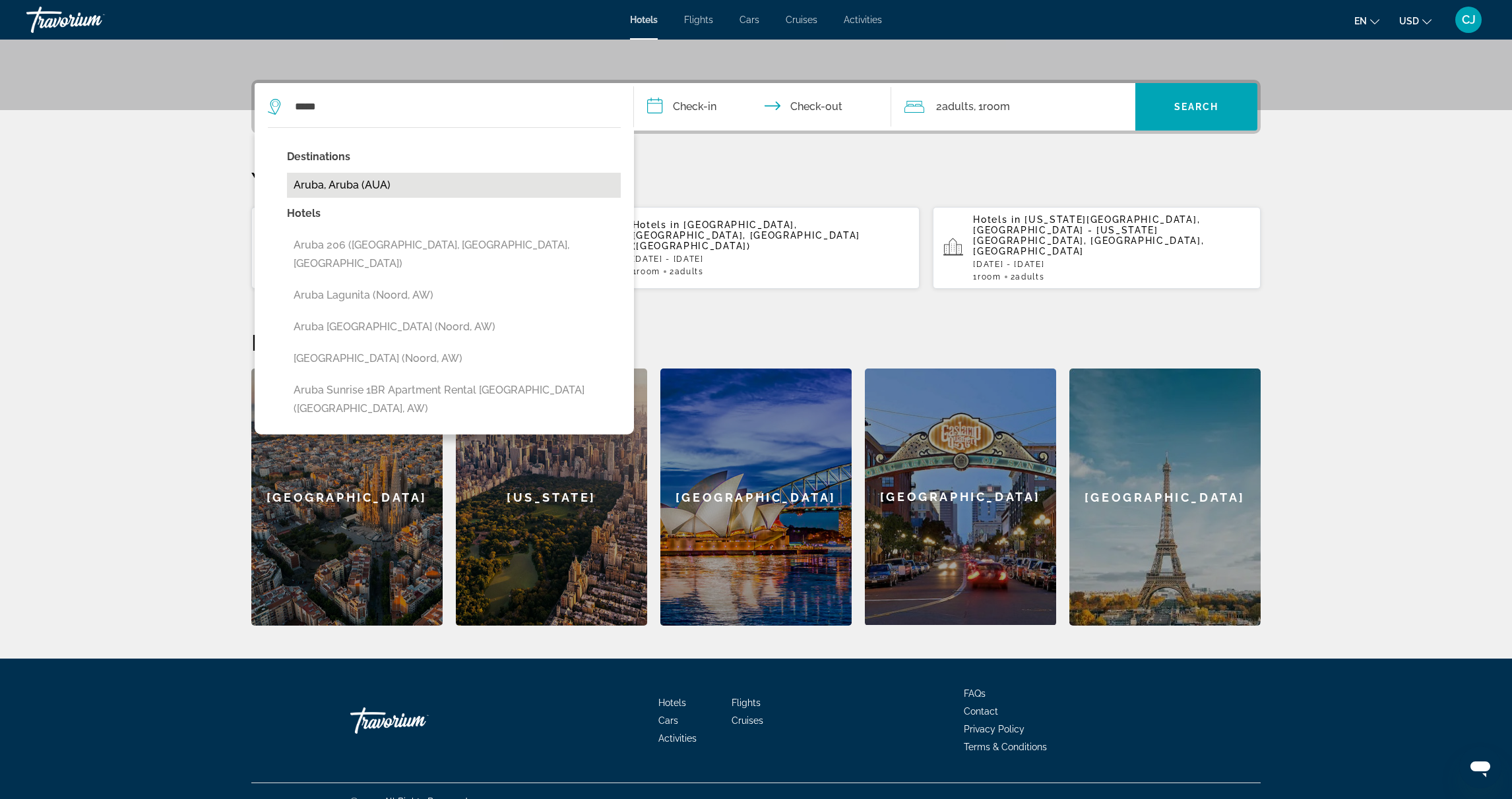
click at [373, 191] on button "Aruba, Aruba (AUA)" at bounding box center [454, 185] width 334 height 25
type input "**********"
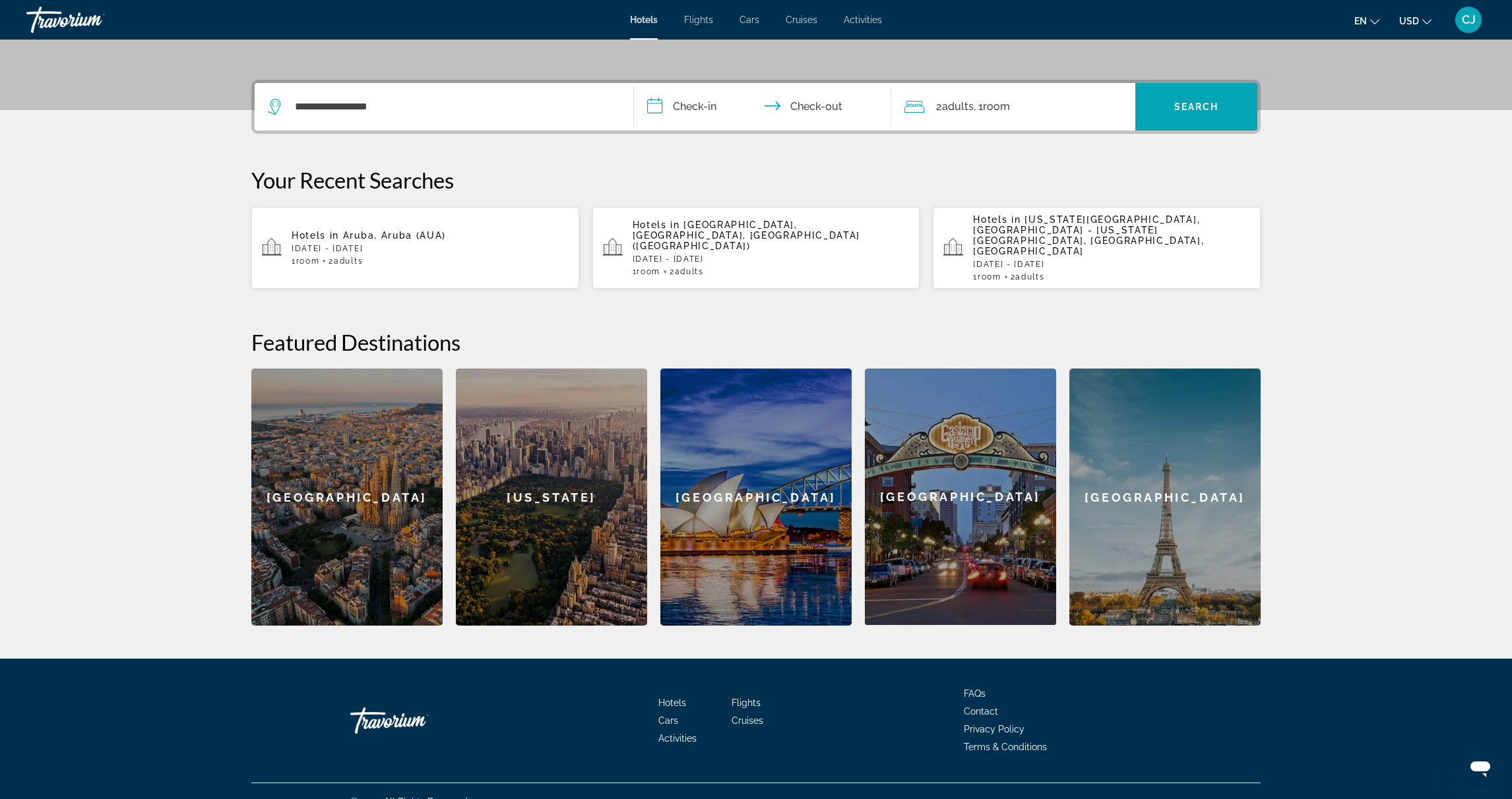
click at [699, 108] on input "**********" at bounding box center [765, 108] width 262 height 51
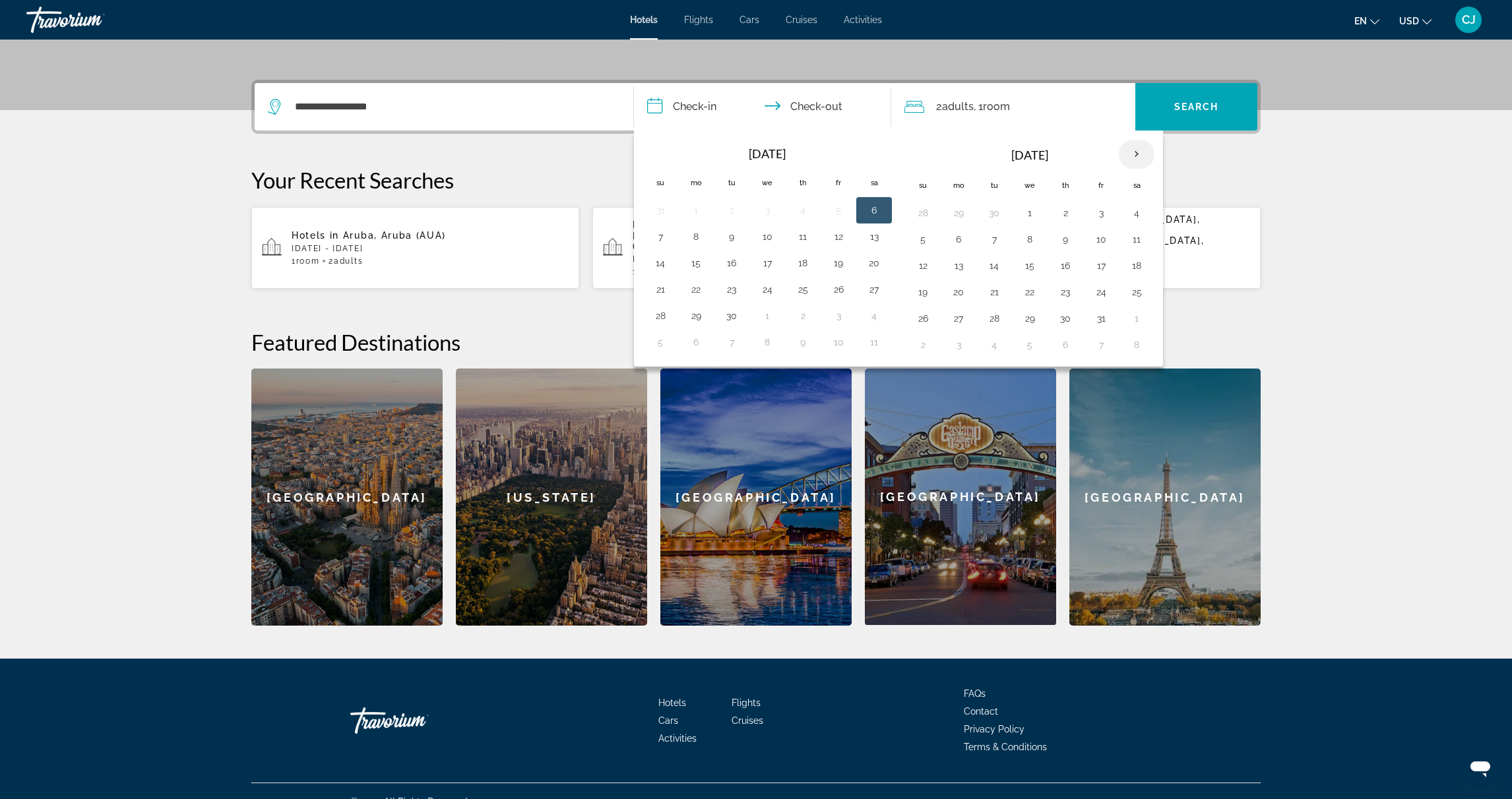
click at [1134, 155] on th "Next month" at bounding box center [1137, 154] width 36 height 29
click at [1134, 154] on th "Next month" at bounding box center [1137, 154] width 36 height 29
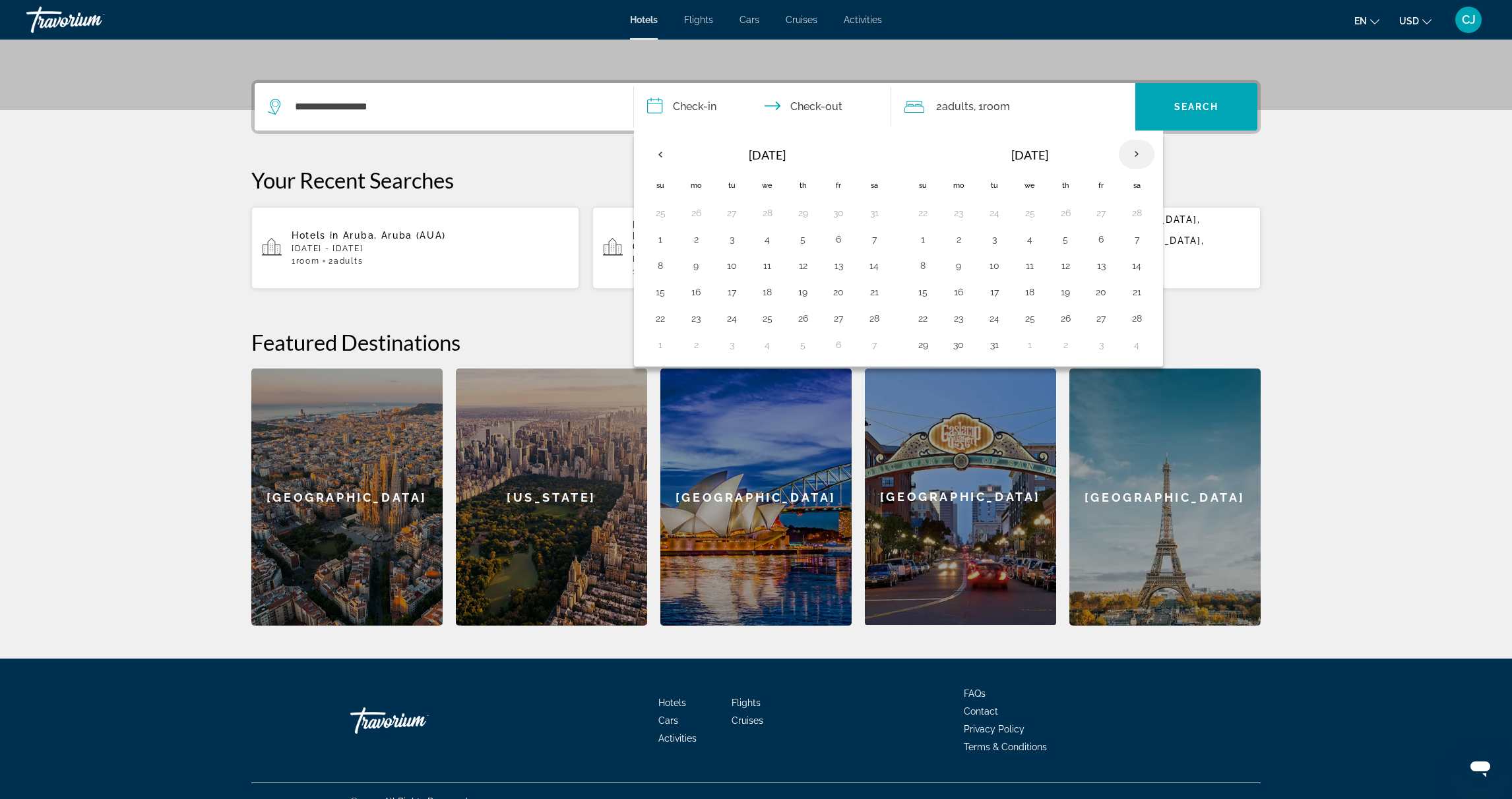
click at [1134, 154] on th "Next month" at bounding box center [1137, 154] width 36 height 29
click at [1063, 242] on button "9" at bounding box center [1066, 239] width 21 height 18
click at [964, 267] on button "13" at bounding box center [959, 265] width 21 height 18
type input "**********"
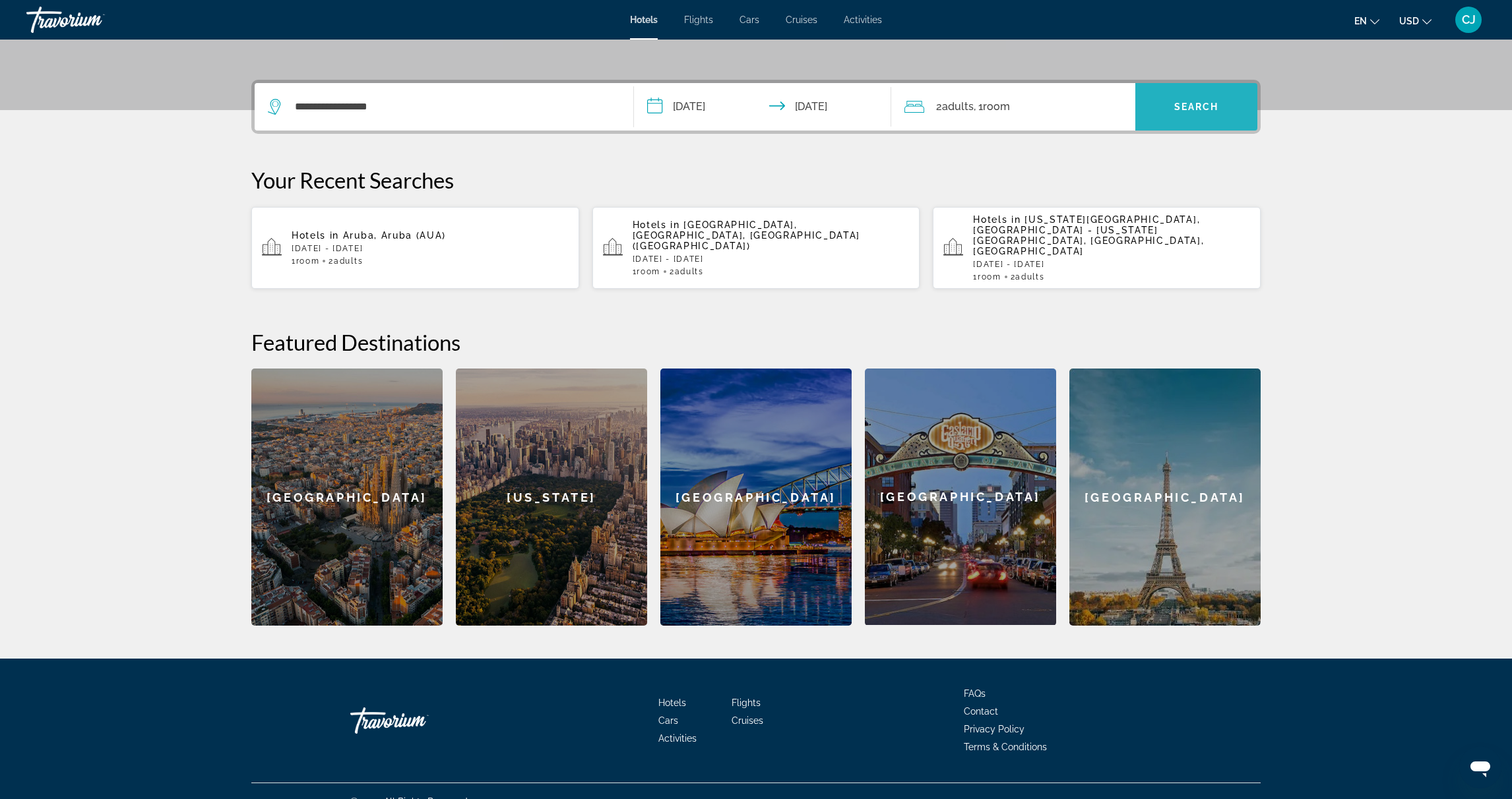
click at [1189, 111] on span "Search widget" at bounding box center [1196, 107] width 122 height 32
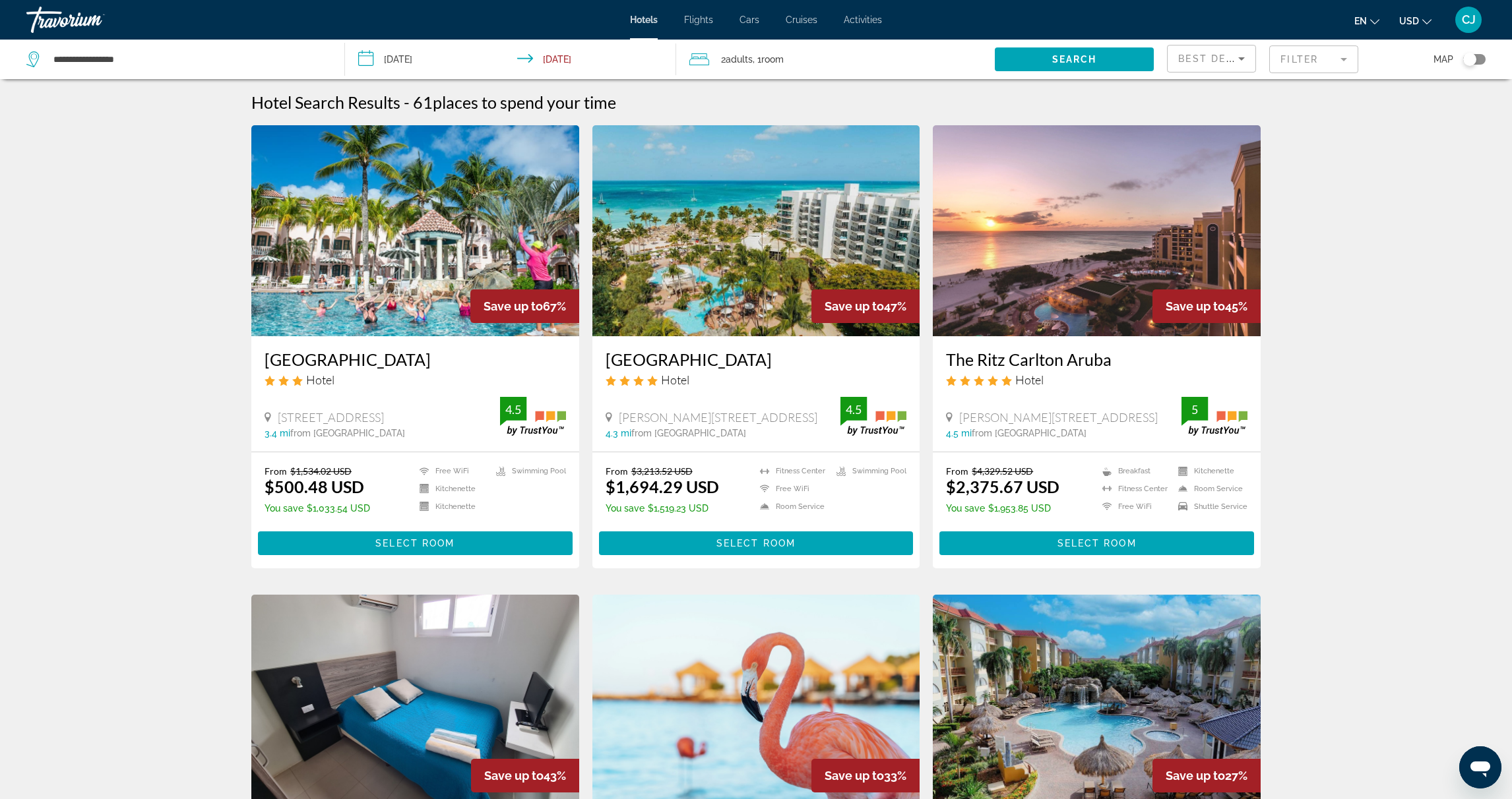
click at [1297, 60] on mat-form-field "Filter" at bounding box center [1314, 59] width 89 height 27
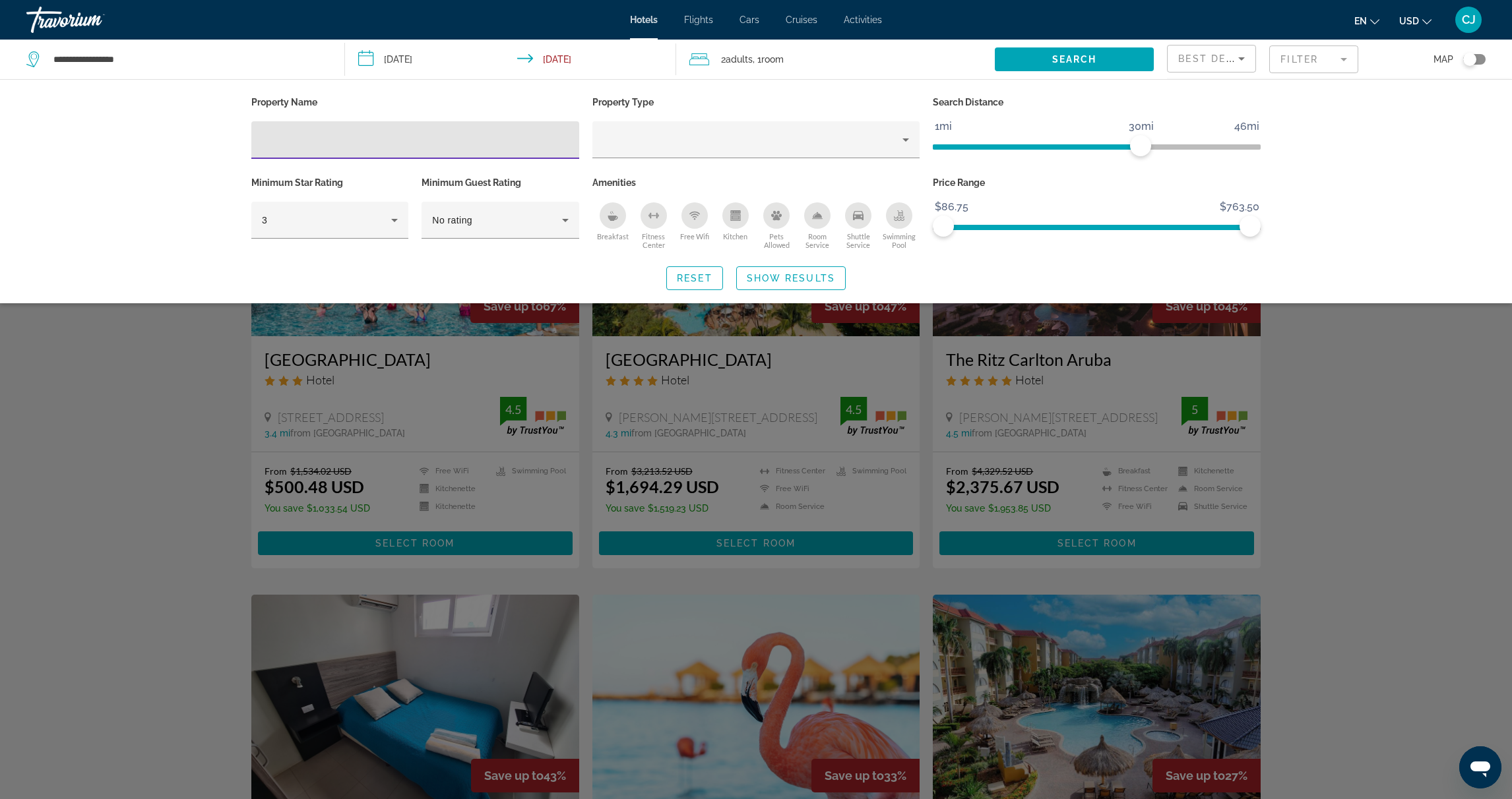
click at [436, 143] on input "Hotel Filters" at bounding box center [415, 140] width 307 height 16
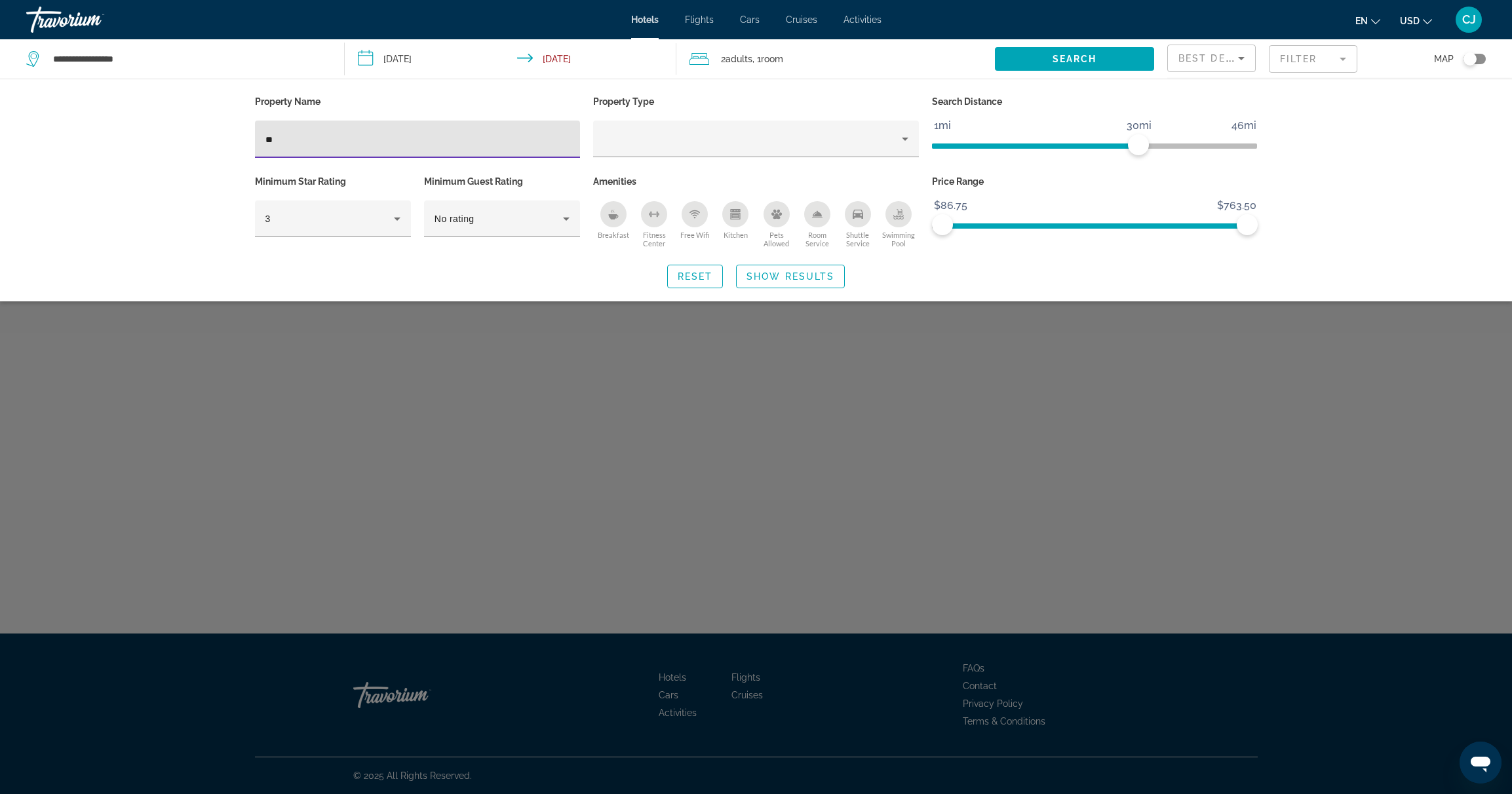
type input "*"
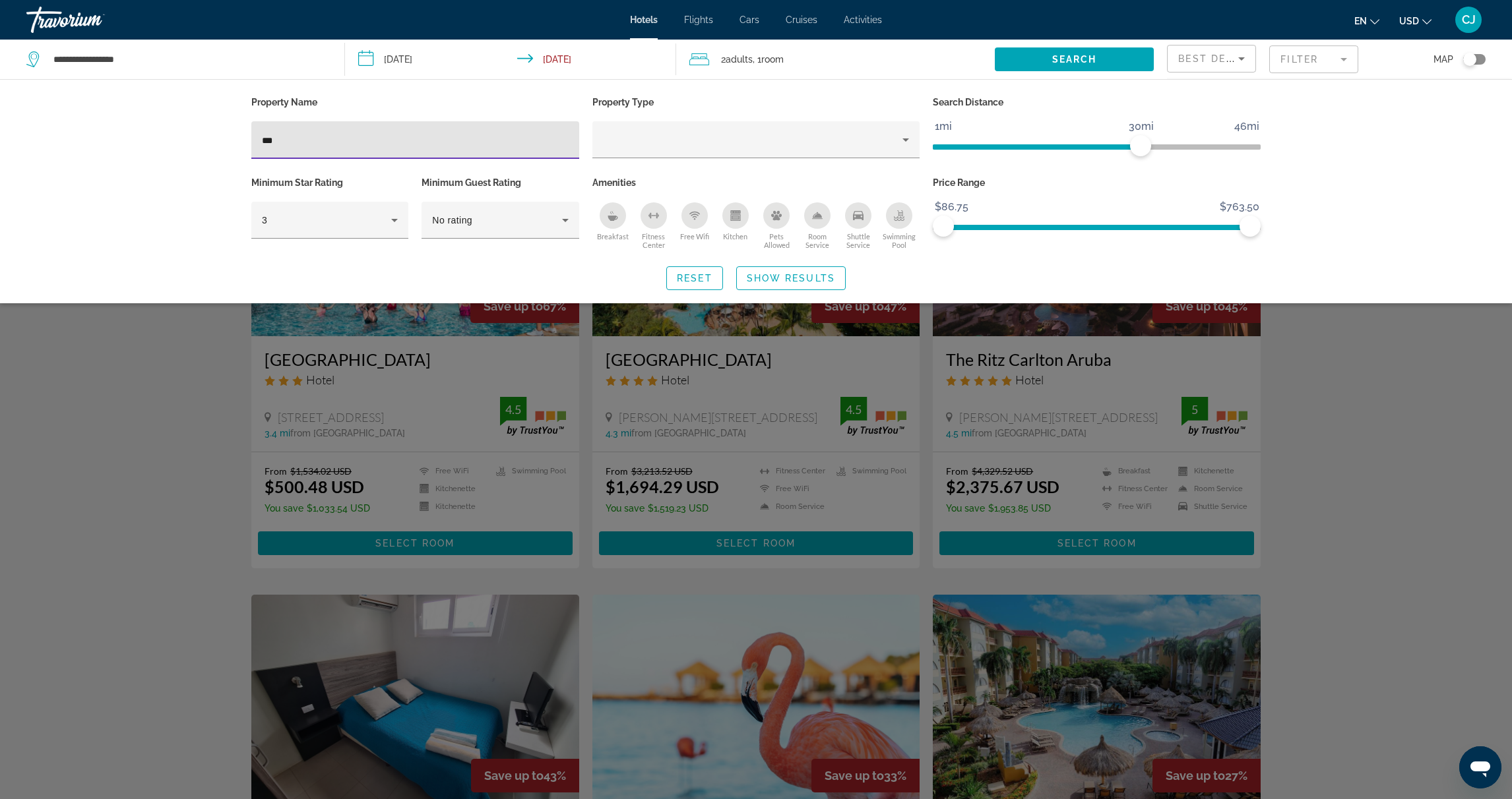
type input "****"
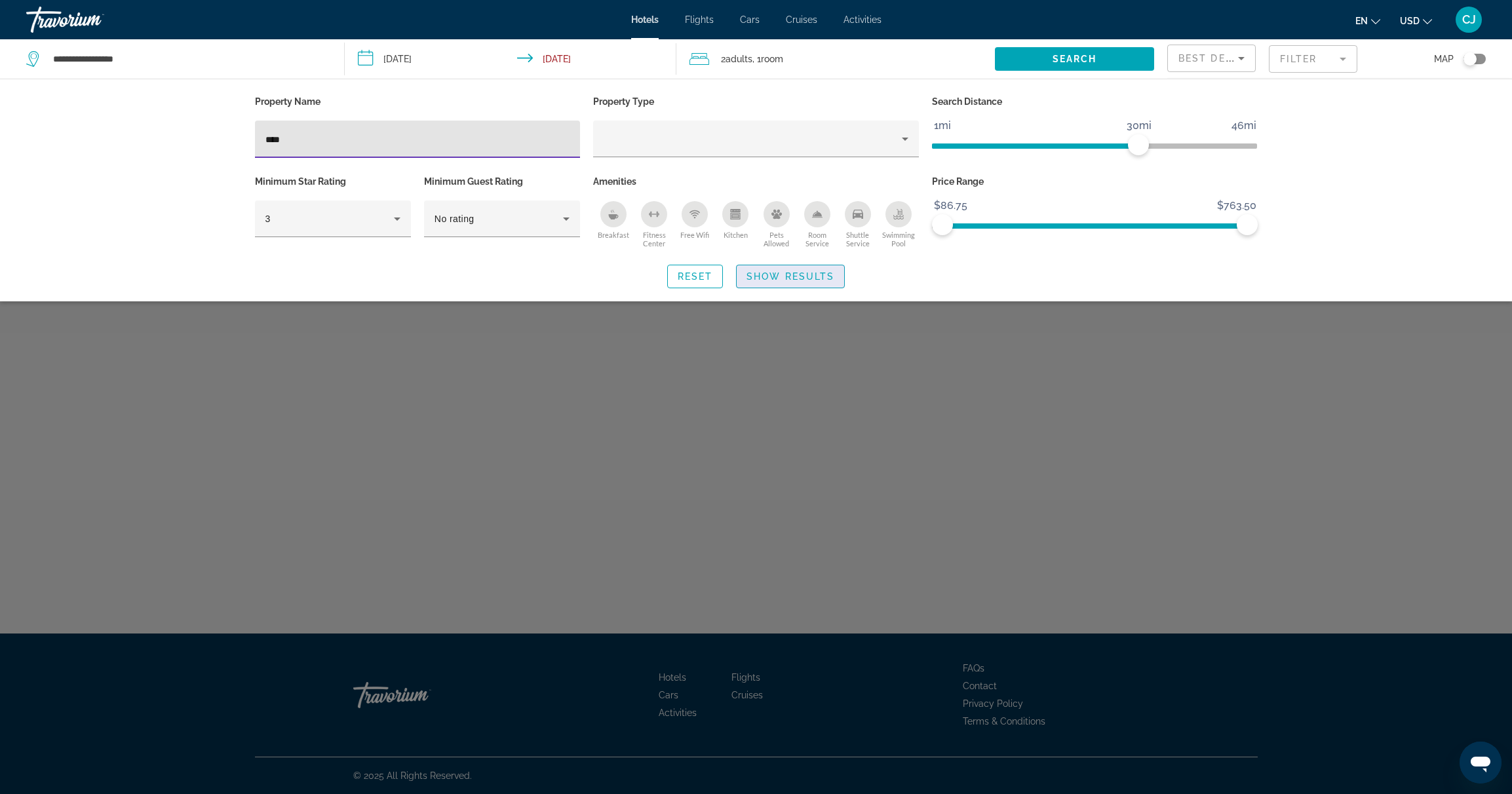
click at [822, 270] on button "Show Results" at bounding box center [790, 276] width 109 height 23
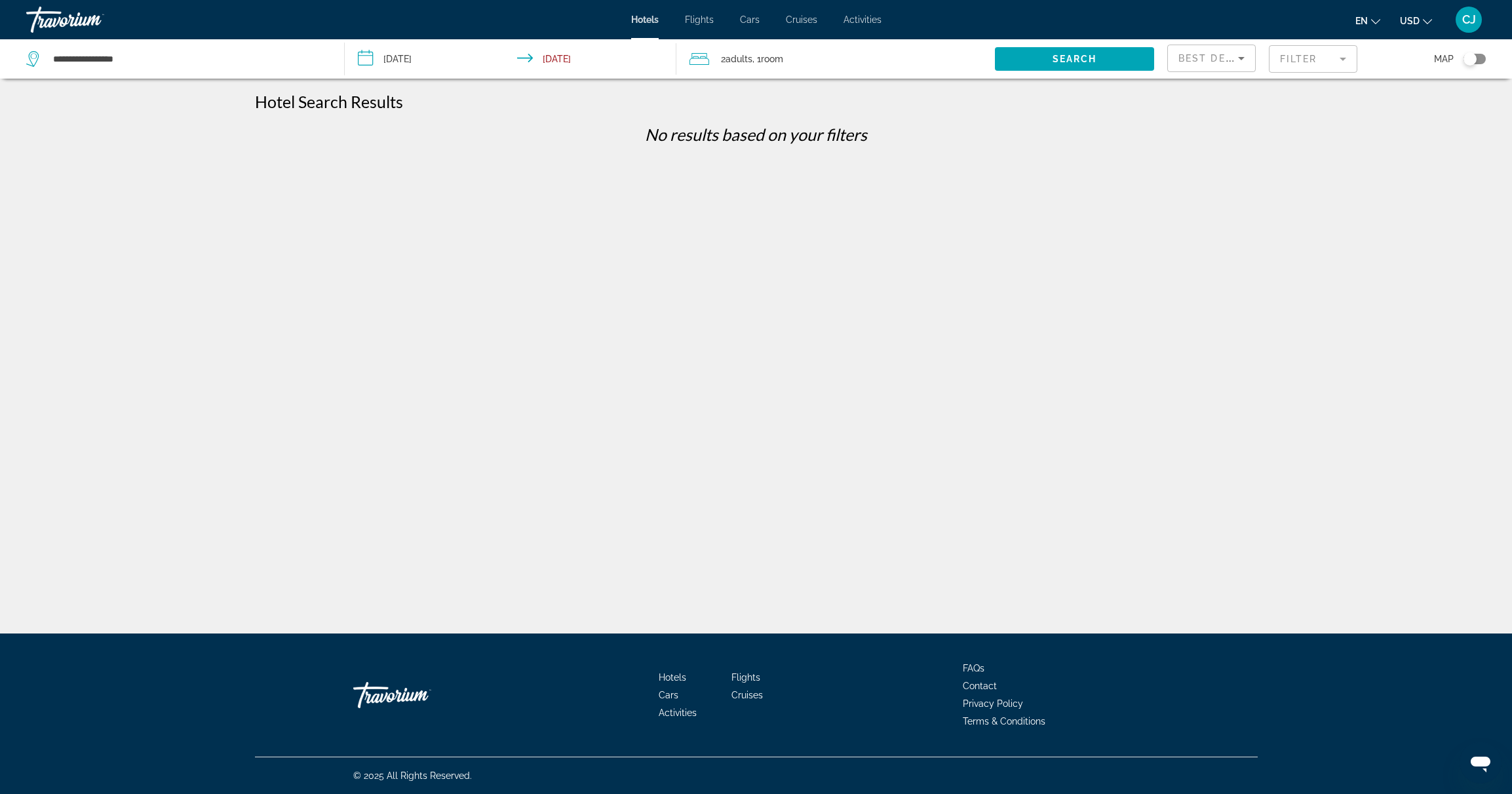
click at [1296, 52] on mat-form-field "Filter" at bounding box center [1313, 59] width 89 height 27
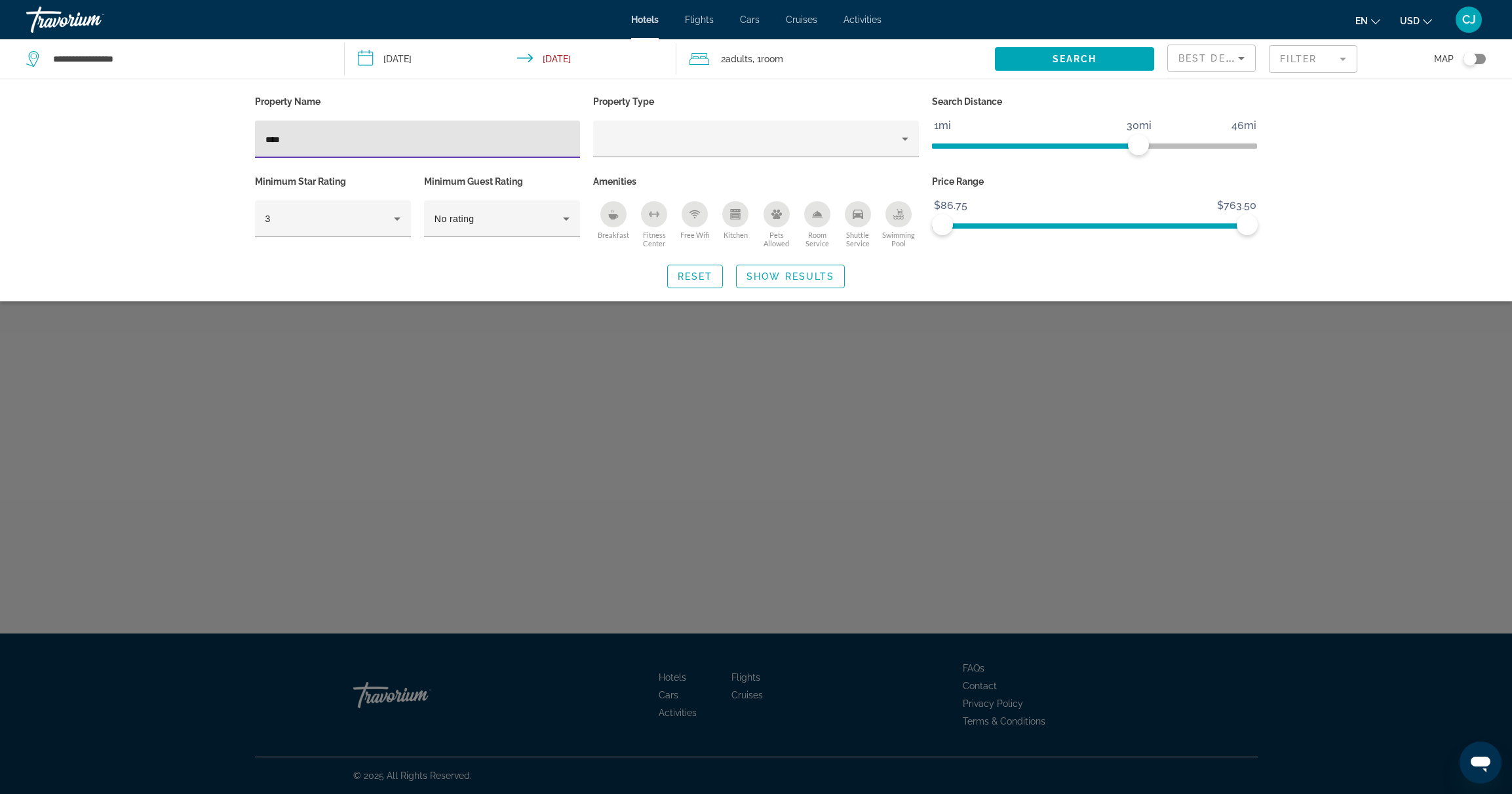
drag, startPoint x: 296, startPoint y: 133, endPoint x: 210, endPoint y: 132, distance: 86.0
click at [171, 131] on div "Property Name **** Property Type Search Distance 1mi 46mi 30mi Minimum Star Rat…" at bounding box center [756, 190] width 1512 height 223
type input "*********"
drag, startPoint x: 818, startPoint y: 276, endPoint x: 809, endPoint y: 275, distance: 9.1
click at [807, 275] on span "Show Results" at bounding box center [790, 277] width 88 height 11
